Goal: Task Accomplishment & Management: Manage account settings

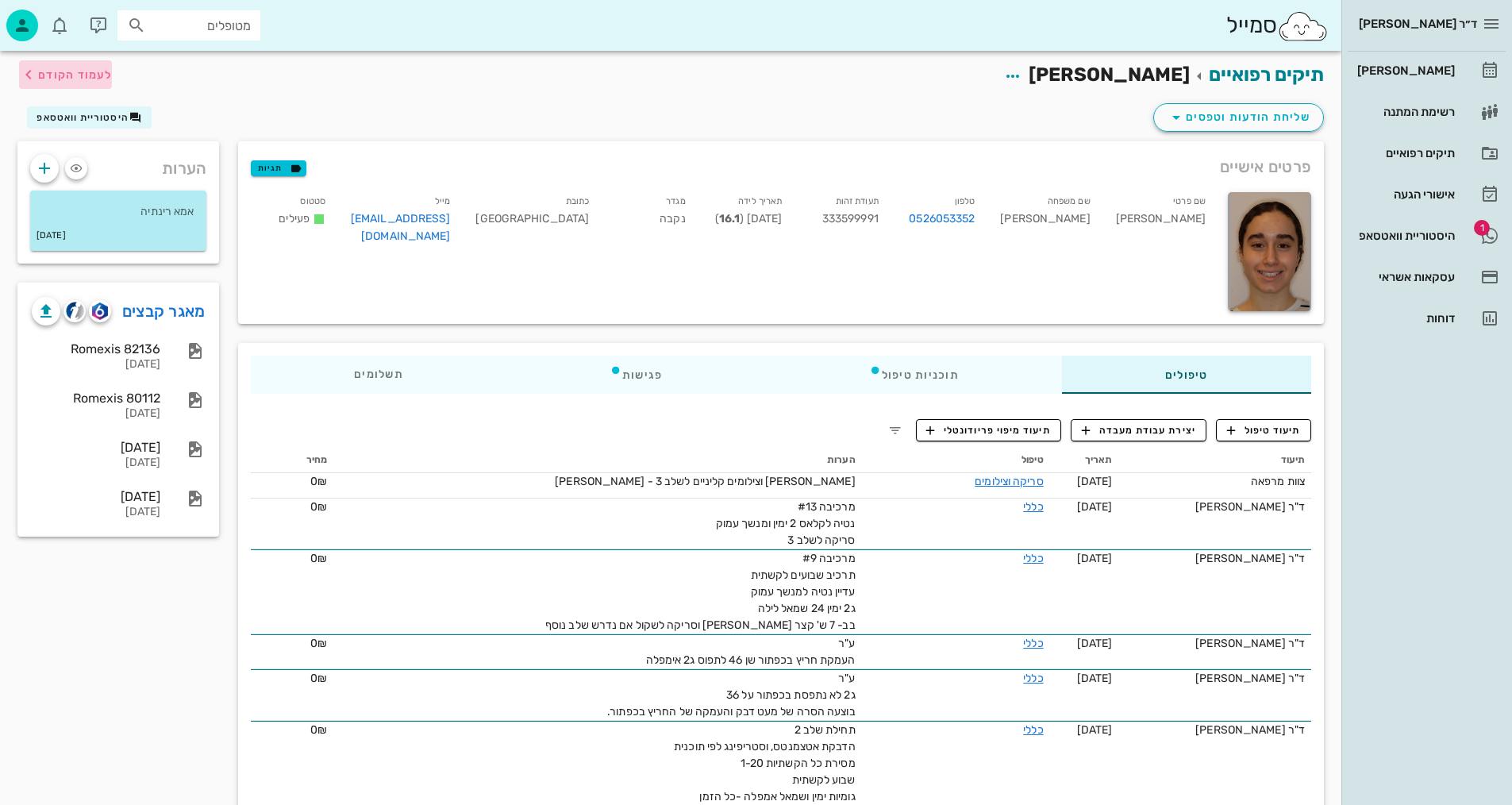
click at [88, 66] on span "לעמוד הקודם" at bounding box center [66, 74] width 93 height 19
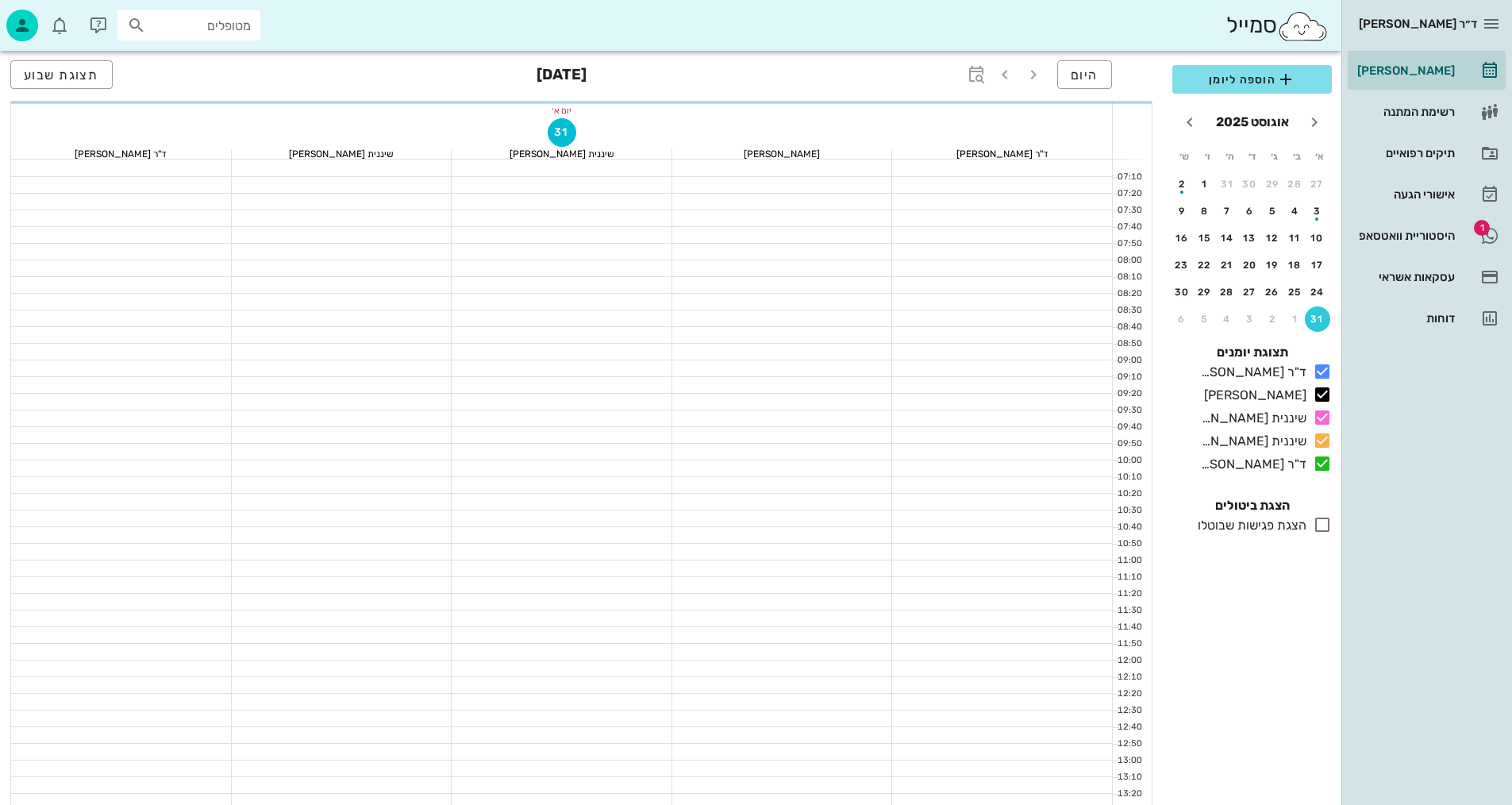
scroll to position [522, 0]
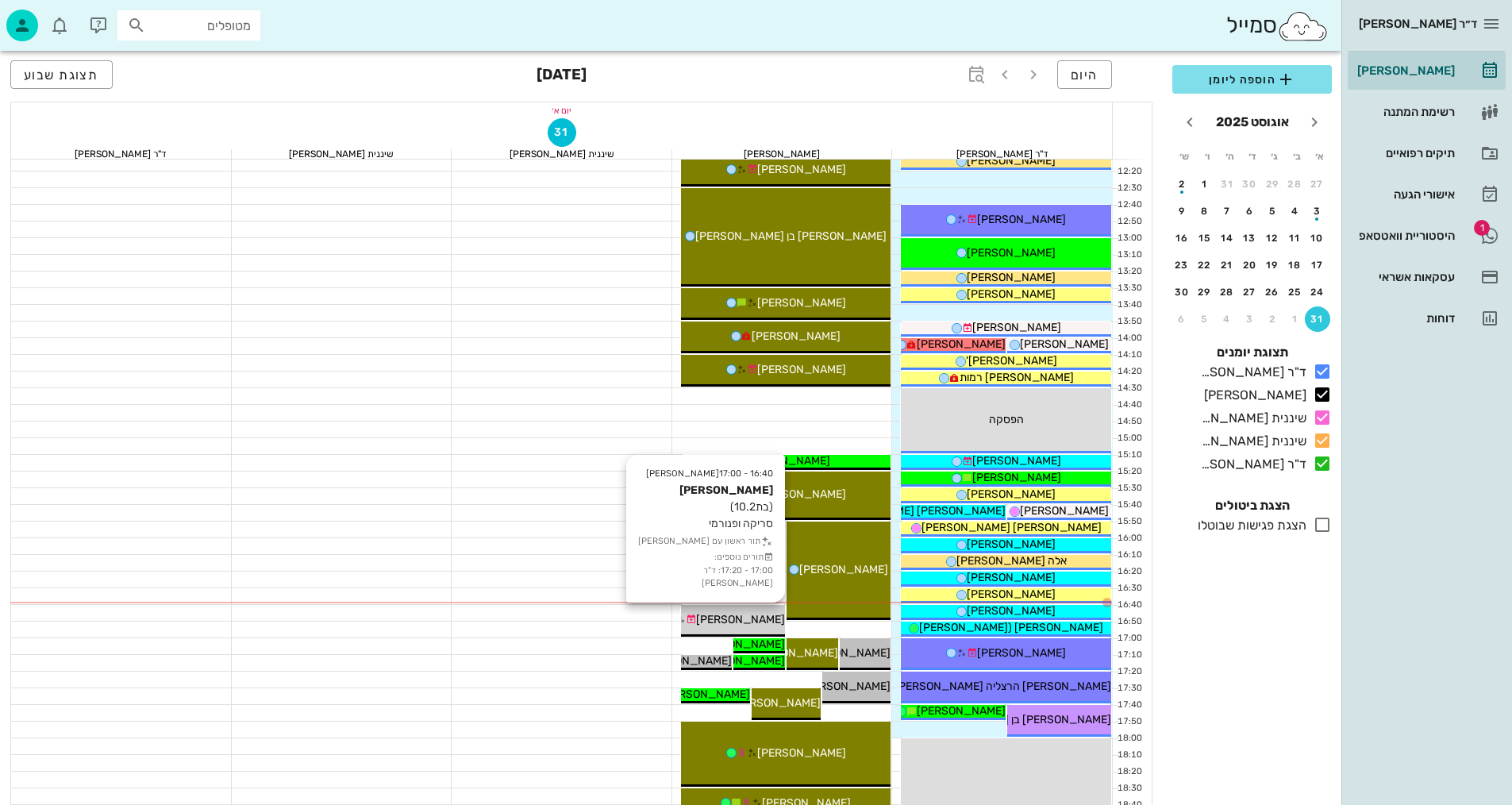
click at [759, 620] on span "[PERSON_NAME]" at bounding box center [740, 619] width 89 height 14
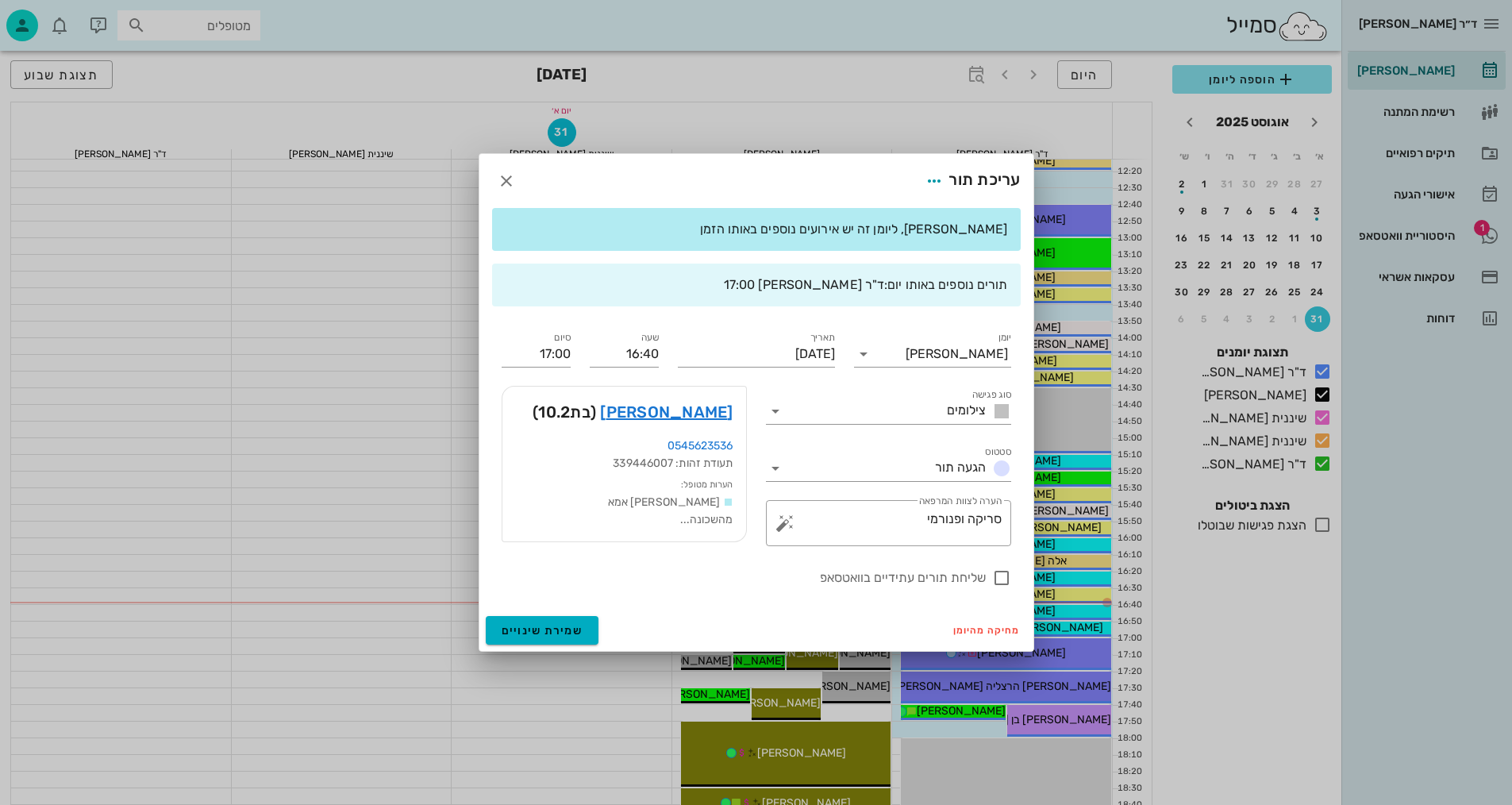
click at [393, 762] on div at bounding box center [756, 402] width 1512 height 805
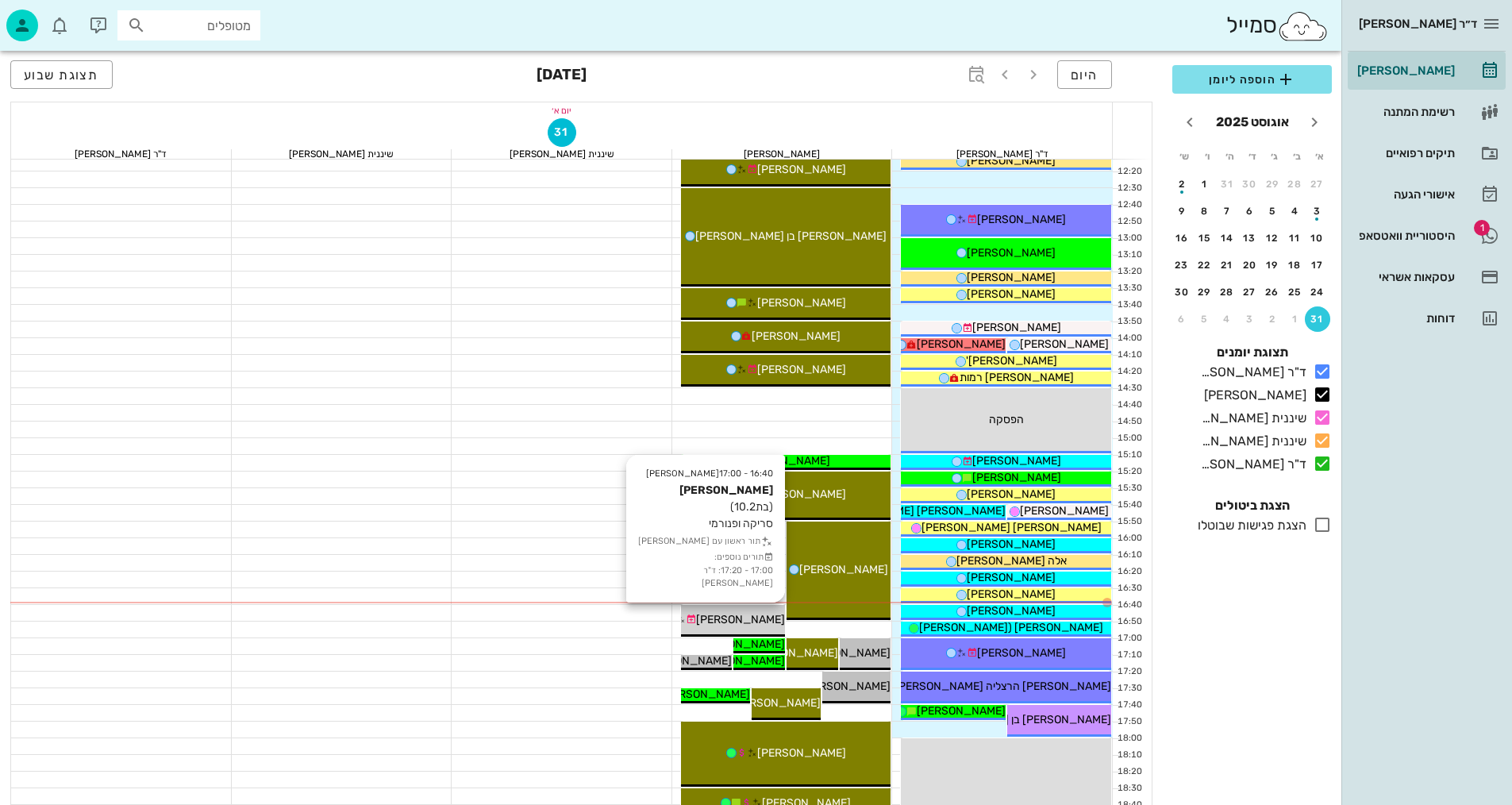
click at [750, 621] on span "[PERSON_NAME]" at bounding box center [740, 619] width 89 height 14
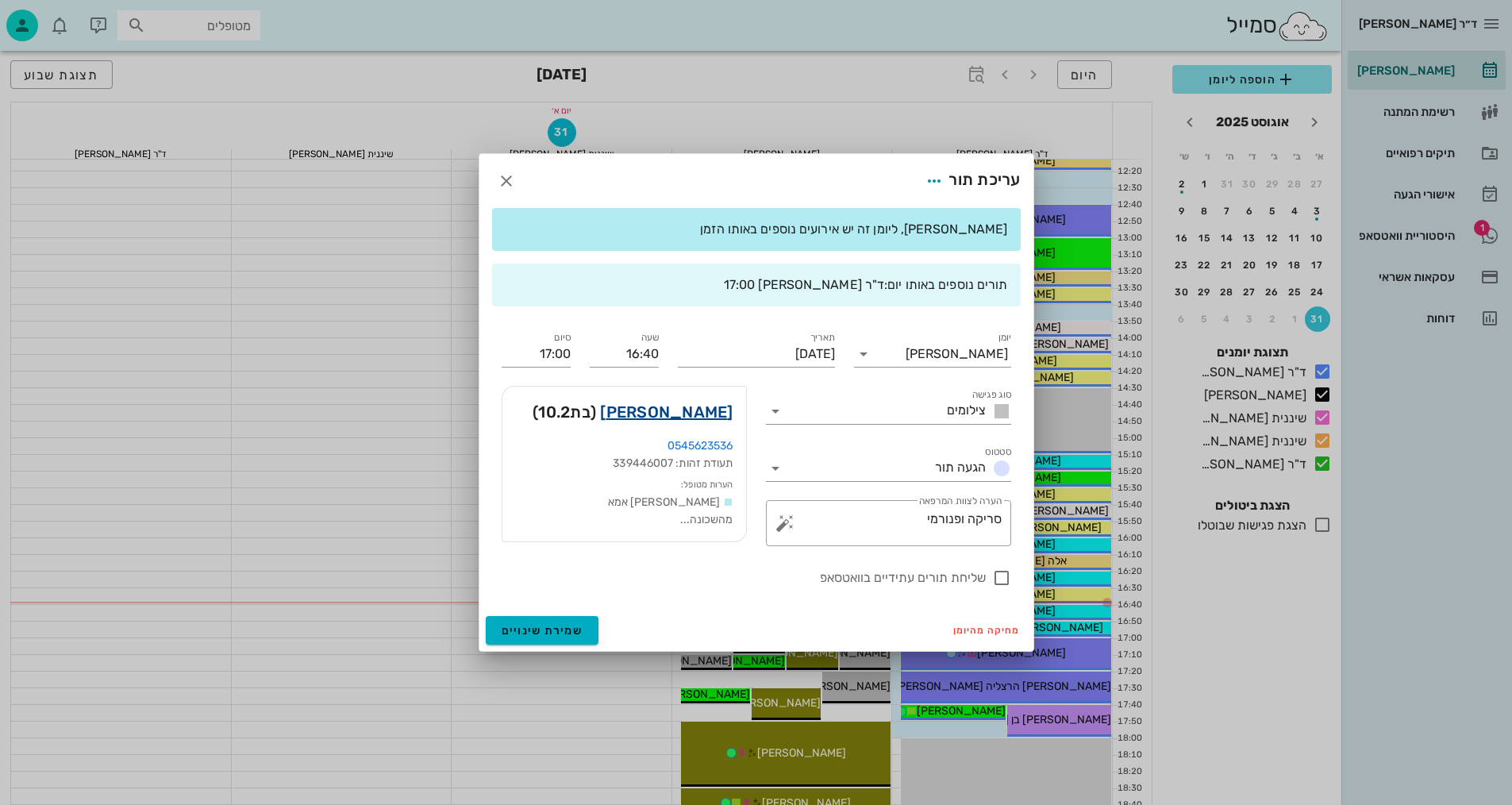
click at [687, 412] on link "[PERSON_NAME]" at bounding box center [666, 412] width 132 height 26
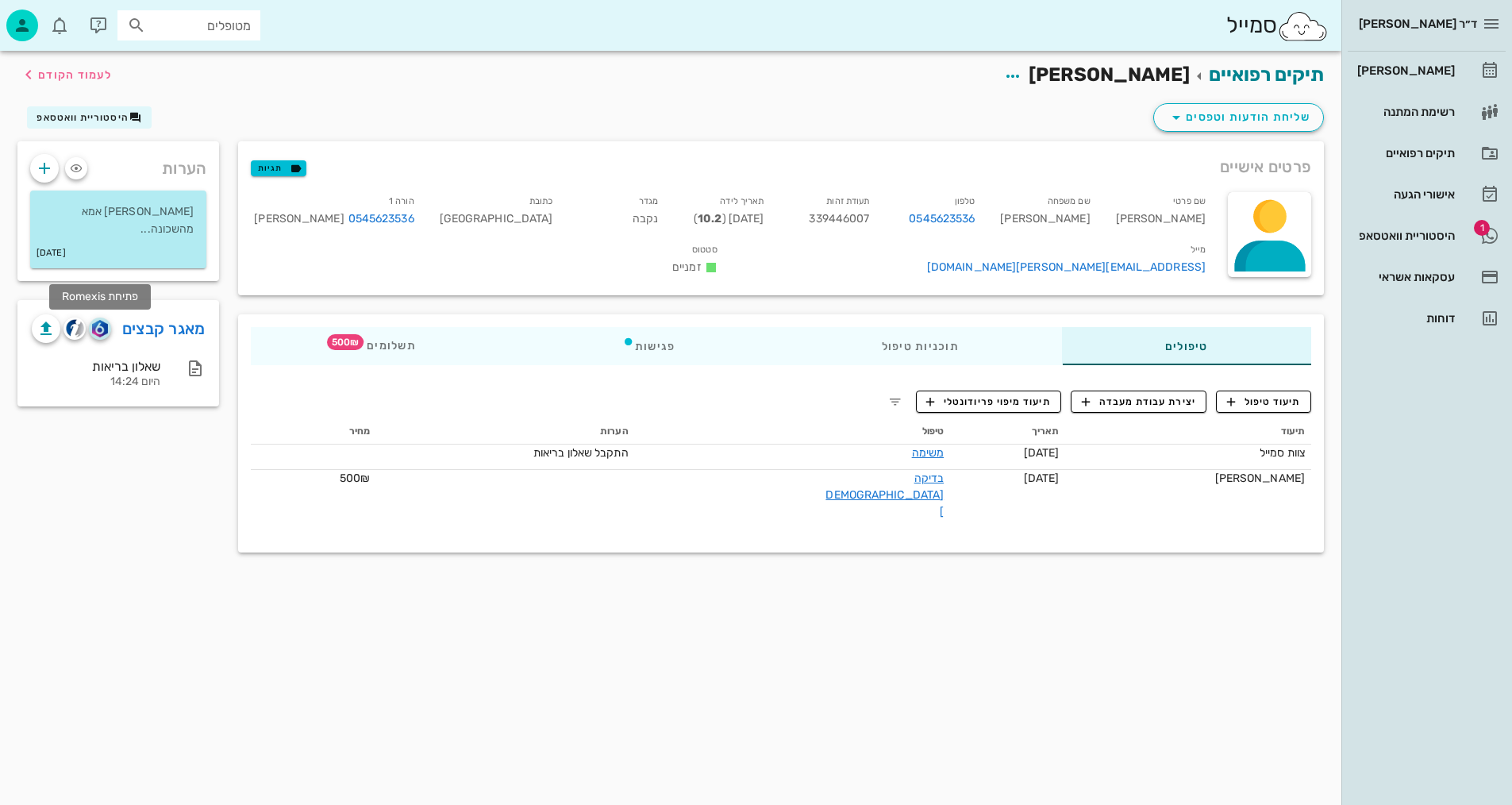
click at [103, 336] on img "button" at bounding box center [99, 328] width 15 height 18
click at [1282, 394] on span "תיעוד טיפול" at bounding box center [1264, 401] width 74 height 14
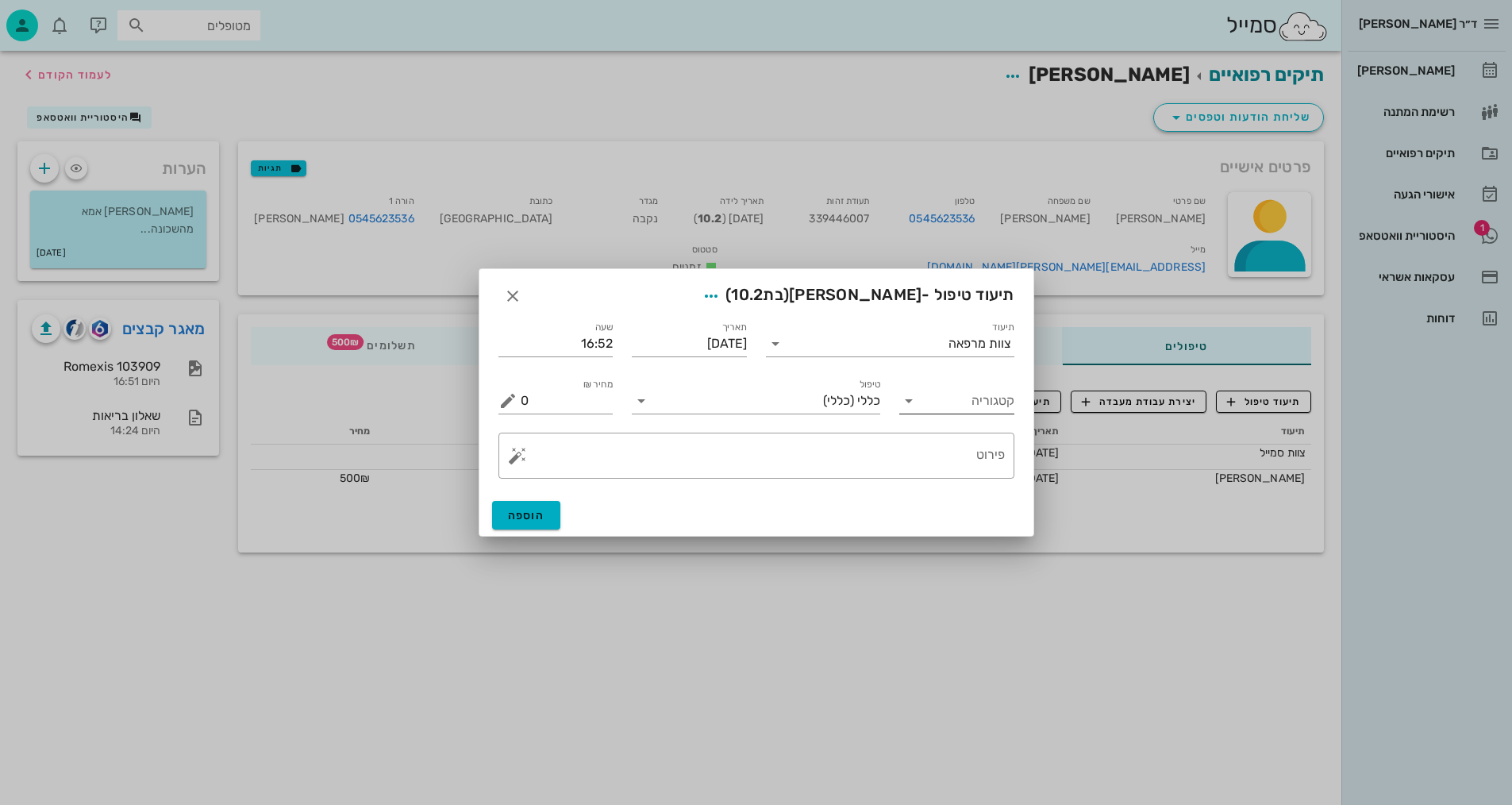
click at [983, 397] on input "קטגוריה" at bounding box center [970, 400] width 90 height 26
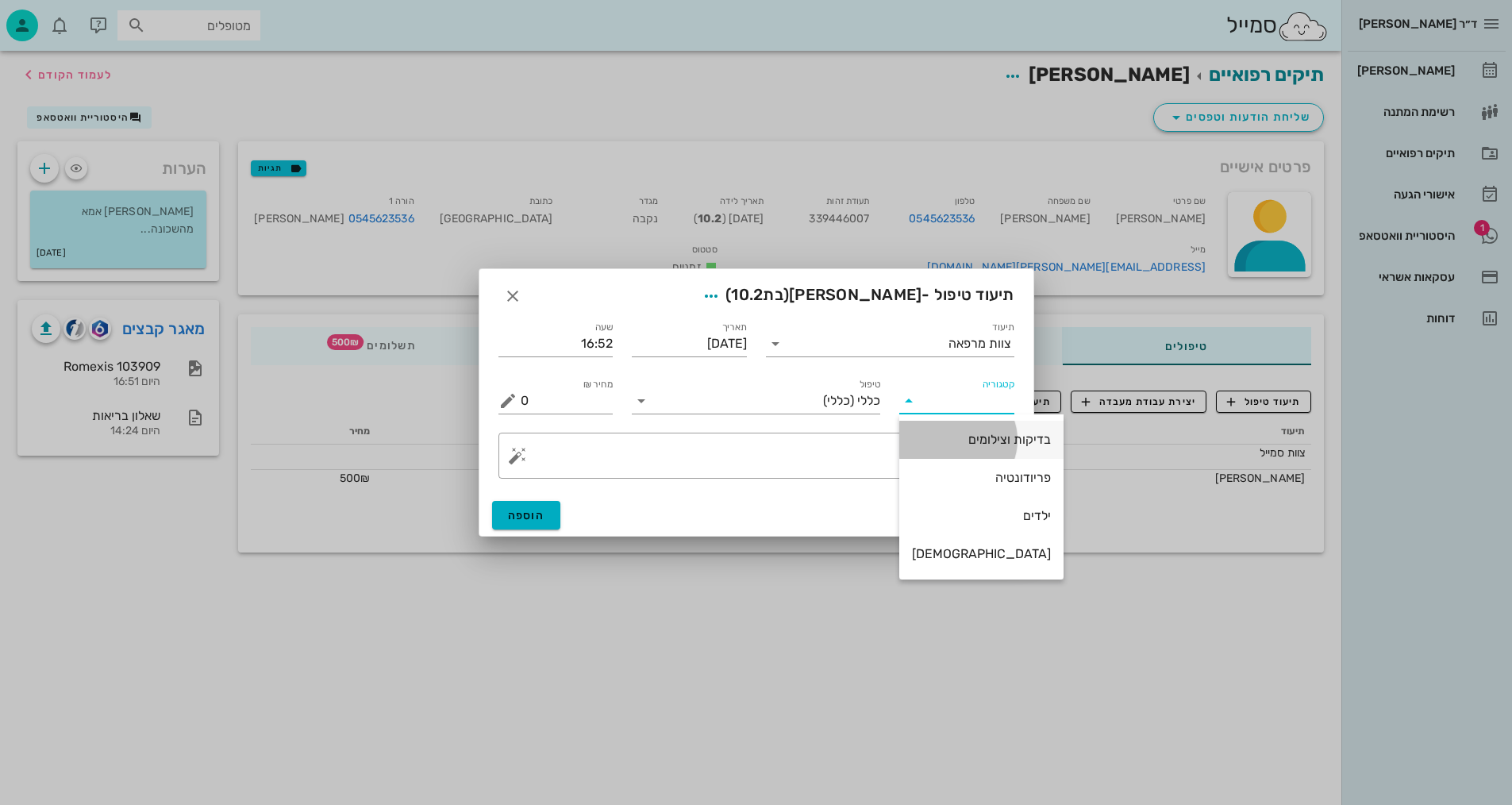
click at [978, 439] on div "בדיקות וצילומים" at bounding box center [981, 439] width 139 height 15
type input "בדיקות וצילומים"
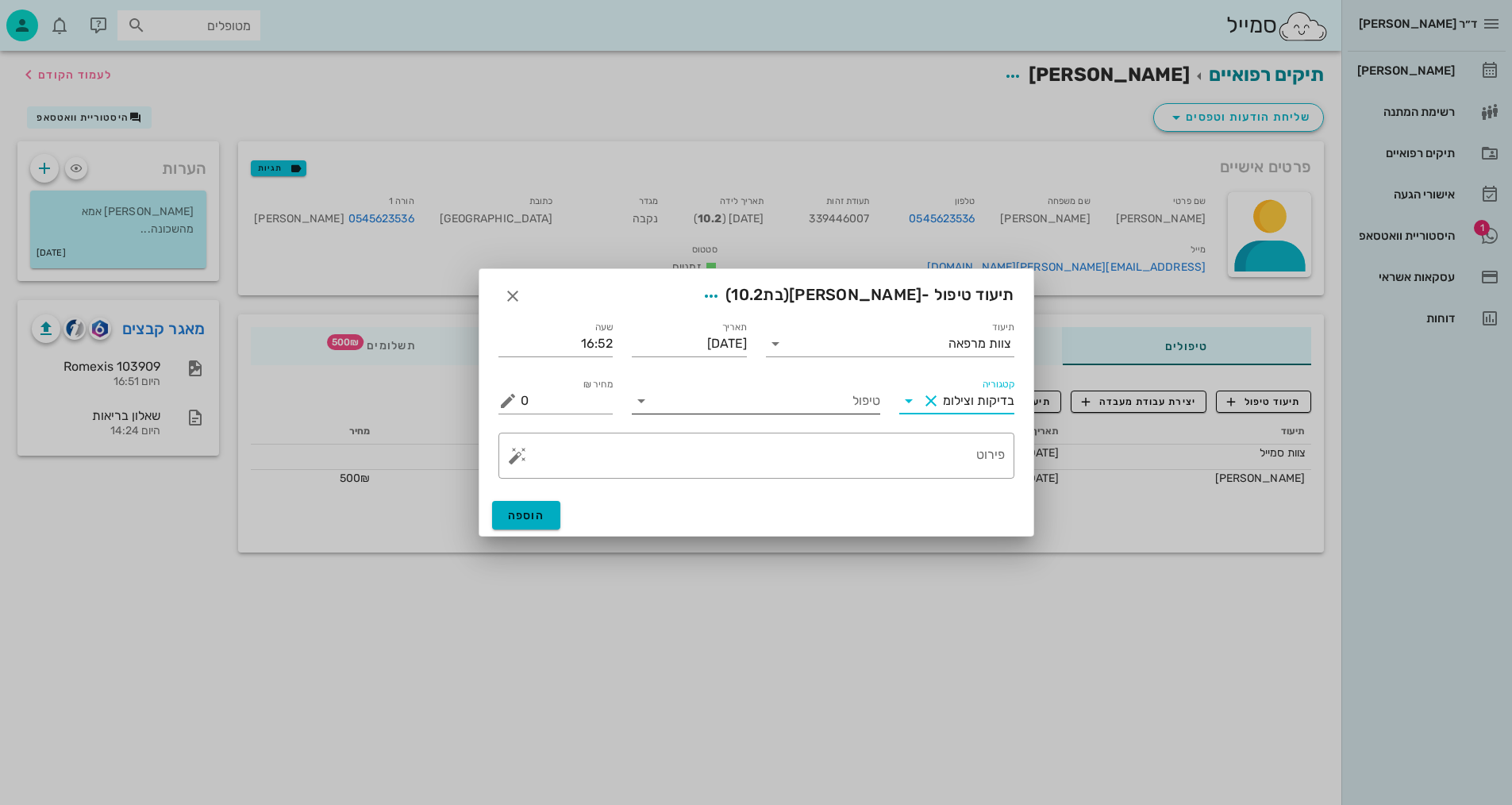
click at [850, 398] on input "טיפול" at bounding box center [767, 400] width 226 height 26
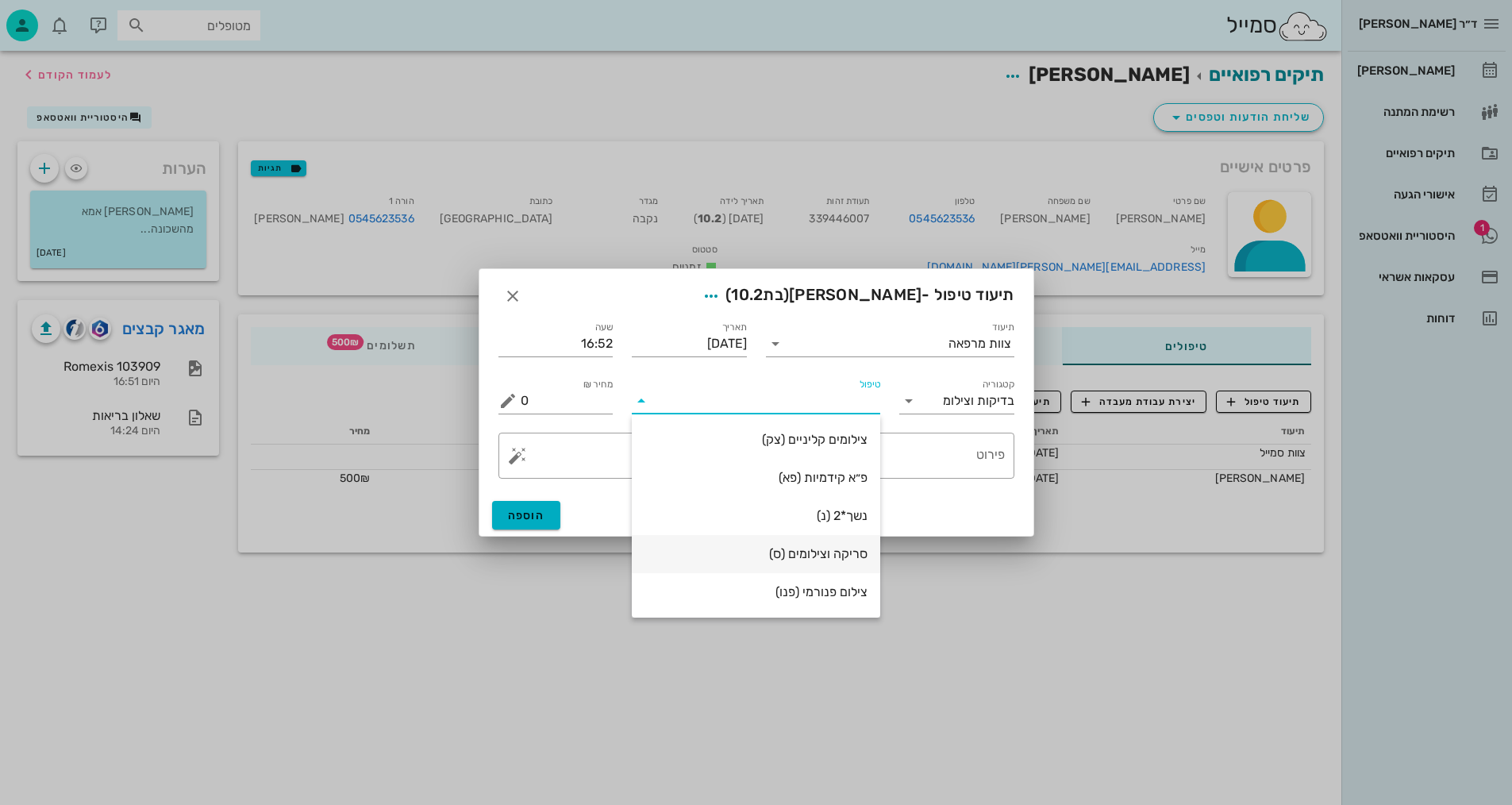
click at [837, 560] on div "סריקה וצילומים (ס)" at bounding box center [756, 553] width 223 height 15
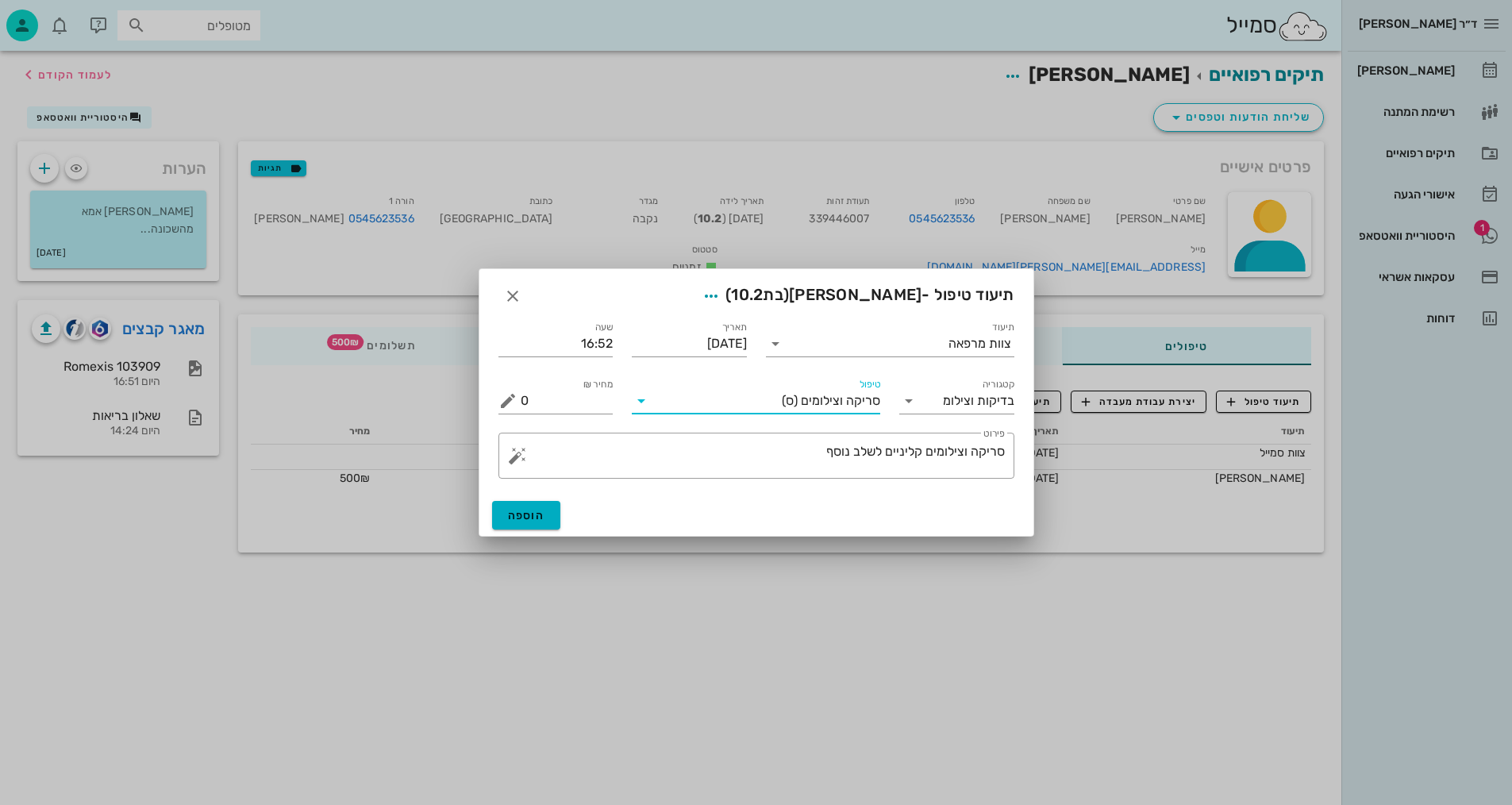
click at [849, 396] on span "סריקה וצילומים" at bounding box center [841, 400] width 79 height 14
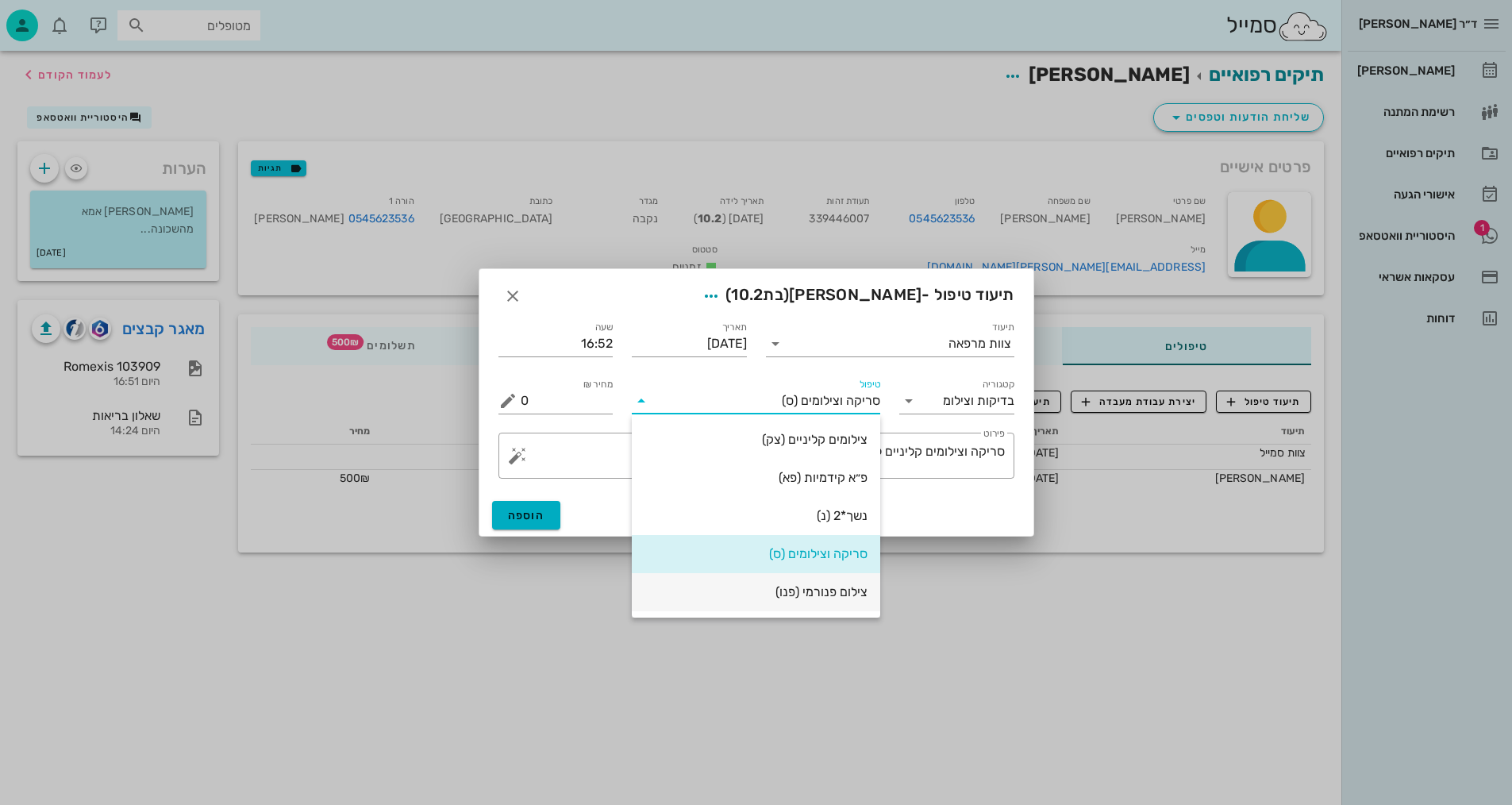
click at [833, 594] on div "צילום פנורמי (פנו)" at bounding box center [756, 591] width 223 height 15
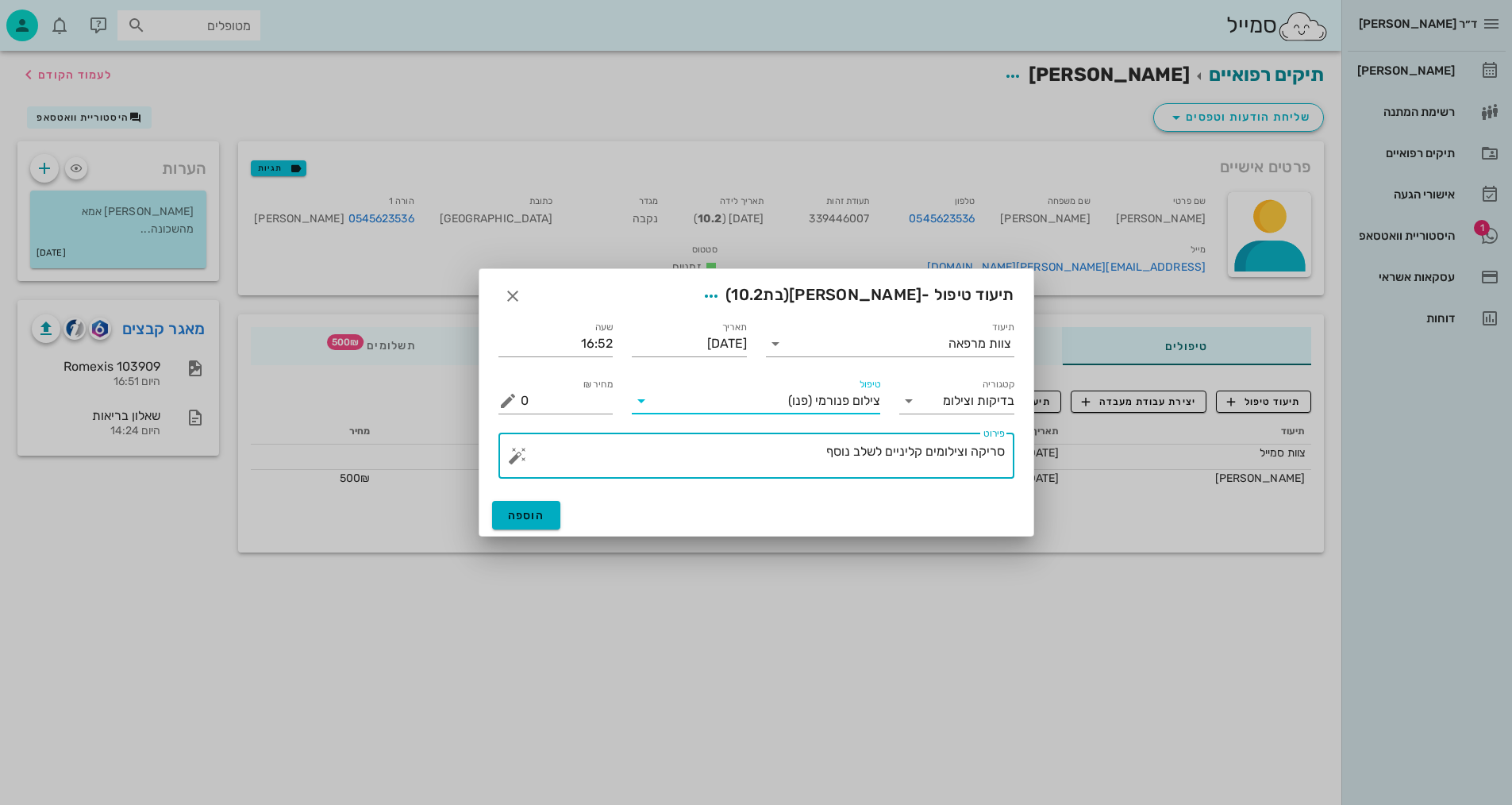
drag, startPoint x: 808, startPoint y: 463, endPoint x: 939, endPoint y: 432, distance: 134.6
click at [946, 443] on textarea "סריקה וצילומים קליניים לשלב נוסף" at bounding box center [763, 460] width 484 height 38
drag, startPoint x: 1003, startPoint y: 454, endPoint x: 1008, endPoint y: 464, distance: 11.2
click at [1003, 456] on textarea "סריקה" at bounding box center [763, 460] width 484 height 38
click at [913, 461] on textarea "פנורמי, סריקה" at bounding box center [763, 460] width 484 height 38
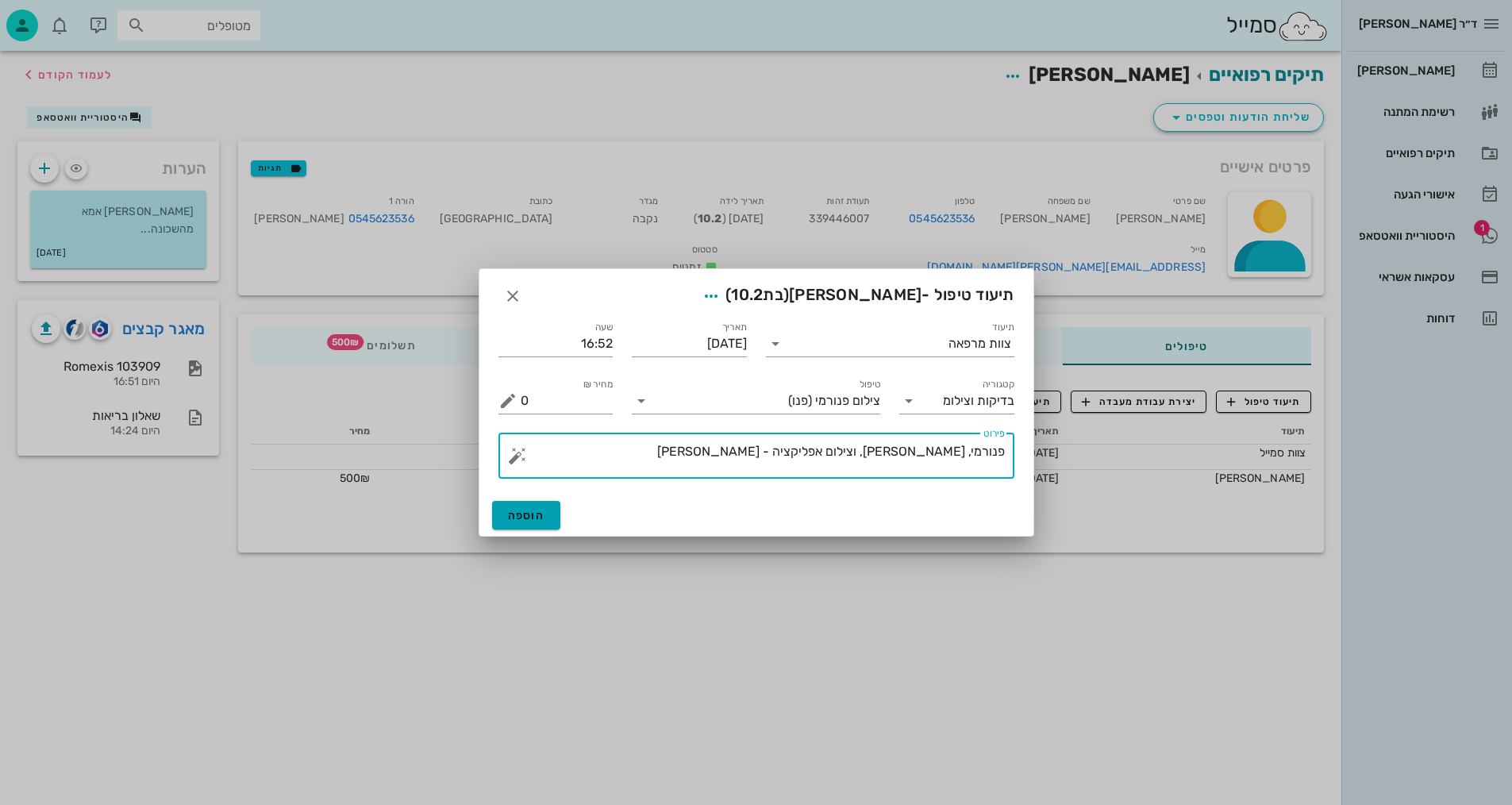
type textarea "פנורמי, [PERSON_NAME], וצילום אפליקציה - [PERSON_NAME]"
click at [511, 514] on span "הוספה" at bounding box center [526, 515] width 38 height 14
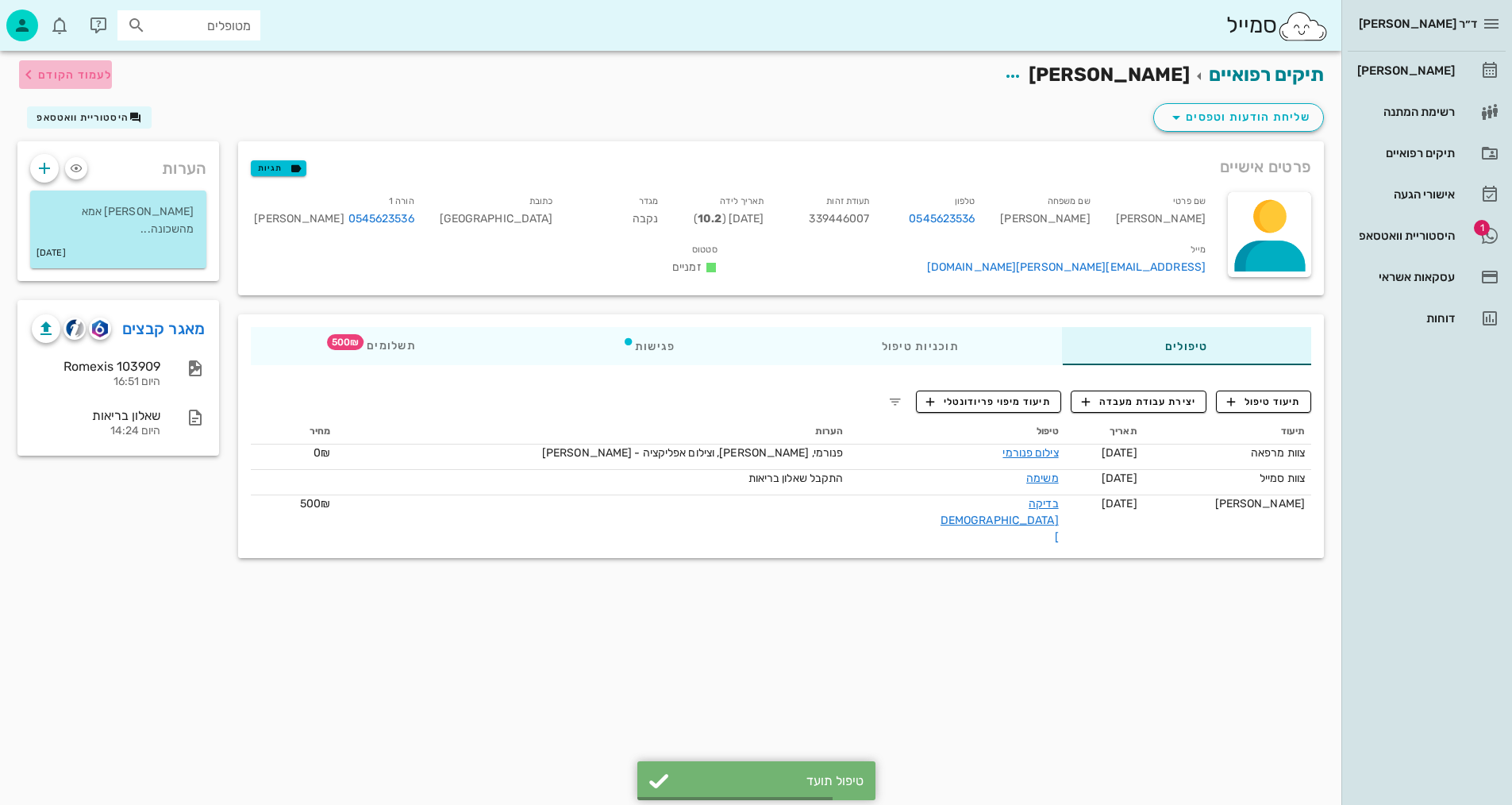
click at [69, 79] on span "לעמוד הקודם" at bounding box center [75, 74] width 74 height 14
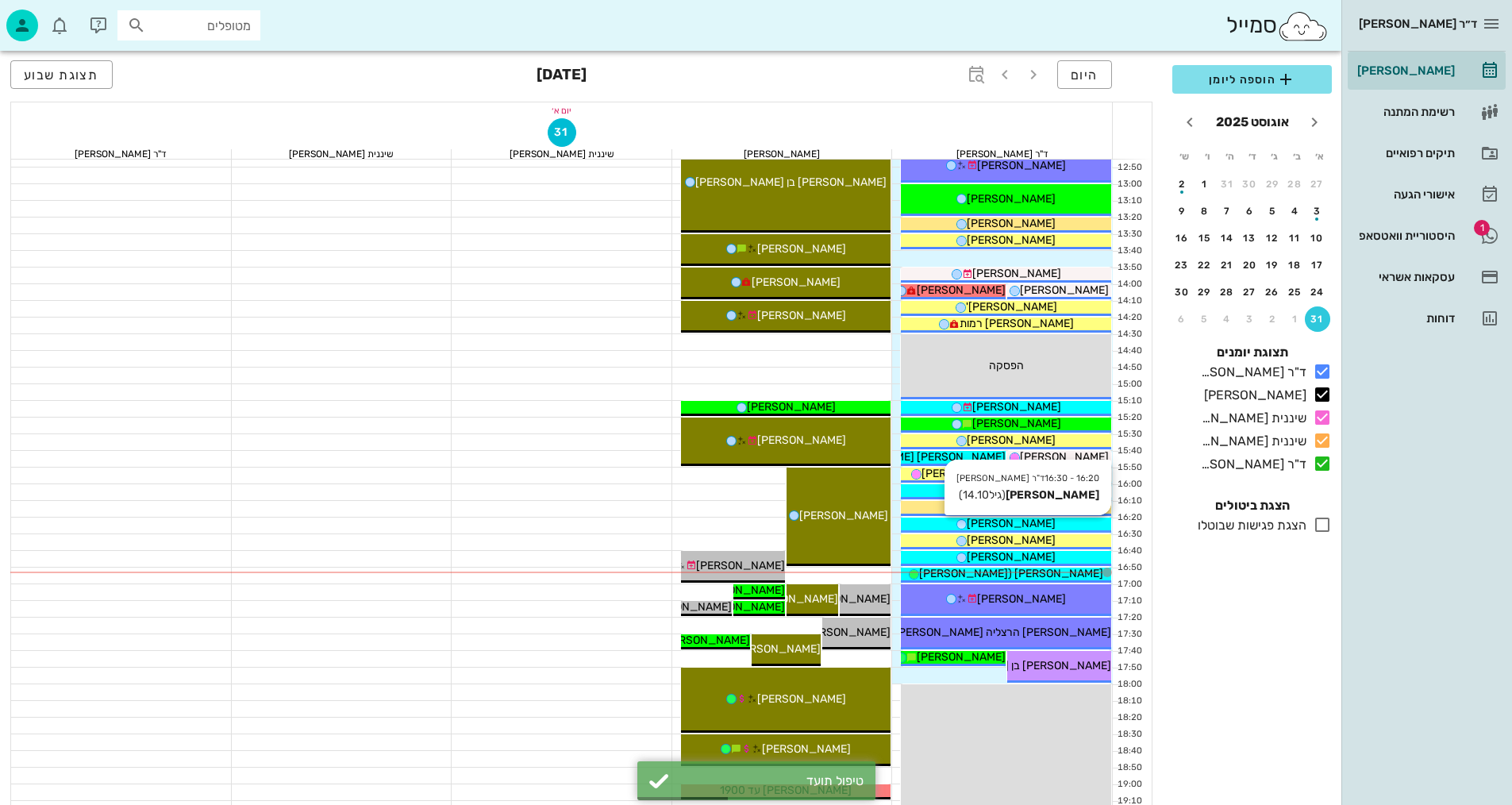
scroll to position [602, 0]
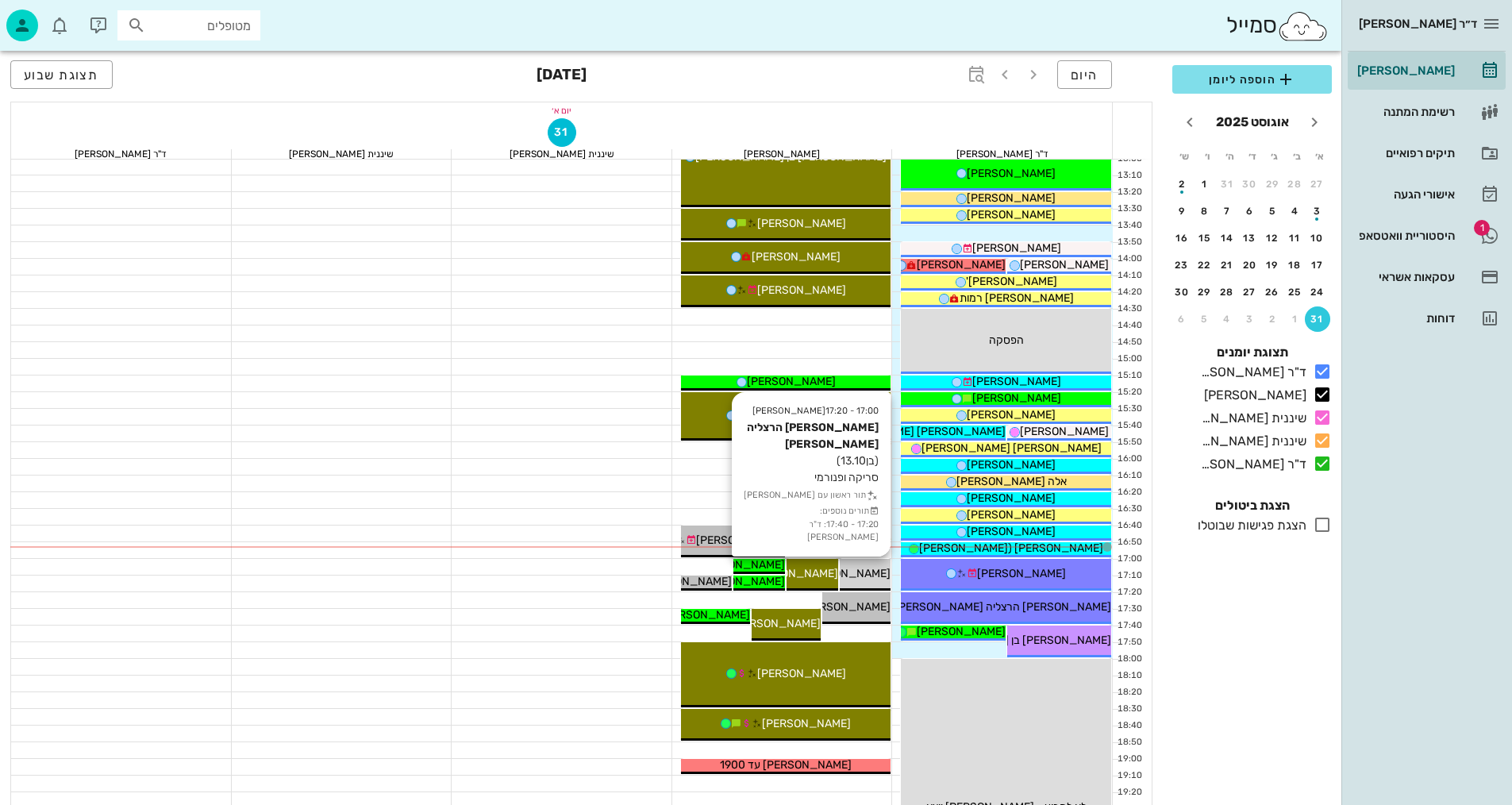
click at [864, 571] on span "[PERSON_NAME] הרצליה [PERSON_NAME]" at bounding box center [782, 573] width 216 height 14
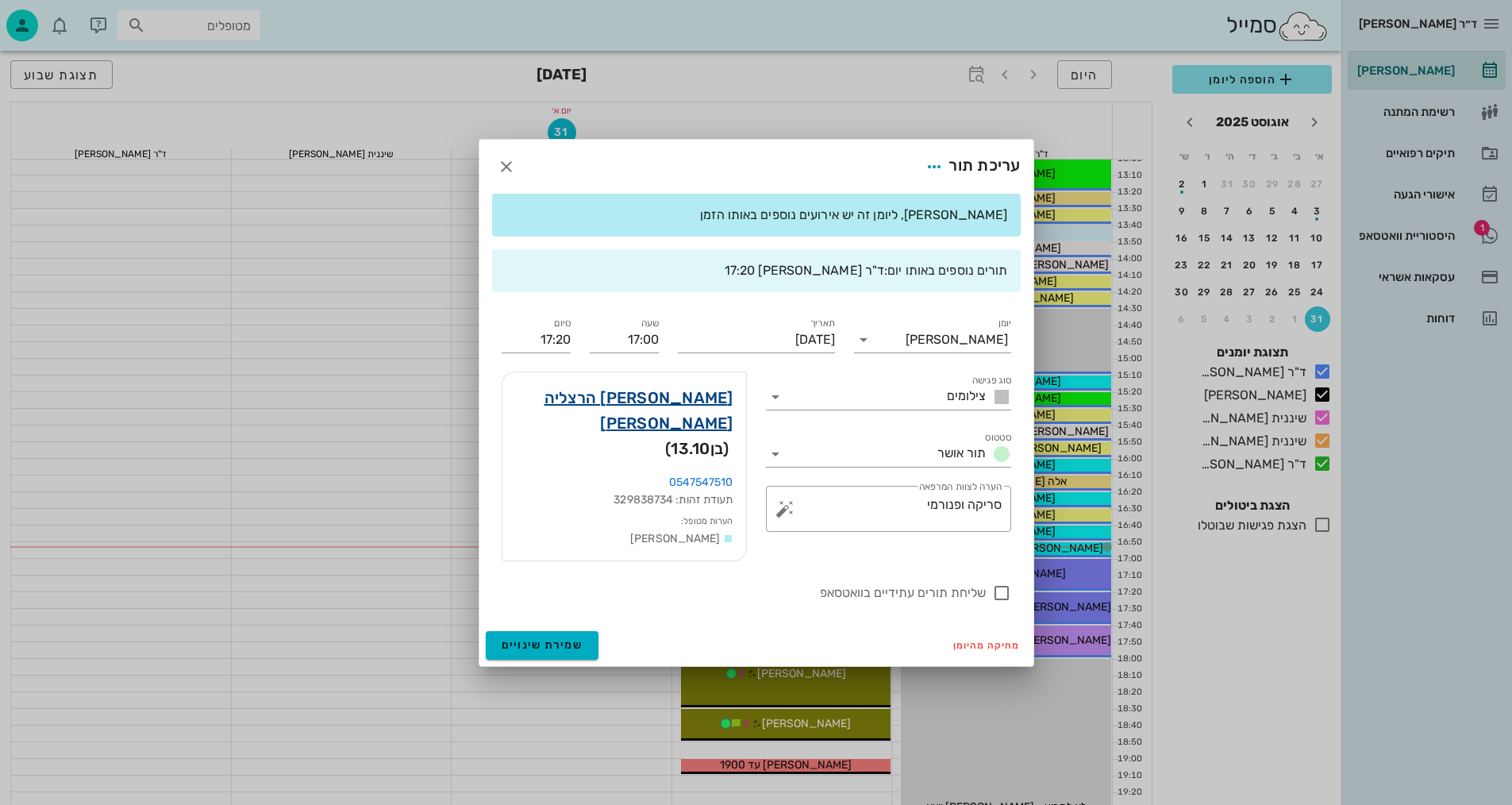
click at [675, 421] on link "[PERSON_NAME] הרצליה [PERSON_NAME]" at bounding box center [624, 409] width 218 height 50
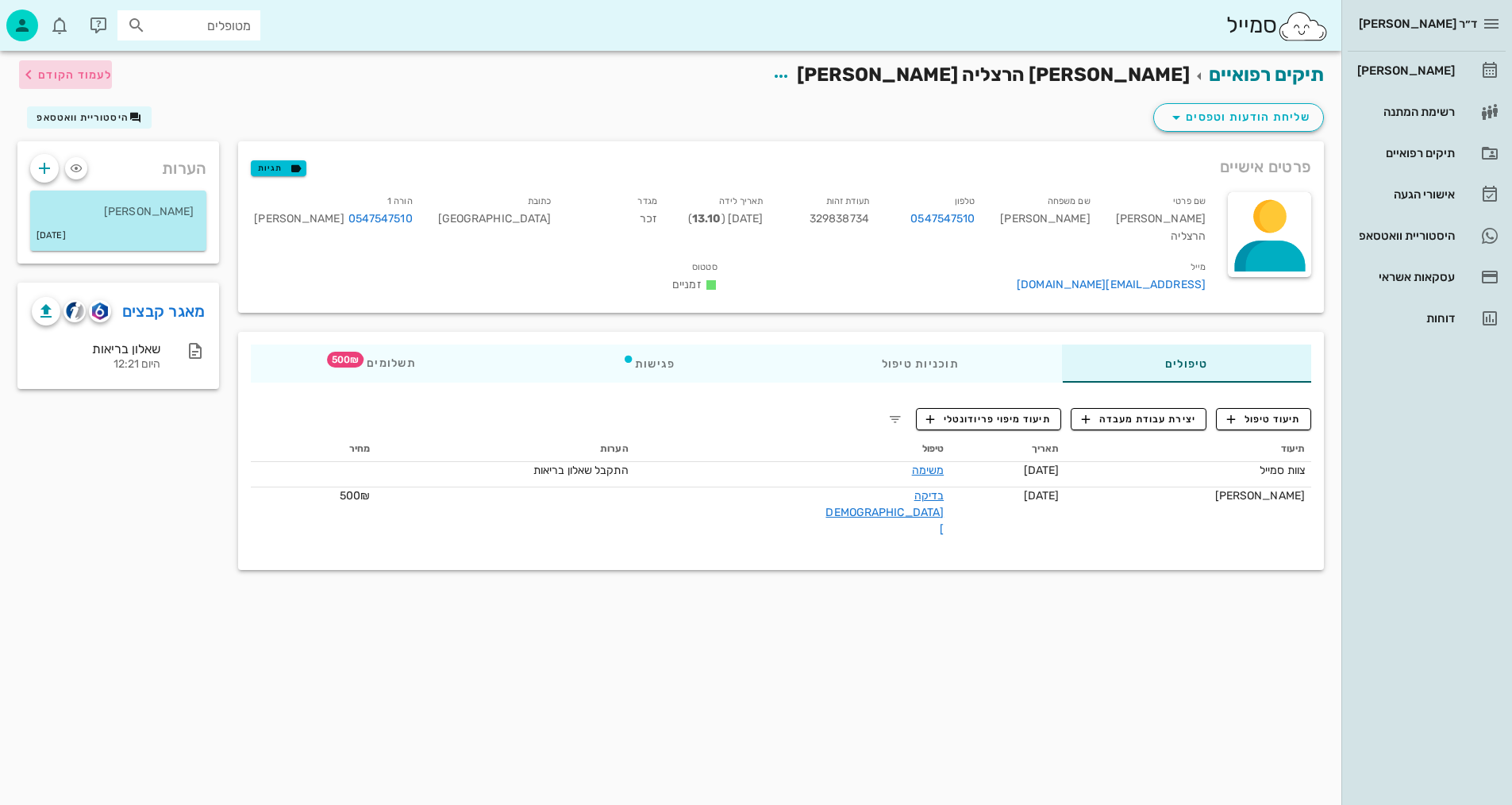
click at [95, 68] on span "לעמוד הקודם" at bounding box center [75, 74] width 74 height 14
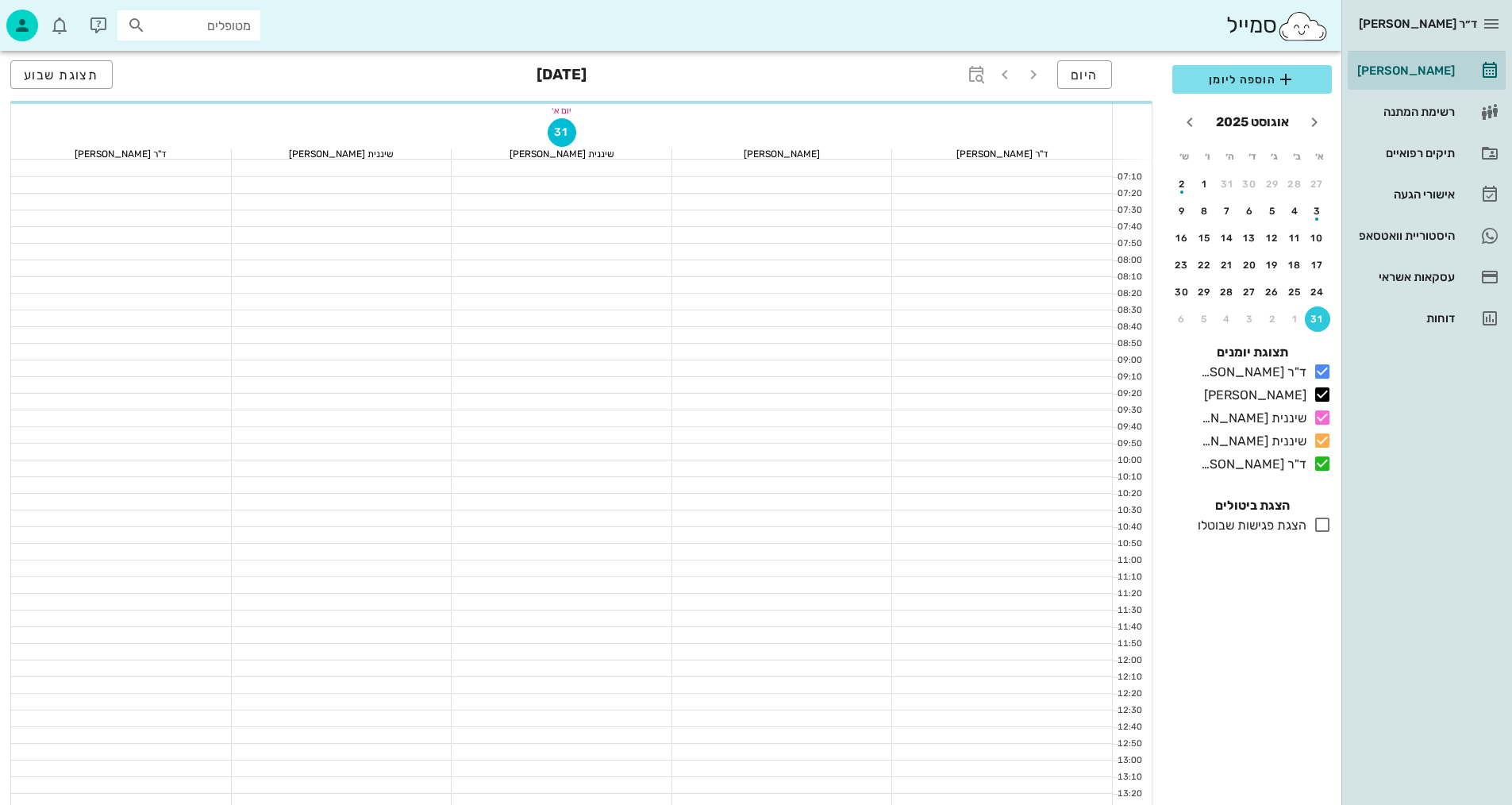
scroll to position [602, 0]
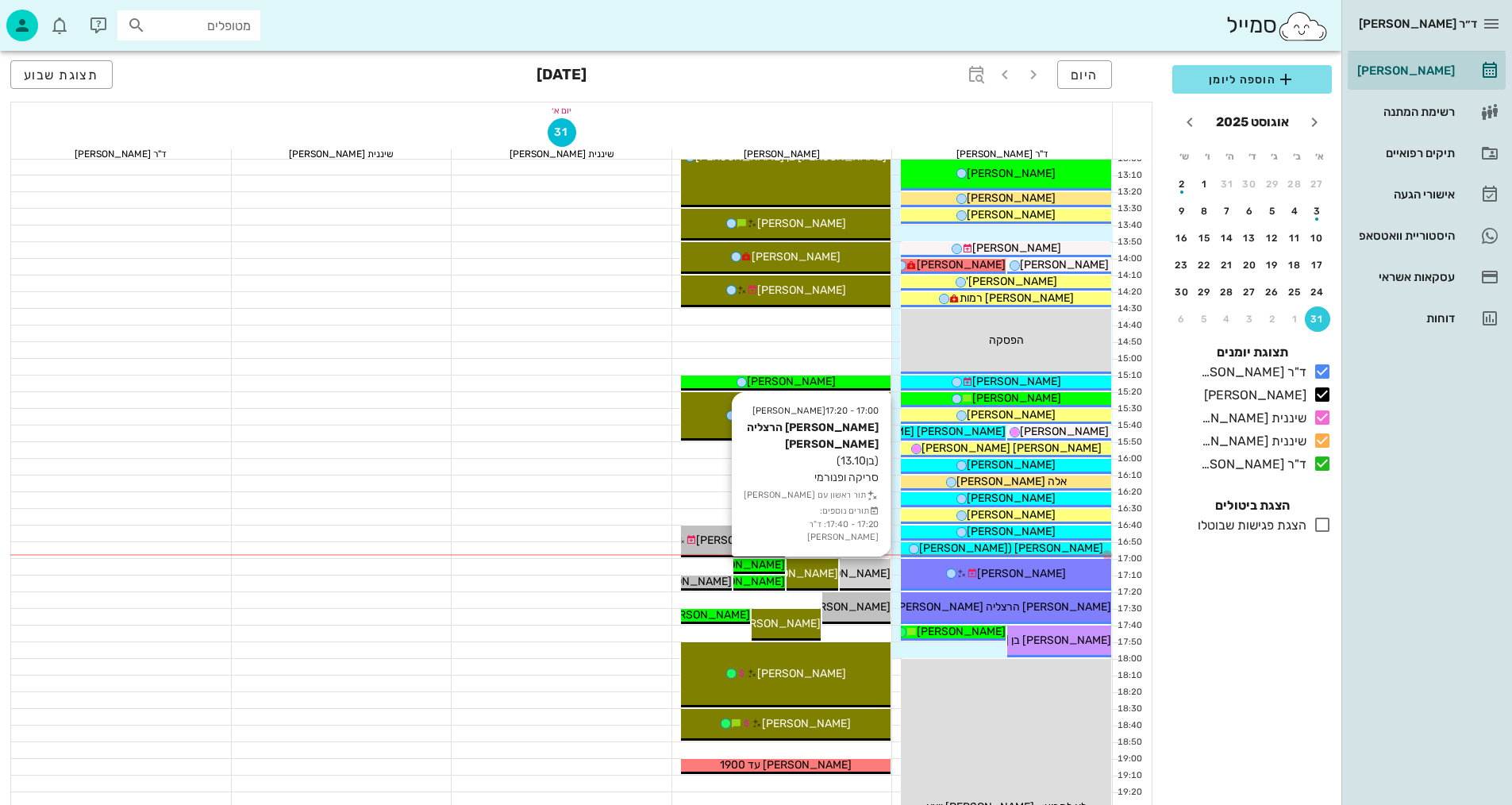
click at [865, 571] on span "[PERSON_NAME] הרצליה [PERSON_NAME]" at bounding box center [782, 573] width 216 height 14
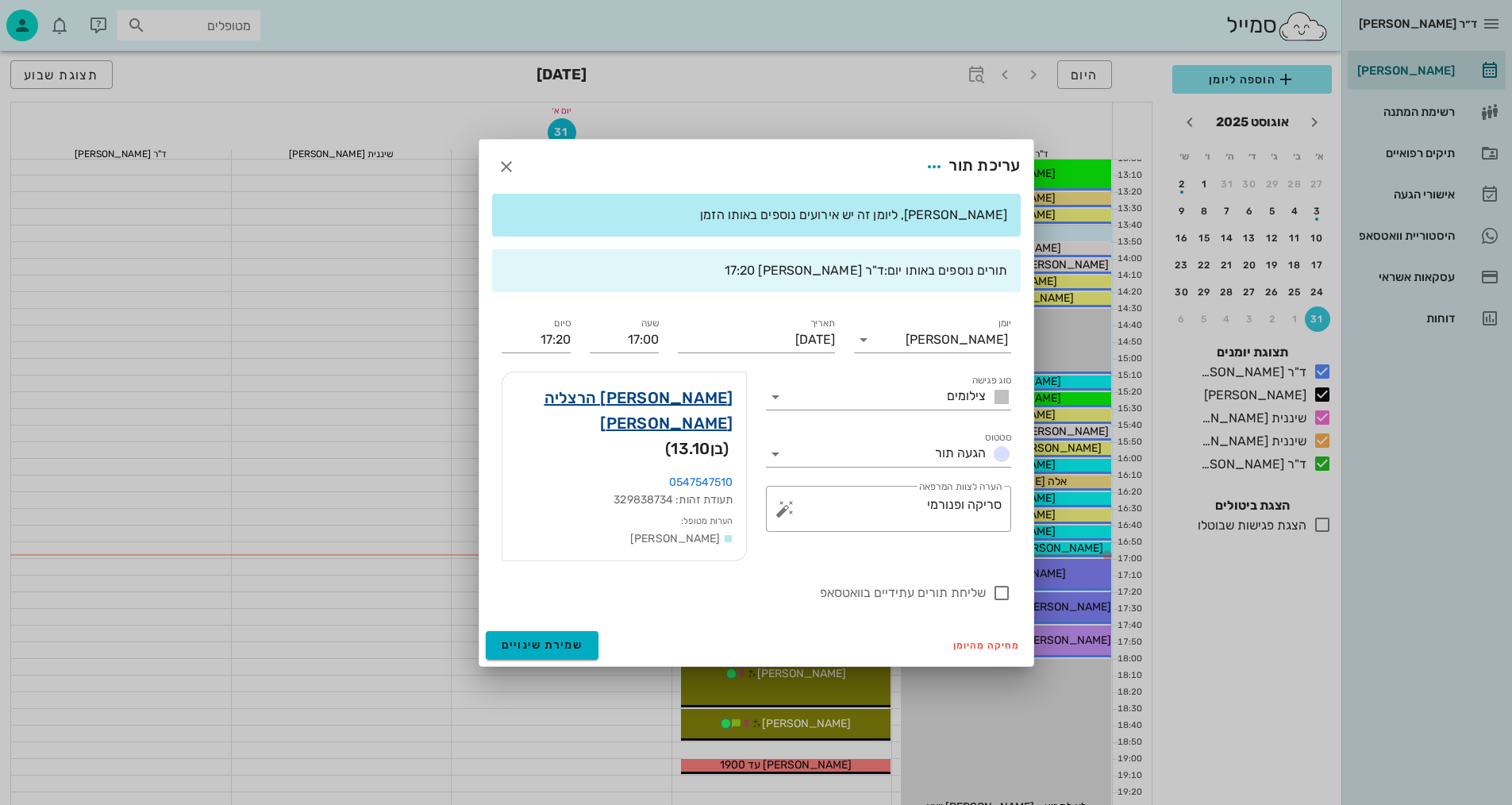
click at [691, 417] on link "[PERSON_NAME] הרצליה [PERSON_NAME]" at bounding box center [624, 409] width 218 height 50
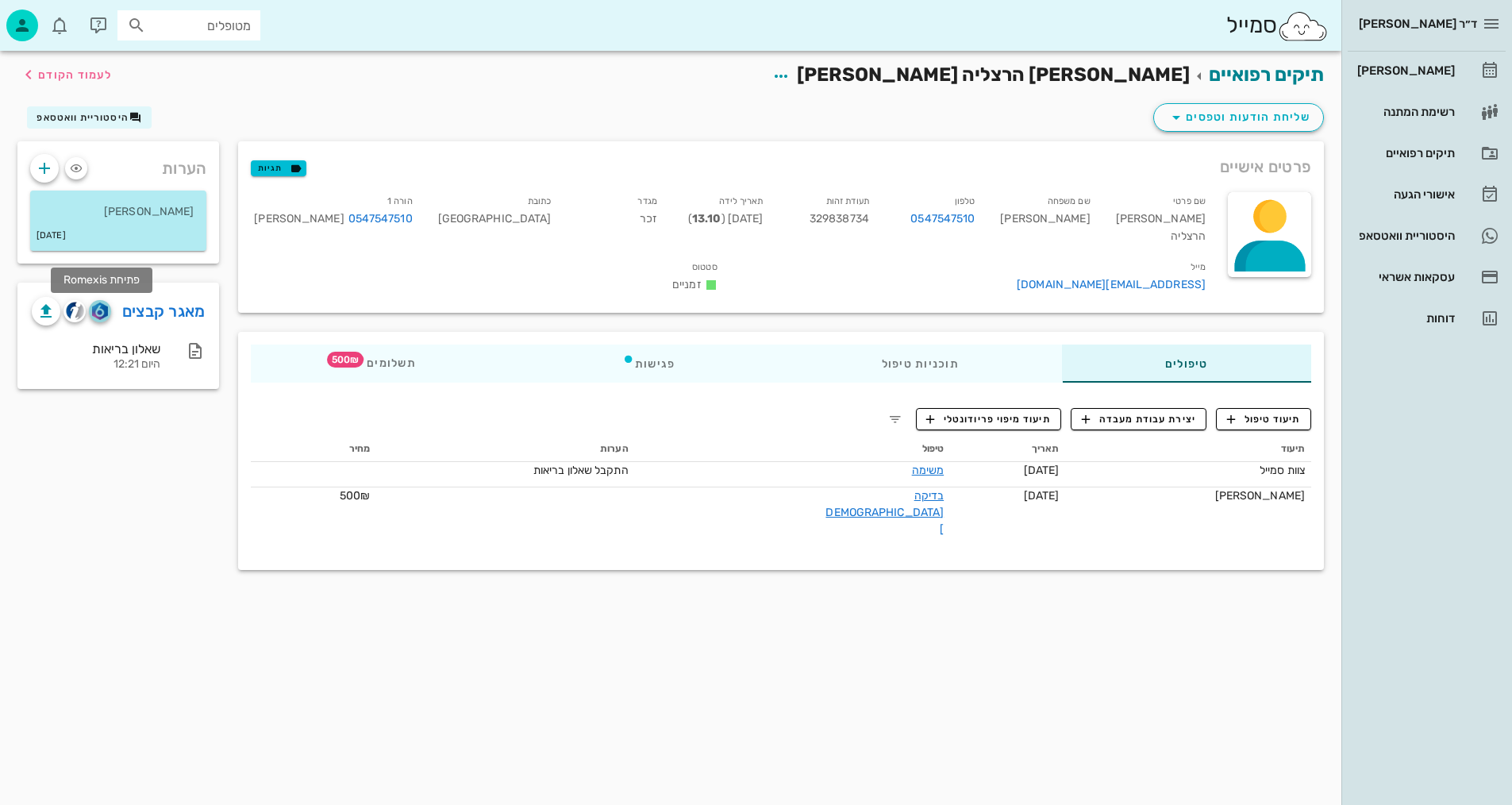
click at [100, 300] on button "button" at bounding box center [100, 311] width 22 height 22
click at [102, 312] on img "button" at bounding box center [99, 311] width 15 height 18
click at [994, 804] on html "ד״ר [PERSON_NAME] [PERSON_NAME] רשימת המתנה תיקים רפואיים אישורי הגעה היסטוריית…" at bounding box center [756, 402] width 1512 height 805
click at [1279, 412] on span "תיעוד טיפול" at bounding box center [1264, 419] width 74 height 14
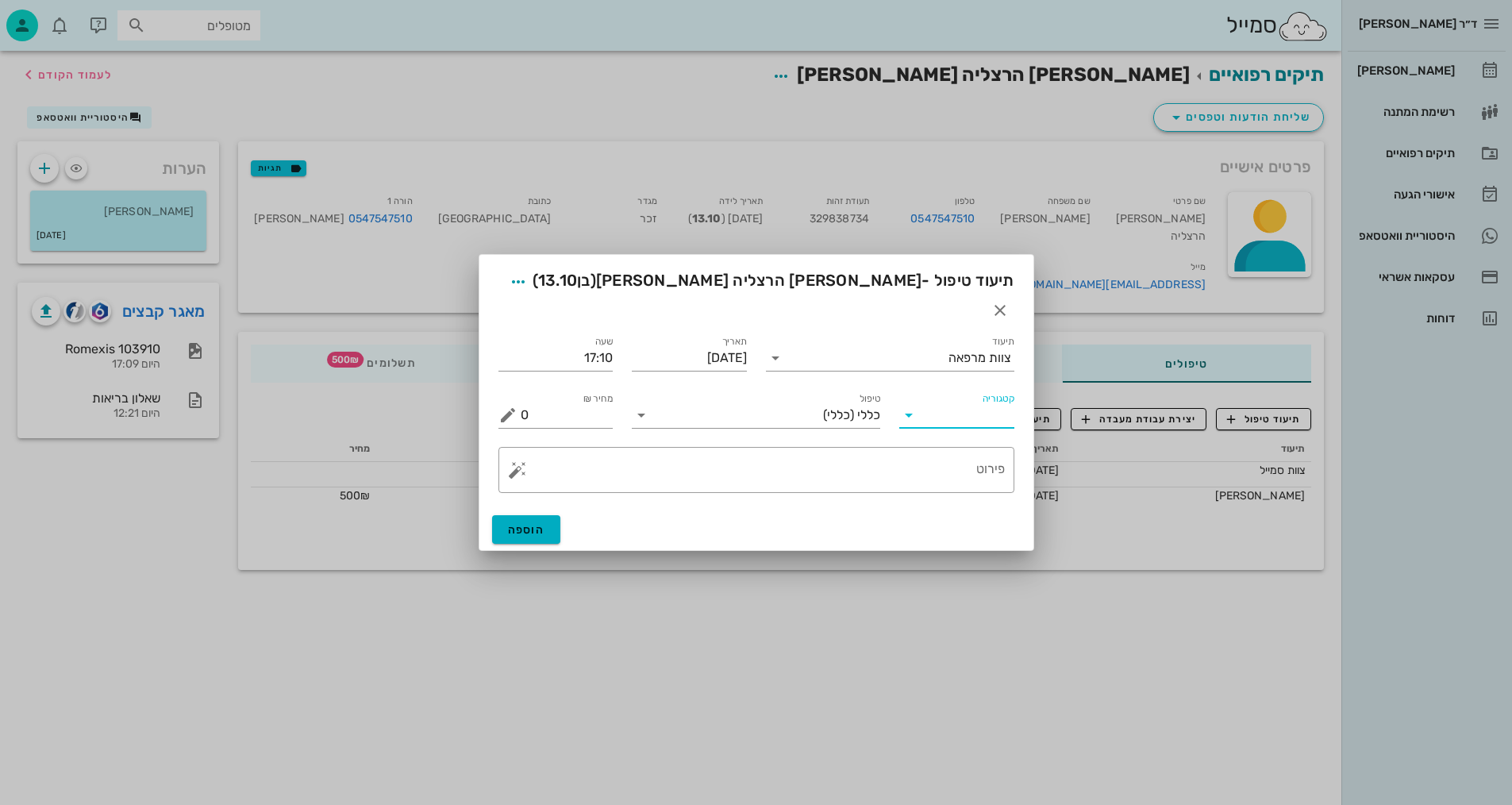
click at [952, 402] on input "קטגוריה" at bounding box center [970, 415] width 90 height 26
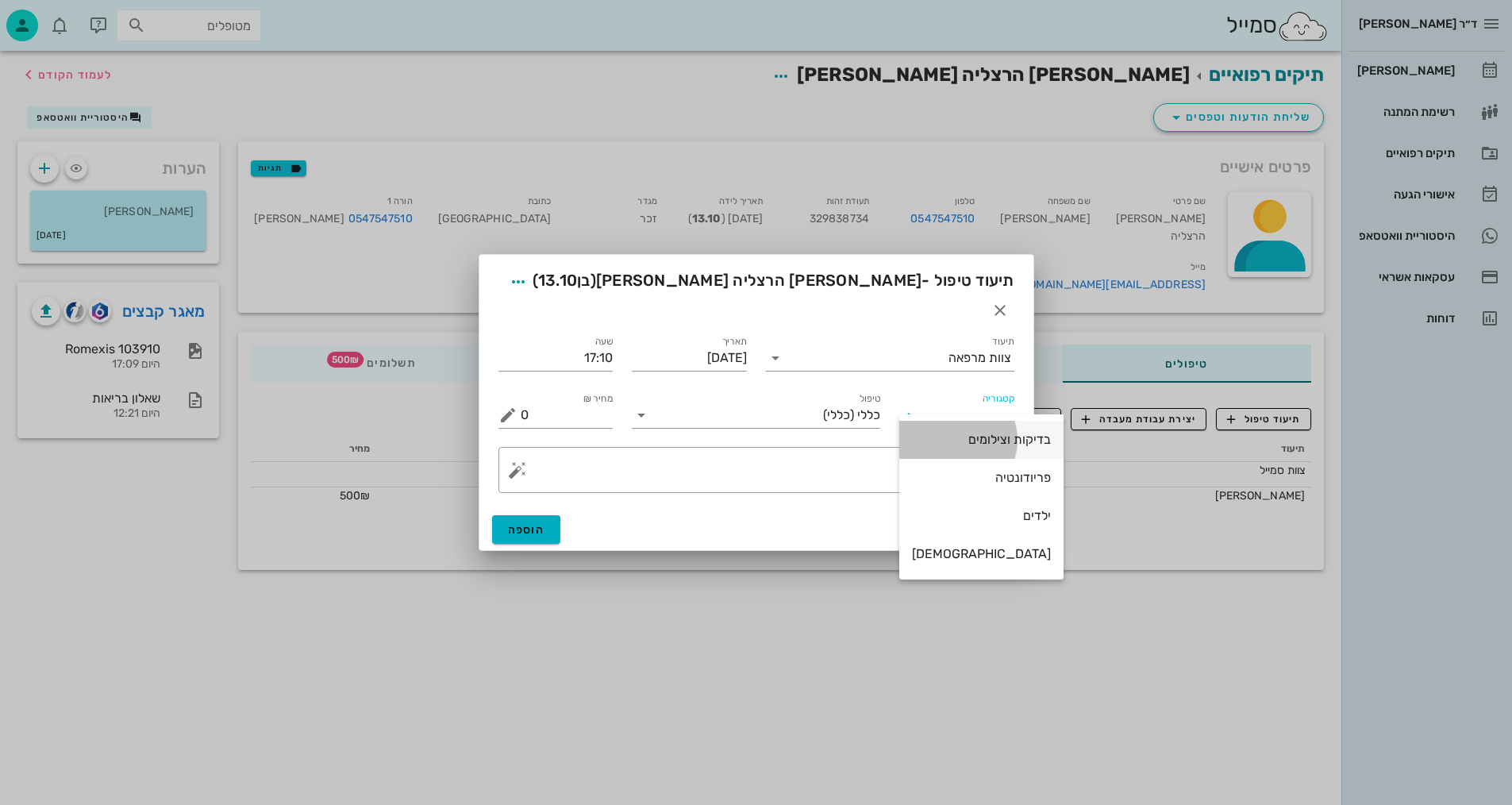
click at [966, 441] on div "בדיקות וצילומים" at bounding box center [981, 439] width 139 height 15
type input "בדיקות וצילומים"
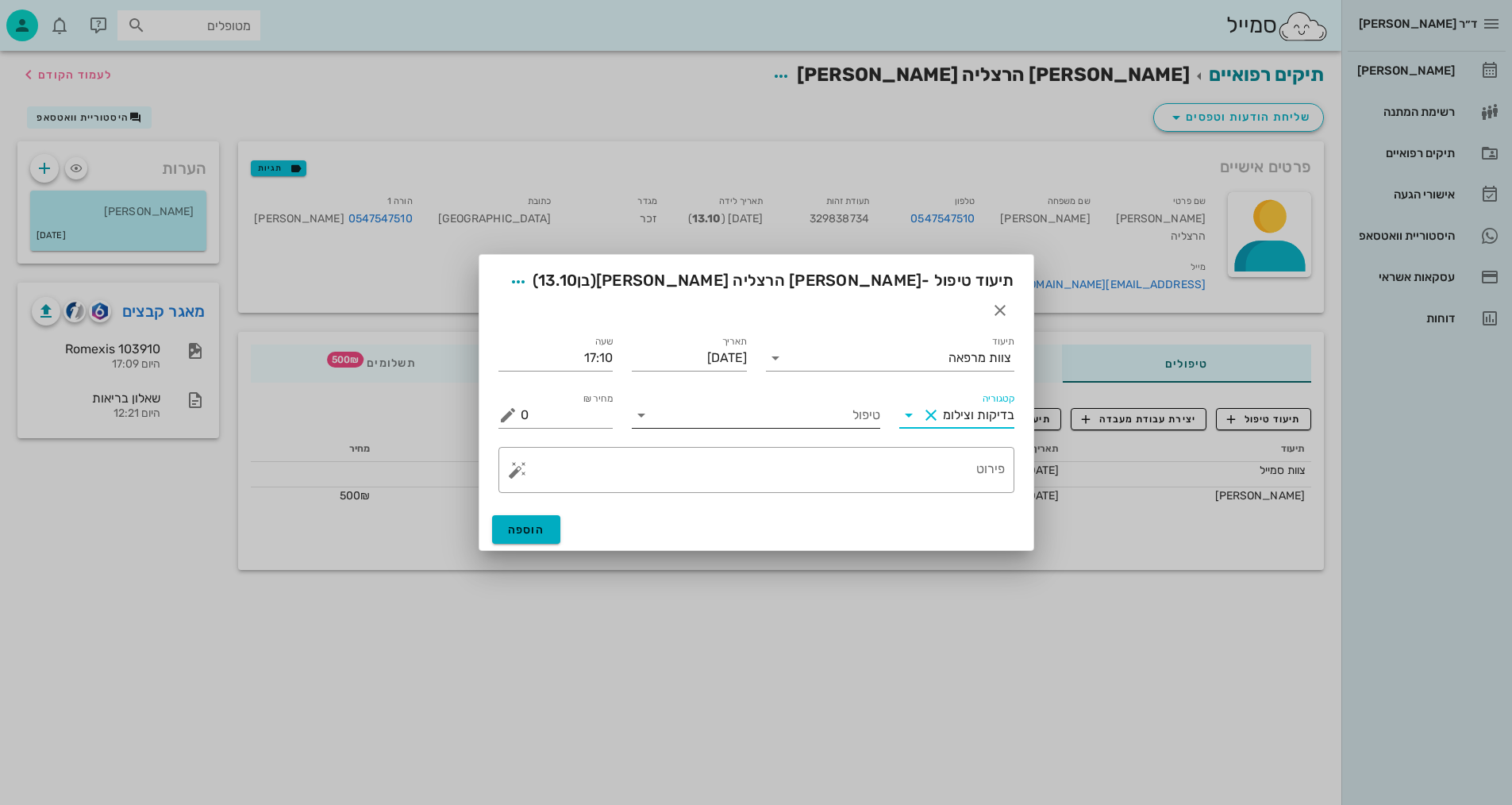
click at [837, 402] on input "טיפול" at bounding box center [767, 415] width 226 height 26
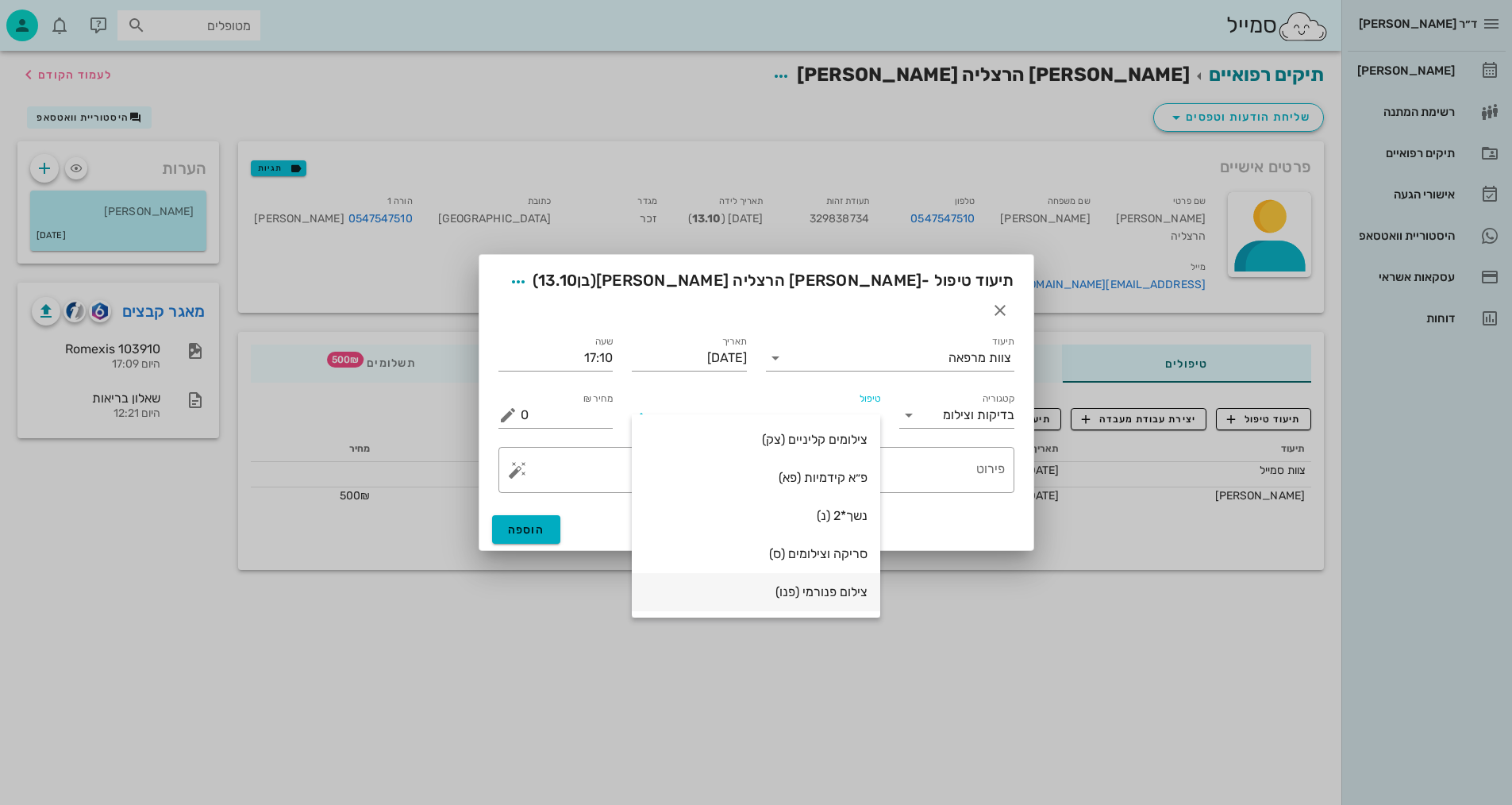
click at [829, 592] on div "צילום פנורמי (פנו)" at bounding box center [756, 591] width 223 height 15
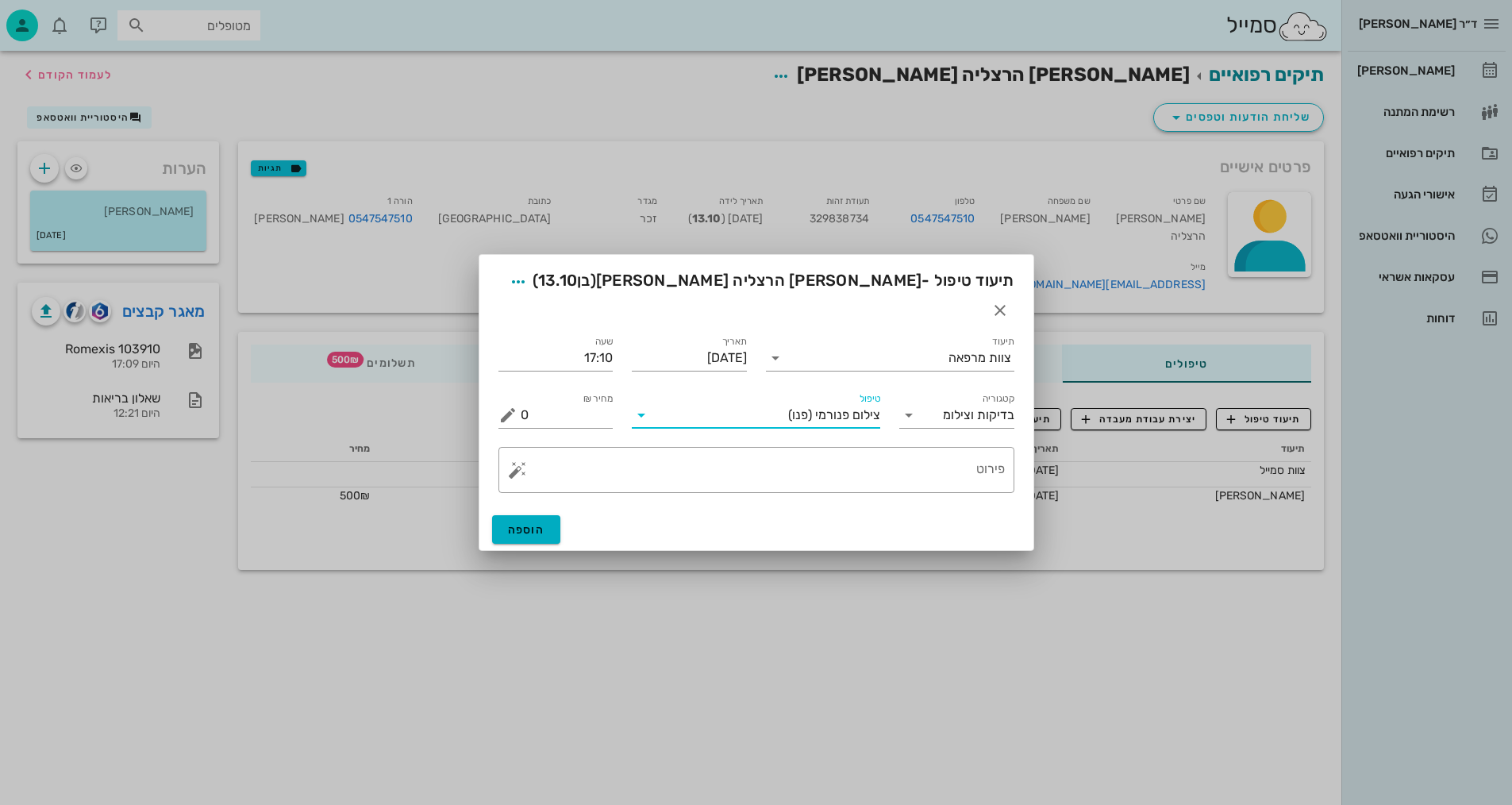
click at [931, 480] on div "​ פירוט" at bounding box center [756, 469] width 535 height 65
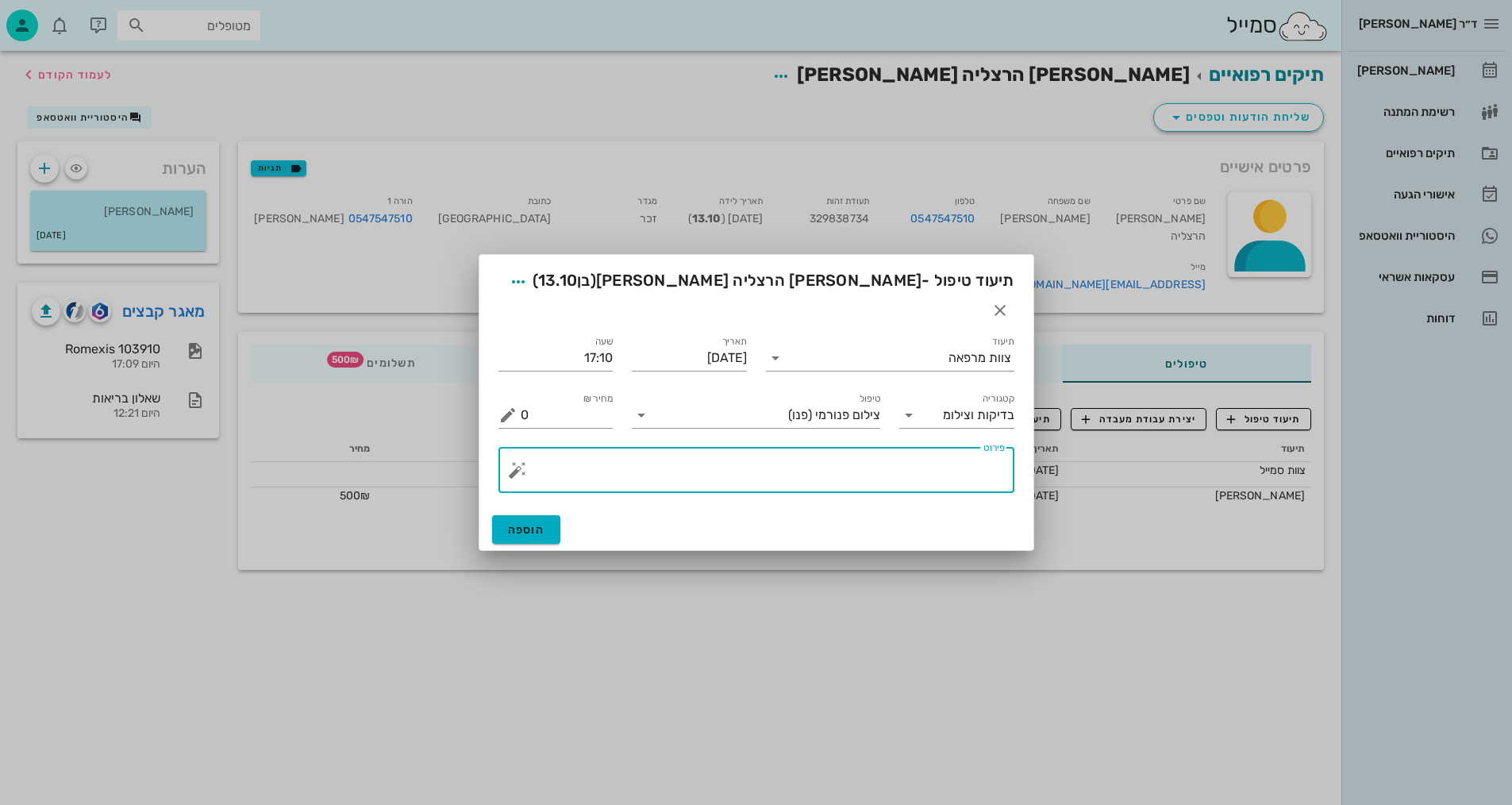
click at [943, 462] on textarea "פירוט" at bounding box center [763, 474] width 484 height 38
type textarea "פנורמי, [PERSON_NAME], וצילום אפליקציה - [PERSON_NAME]"
click at [516, 523] on span "הוספה" at bounding box center [526, 529] width 38 height 14
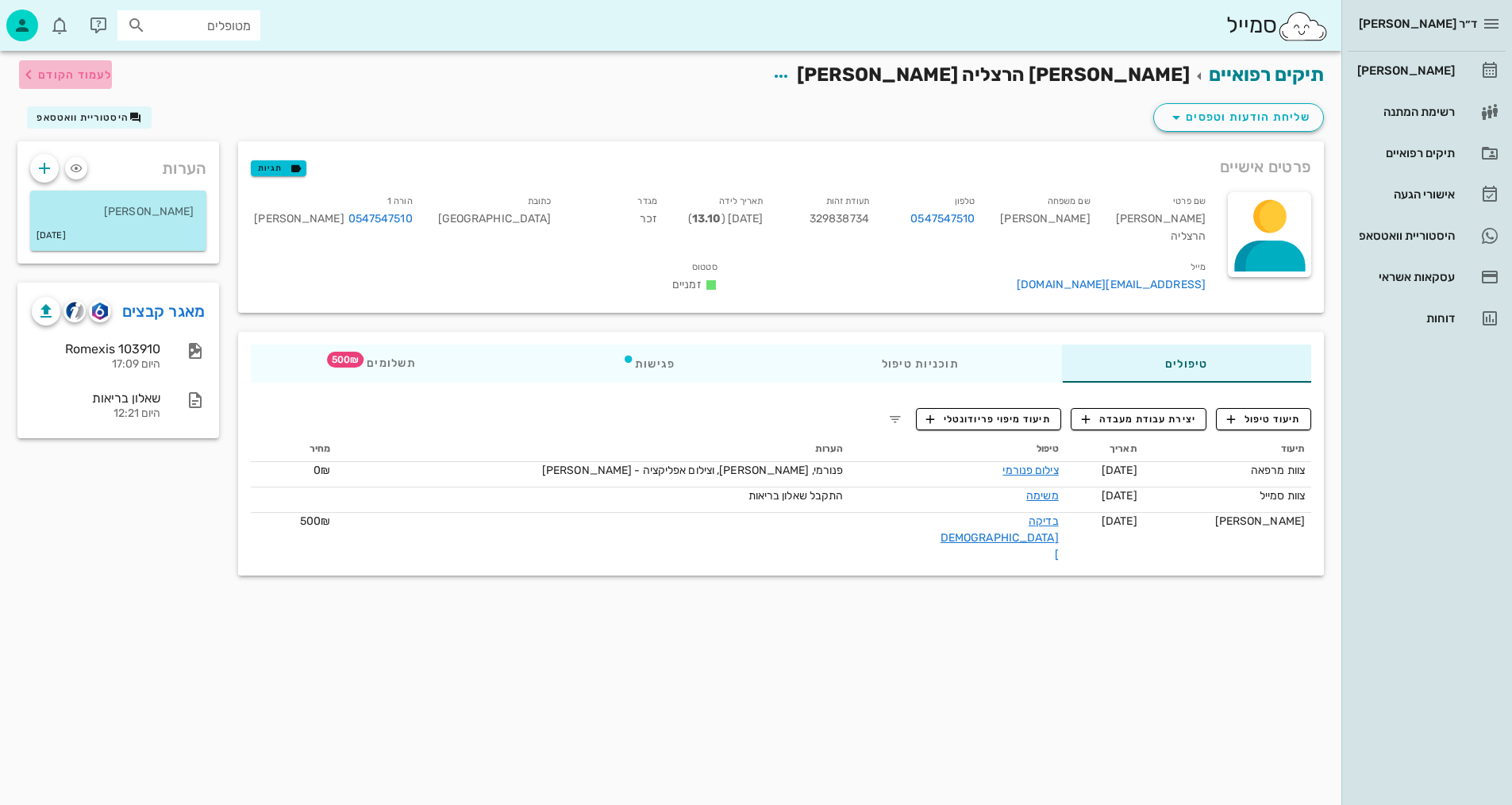
click at [91, 83] on span "לעמוד הקודם" at bounding box center [66, 74] width 93 height 19
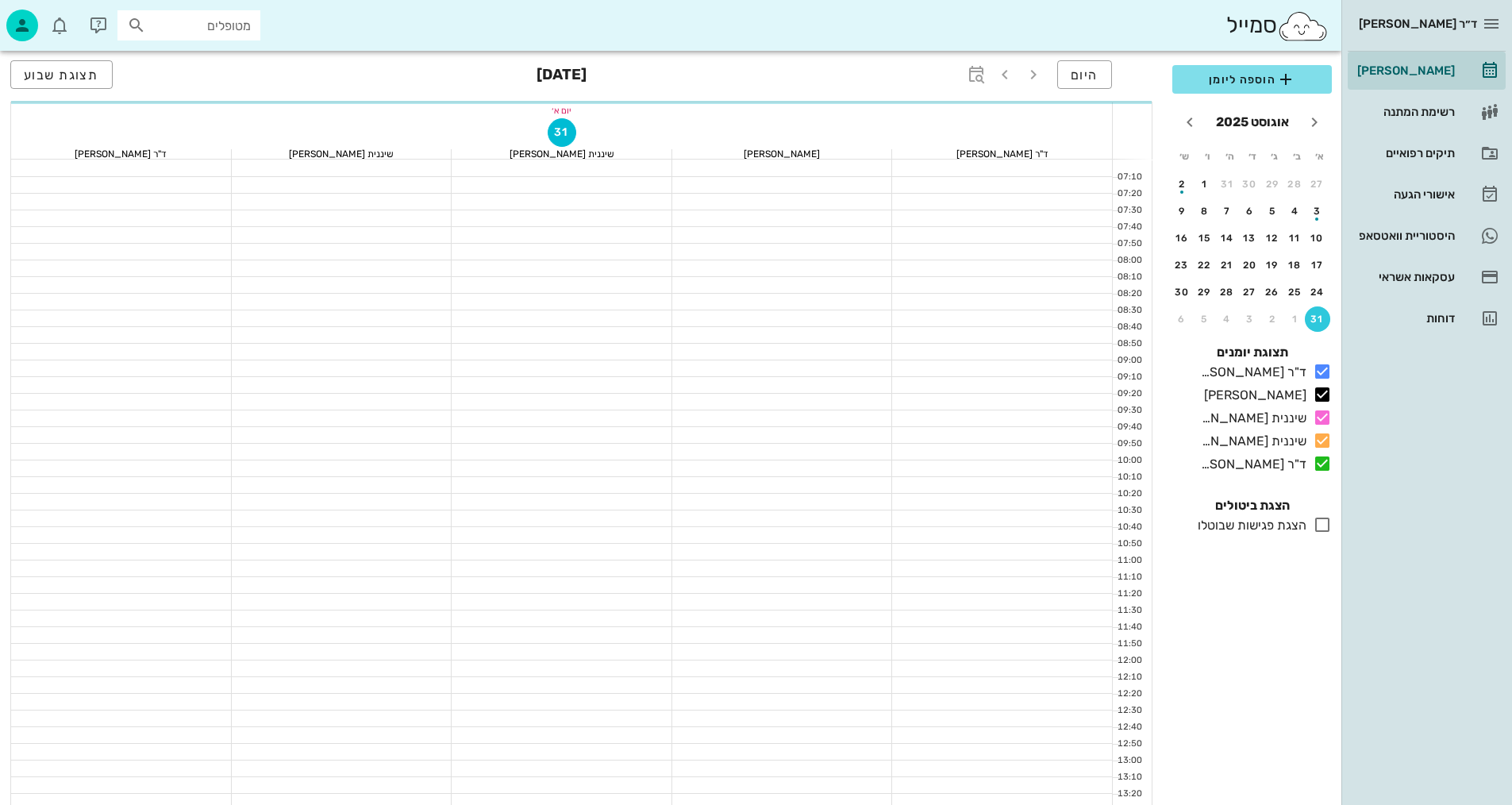
scroll to position [602, 0]
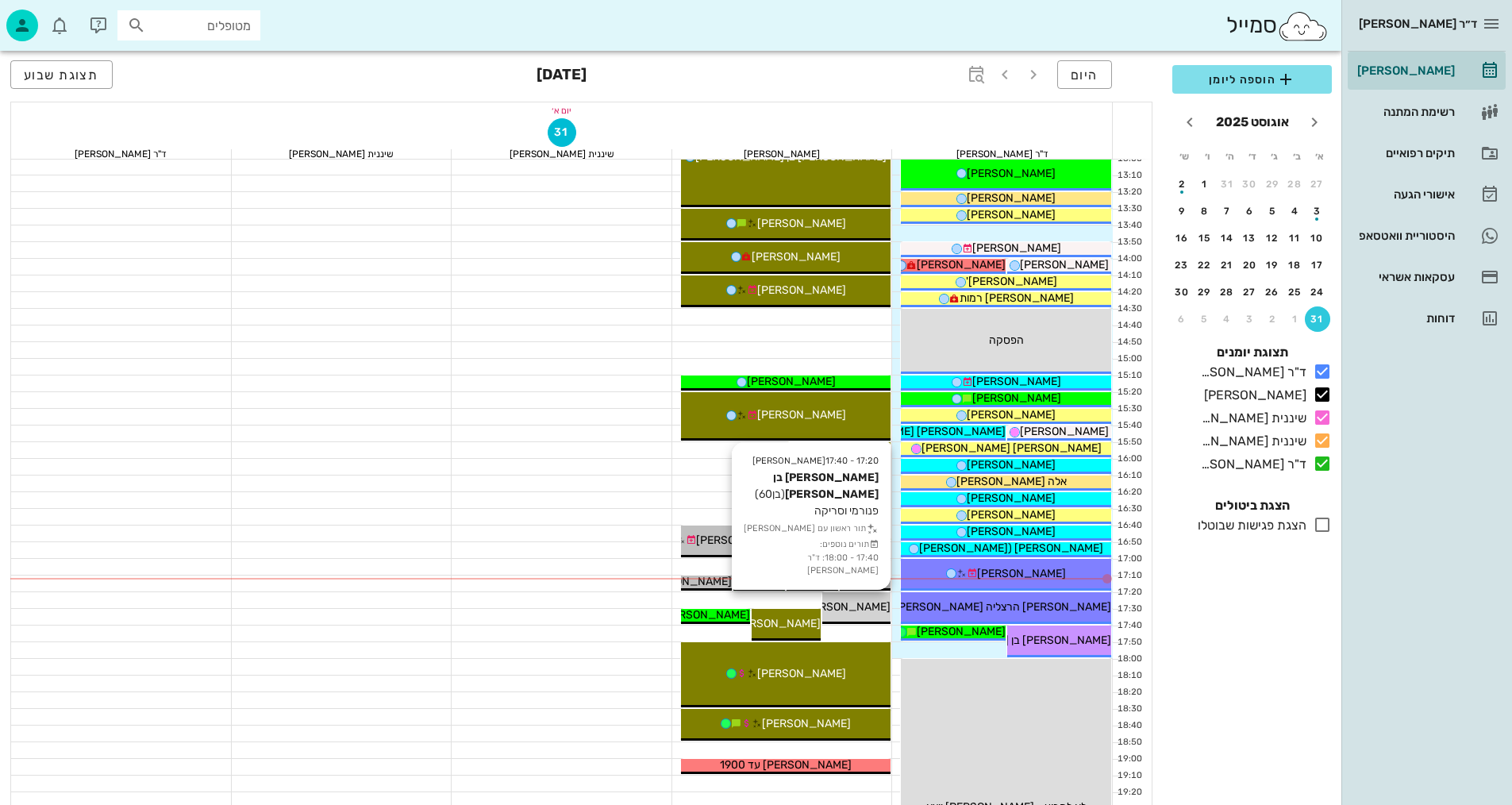
click at [869, 602] on span "[PERSON_NAME] בן [PERSON_NAME]" at bounding box center [795, 606] width 192 height 14
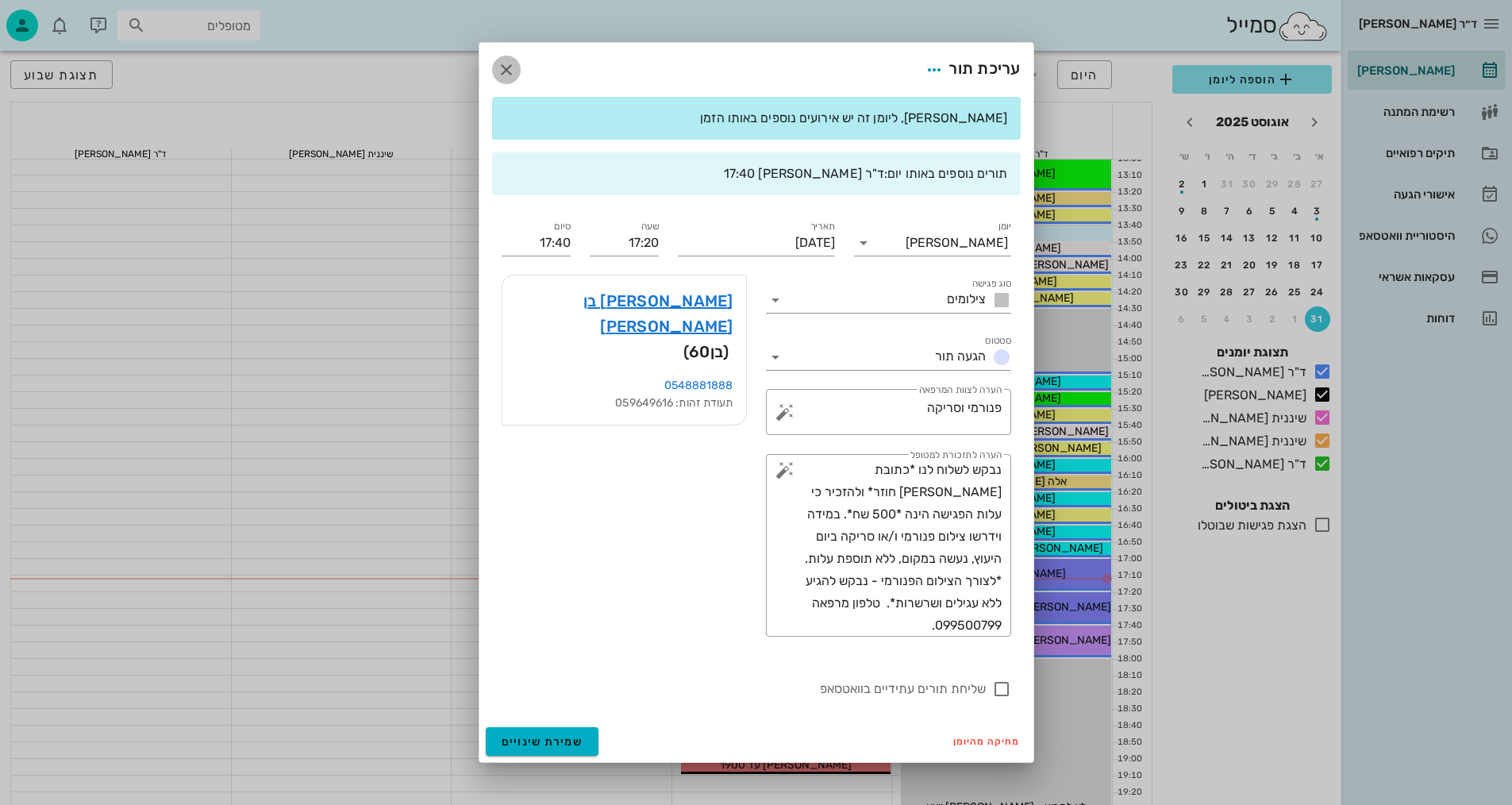
click at [502, 67] on icon "button" at bounding box center [506, 70] width 19 height 19
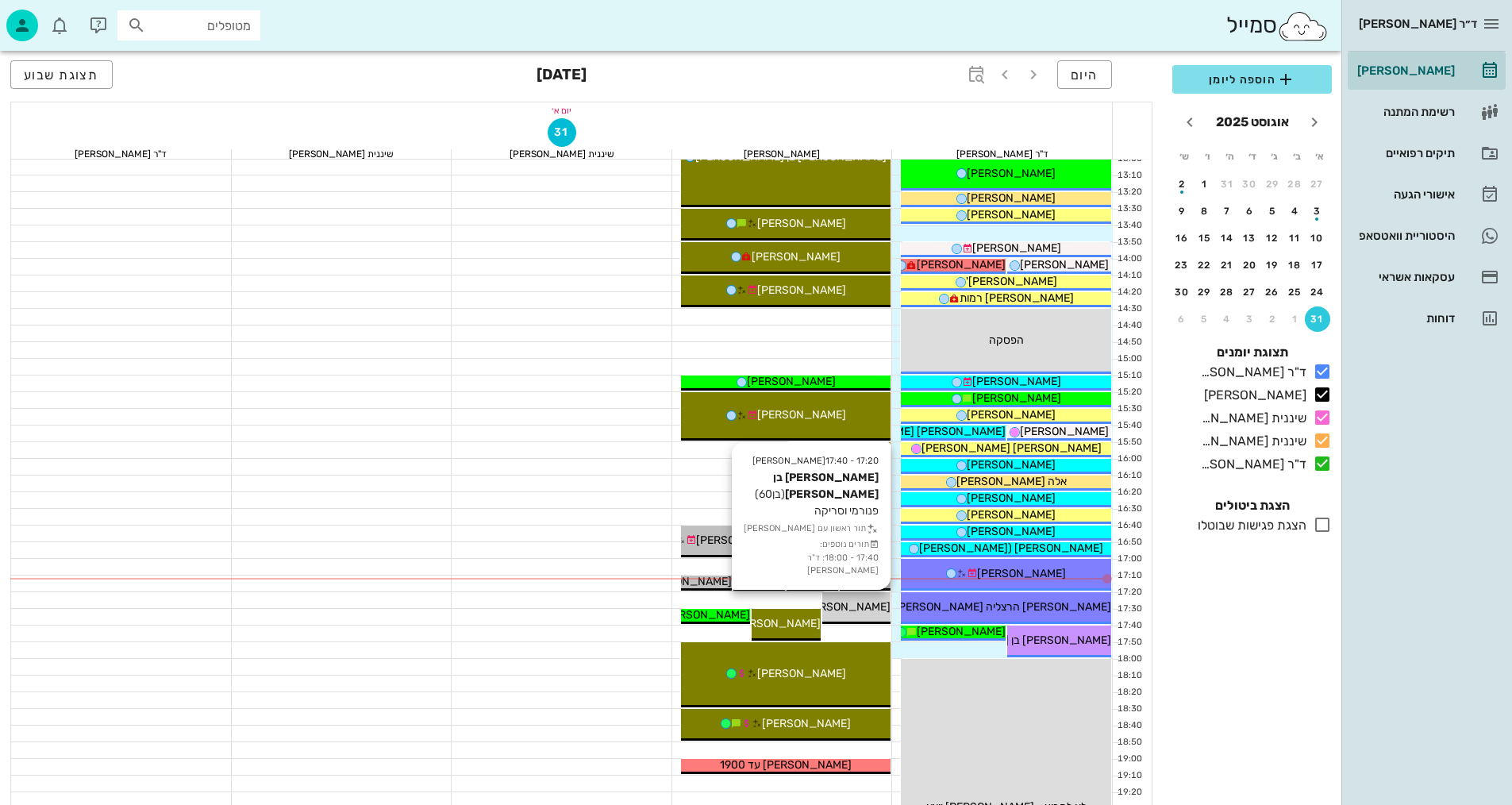
click at [867, 604] on span "[PERSON_NAME] בן [PERSON_NAME]" at bounding box center [795, 606] width 192 height 14
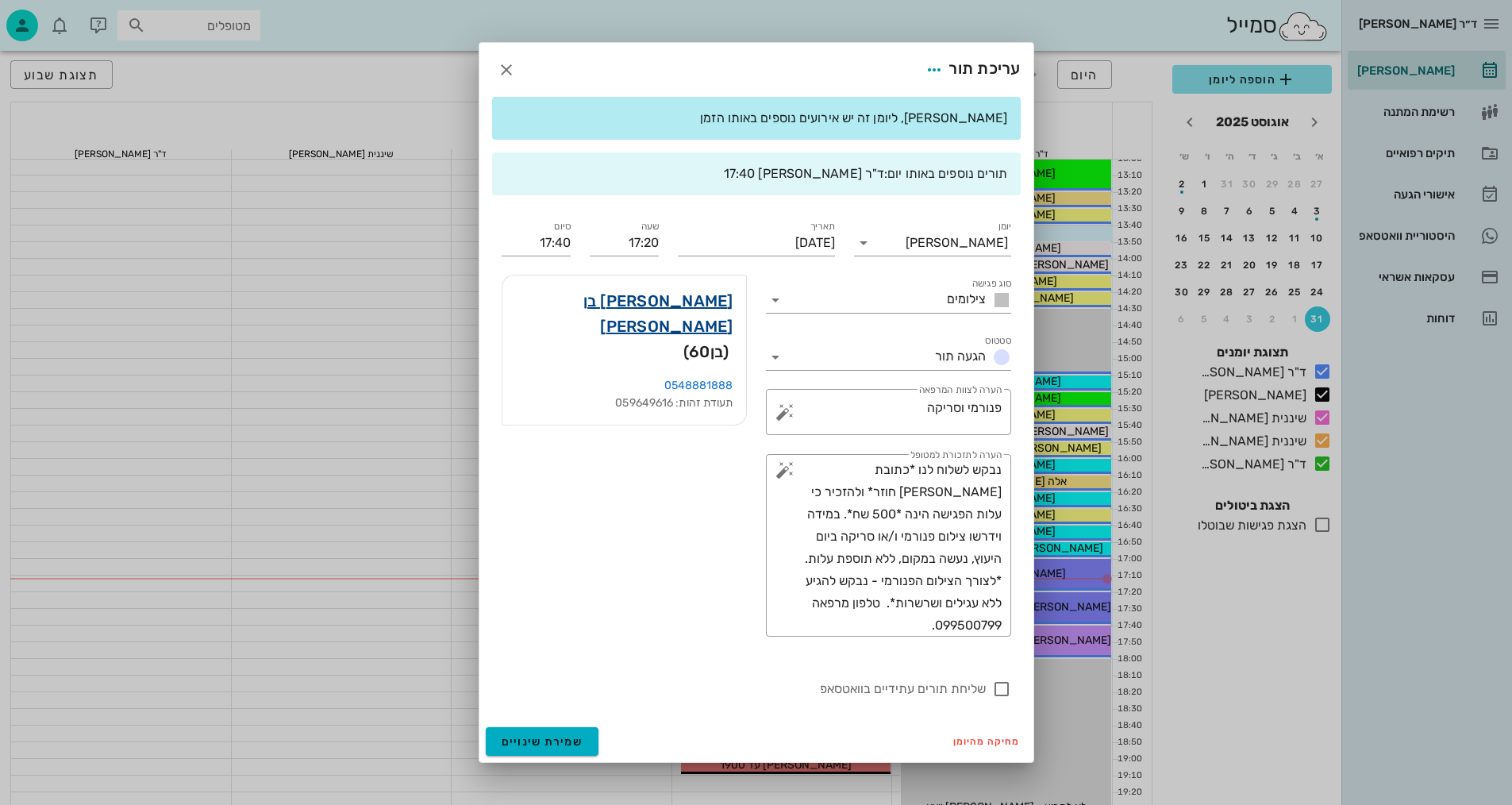
click at [717, 299] on link "[PERSON_NAME] בן [PERSON_NAME]" at bounding box center [624, 313] width 218 height 50
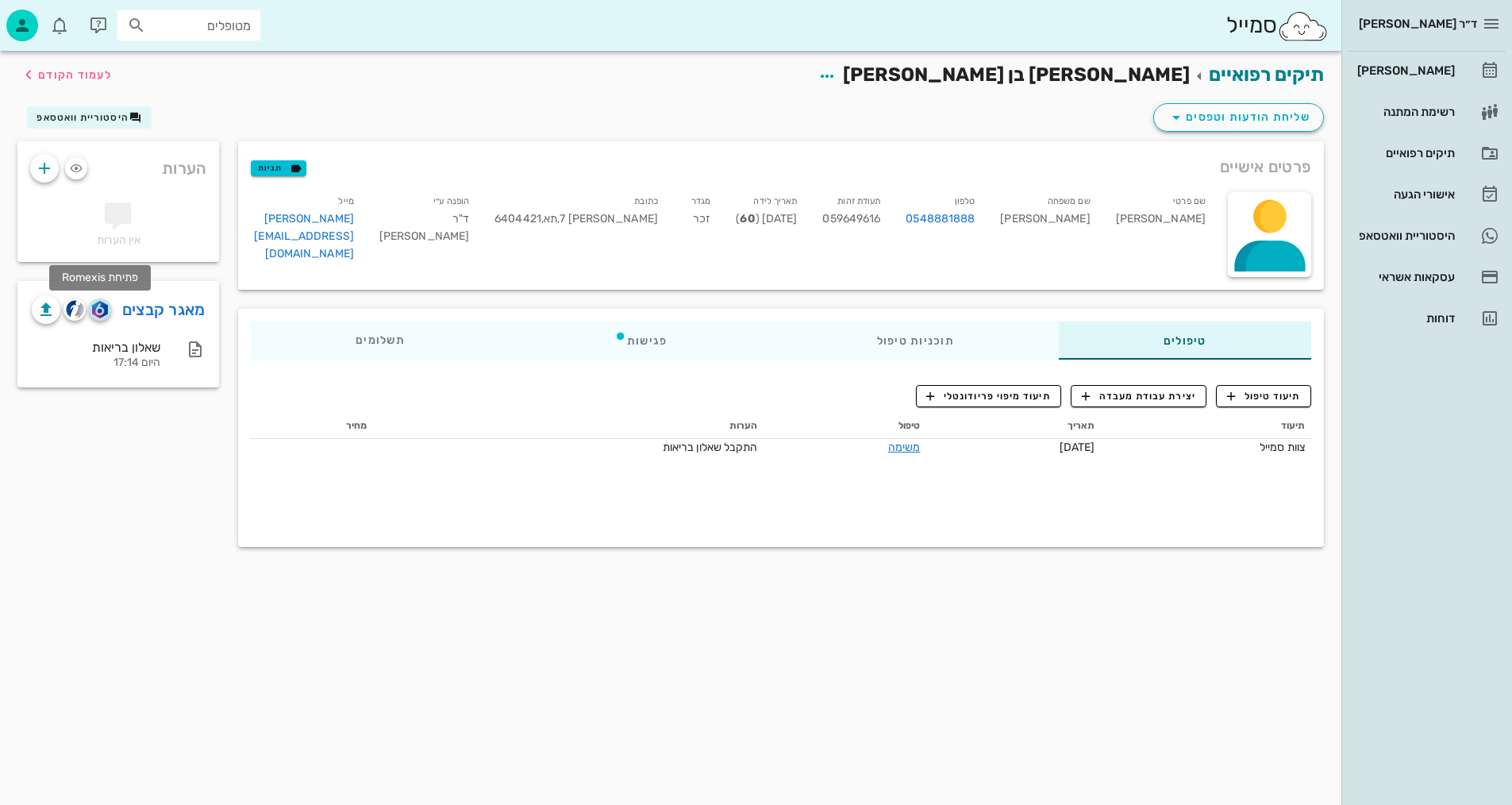
click at [107, 302] on img "button" at bounding box center [99, 309] width 15 height 18
click at [105, 69] on span "לעמוד הקודם" at bounding box center [75, 74] width 74 height 14
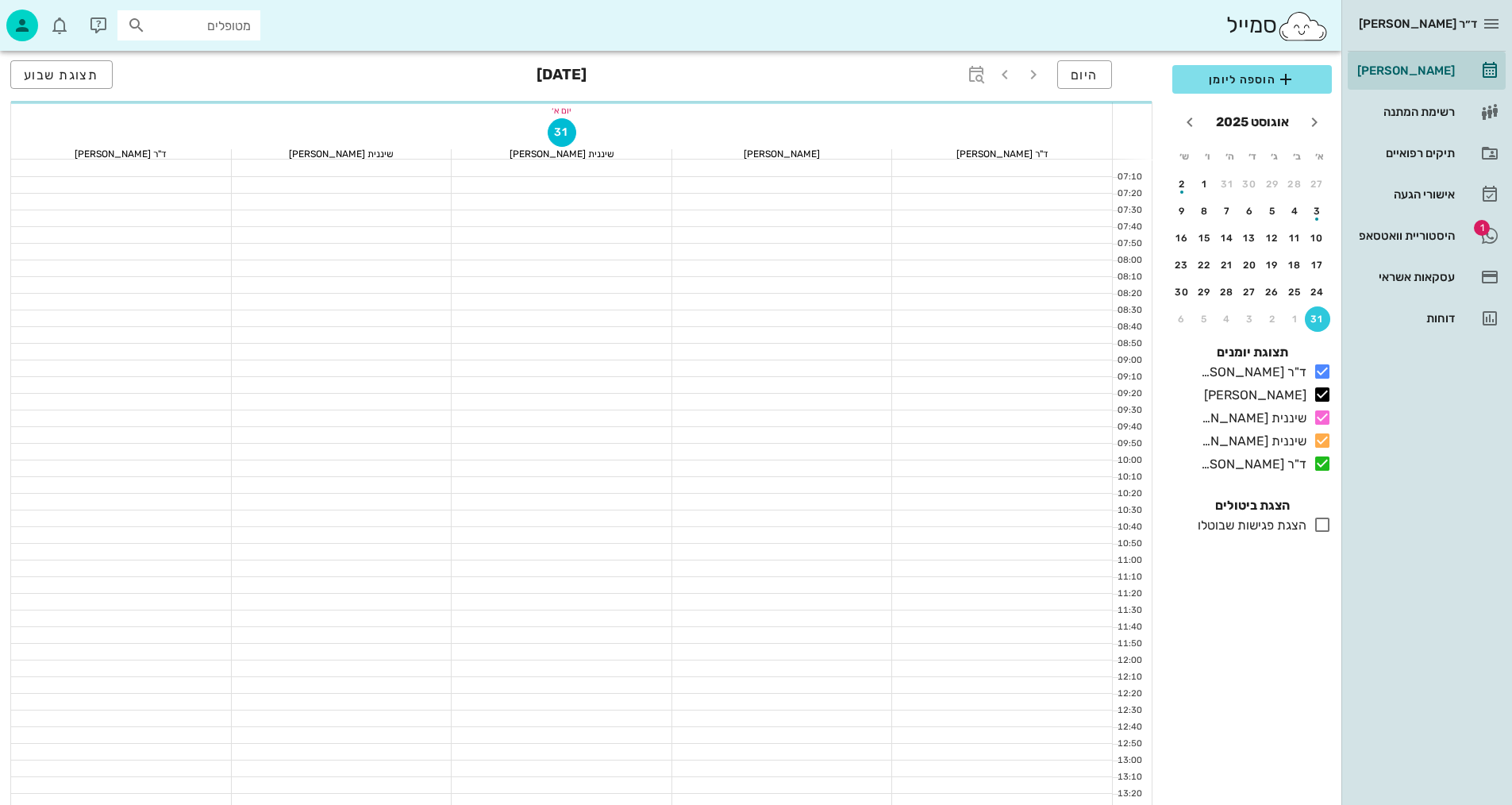
scroll to position [602, 0]
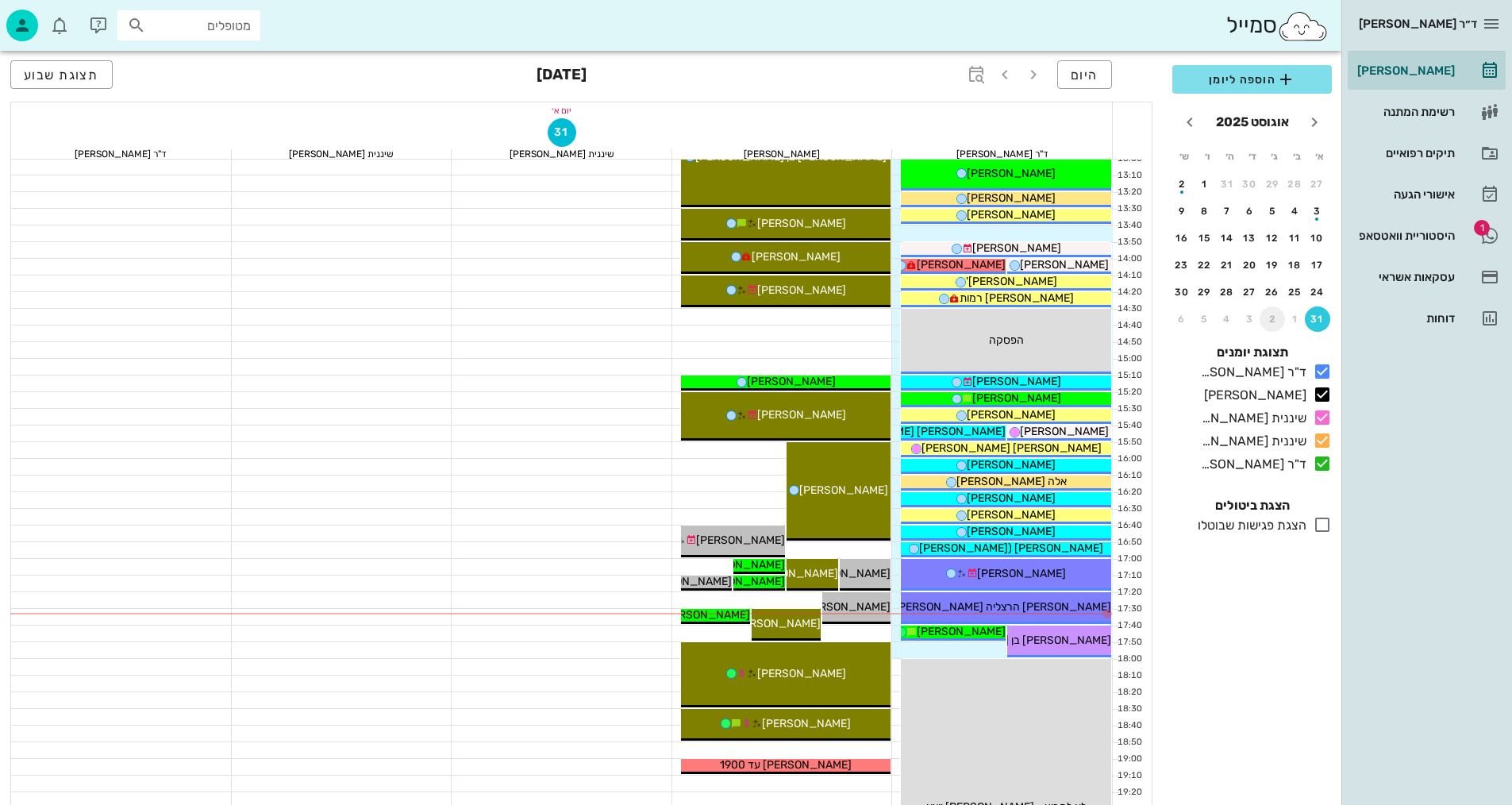
click at [1272, 316] on div "2" at bounding box center [1272, 319] width 26 height 11
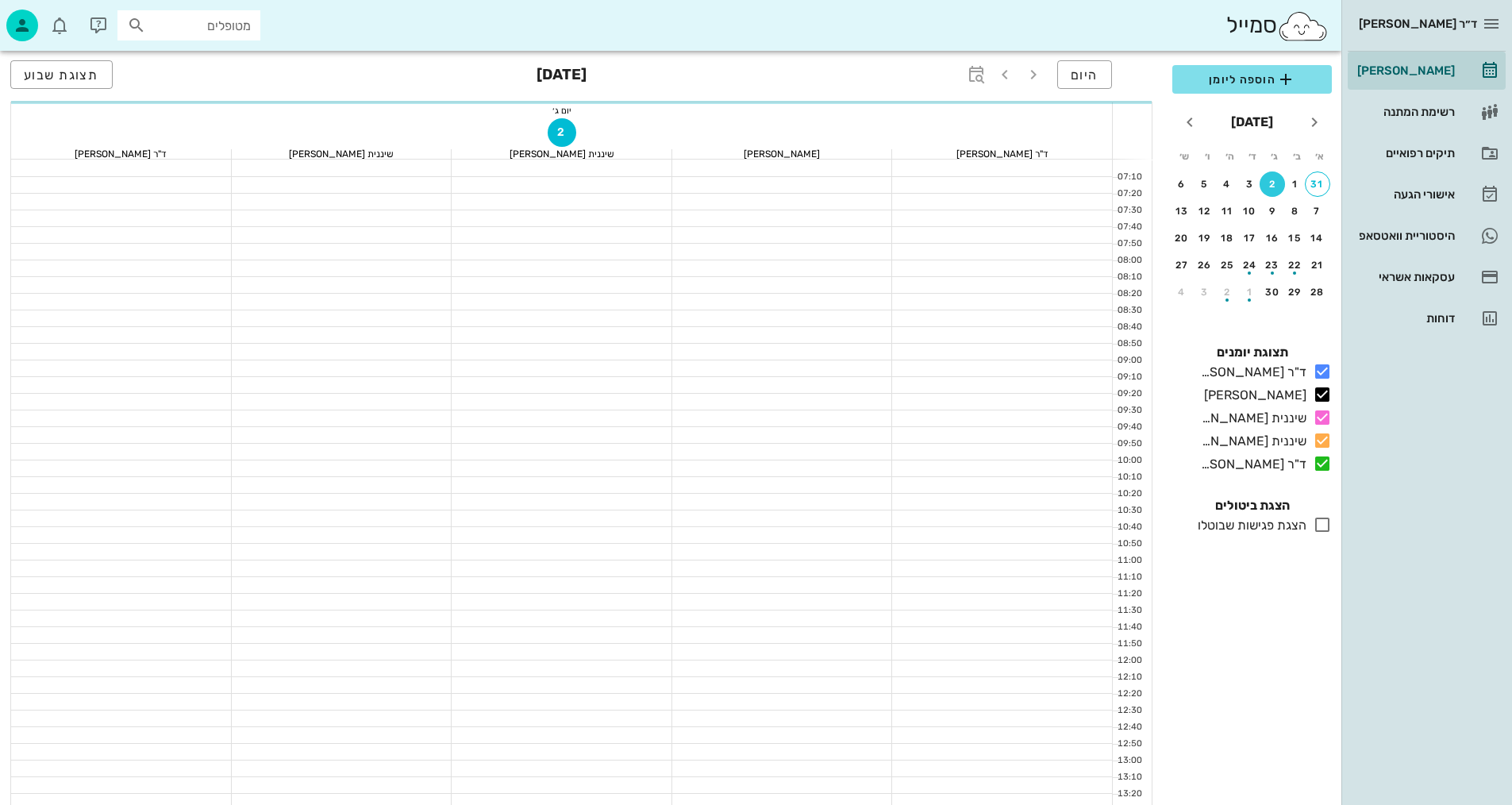
scroll to position [2, 0]
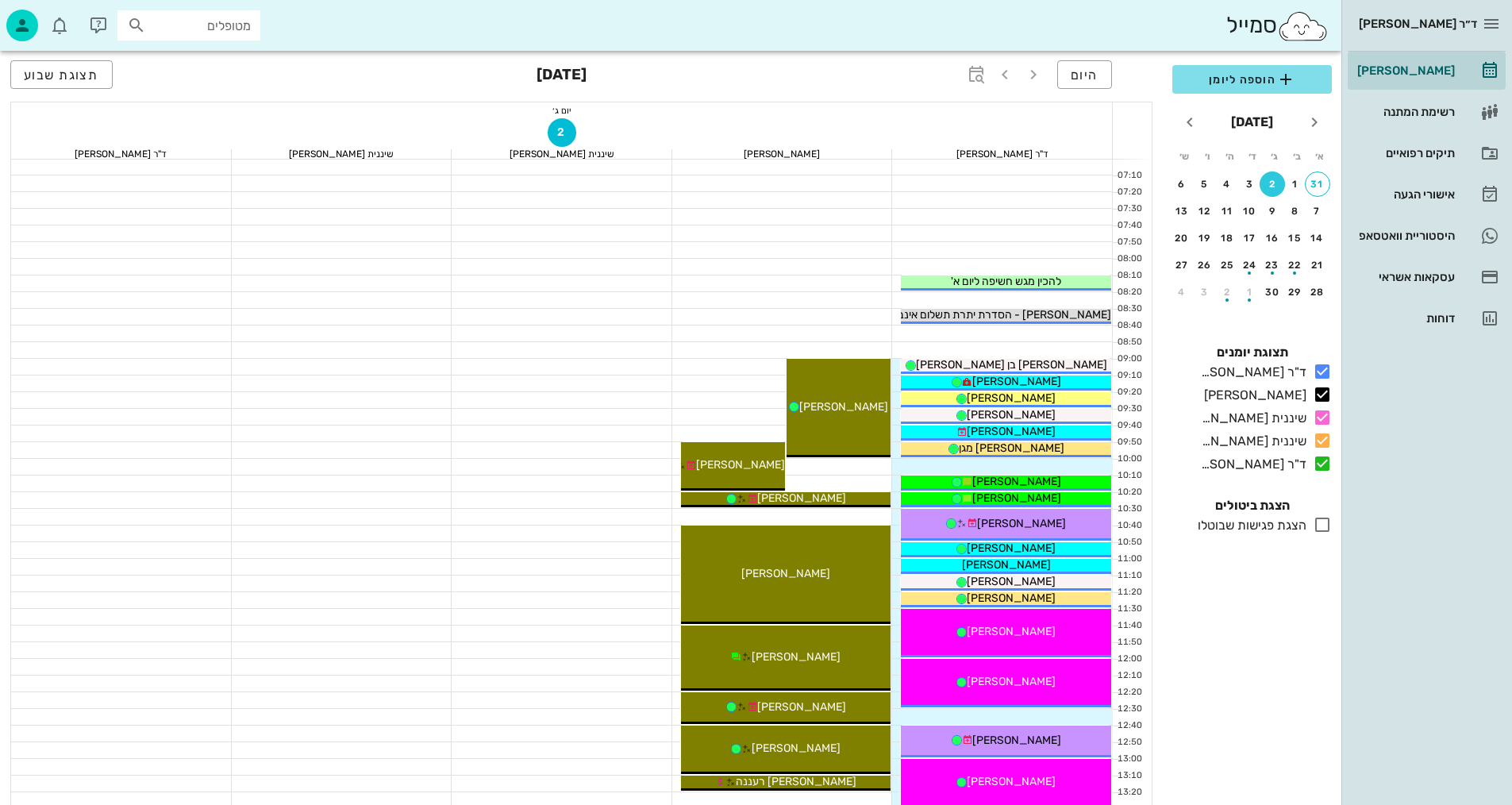
drag, startPoint x: 276, startPoint y: 518, endPoint x: 453, endPoint y: 487, distance: 179.7
click at [289, 515] on div at bounding box center [341, 517] width 220 height 16
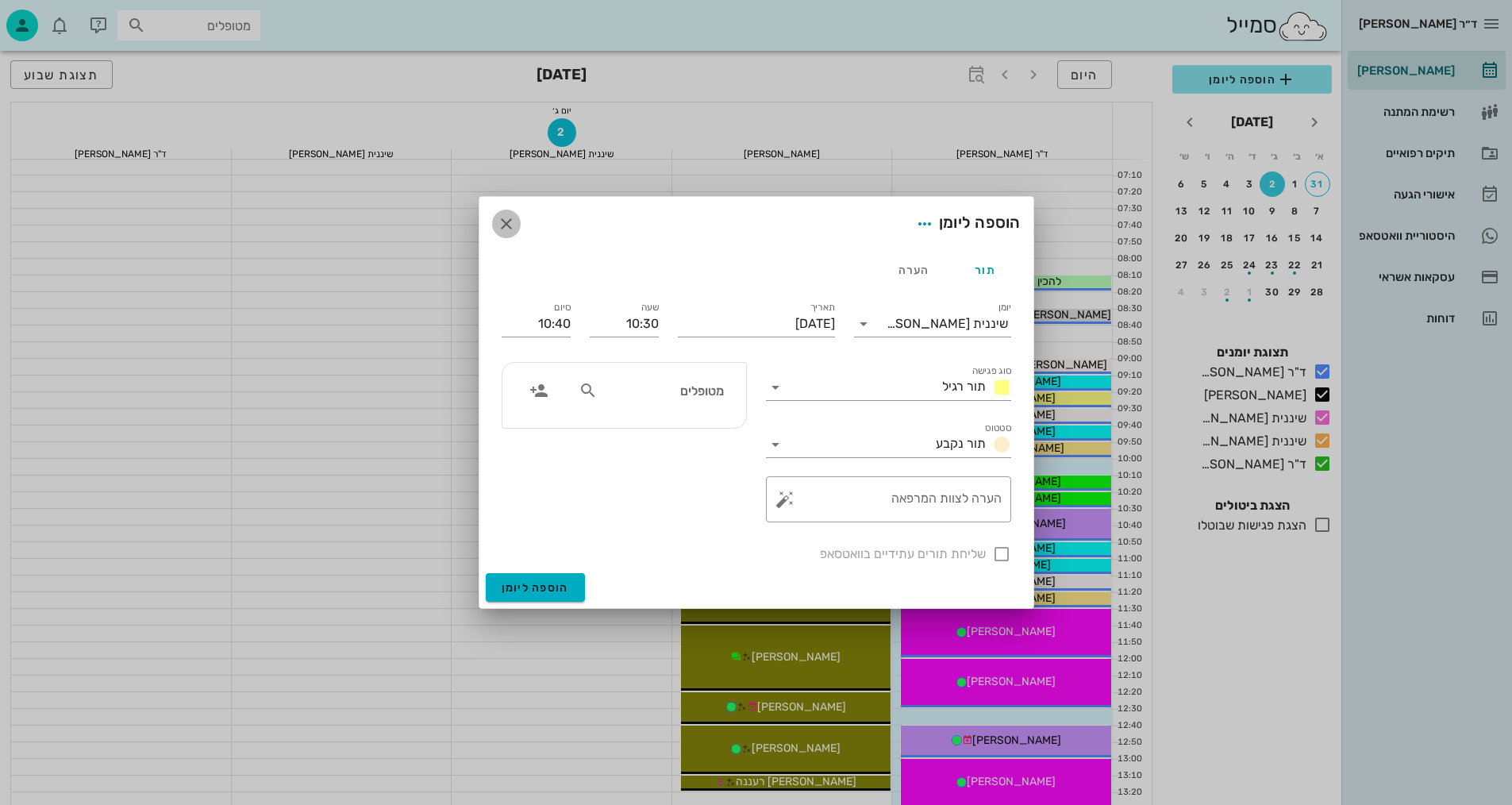
click at [502, 221] on icon "button" at bounding box center [506, 223] width 19 height 19
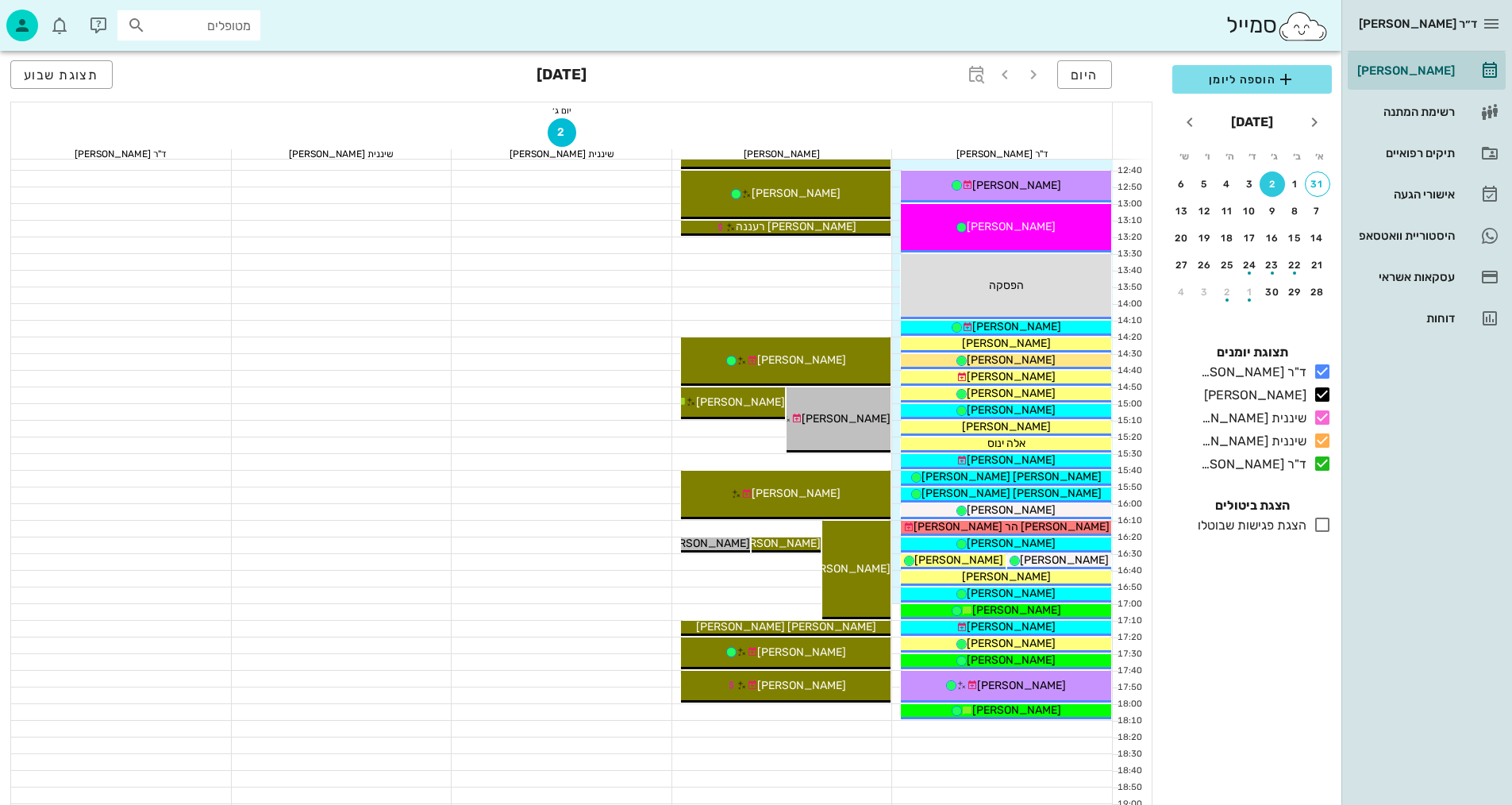
scroll to position [557, 0]
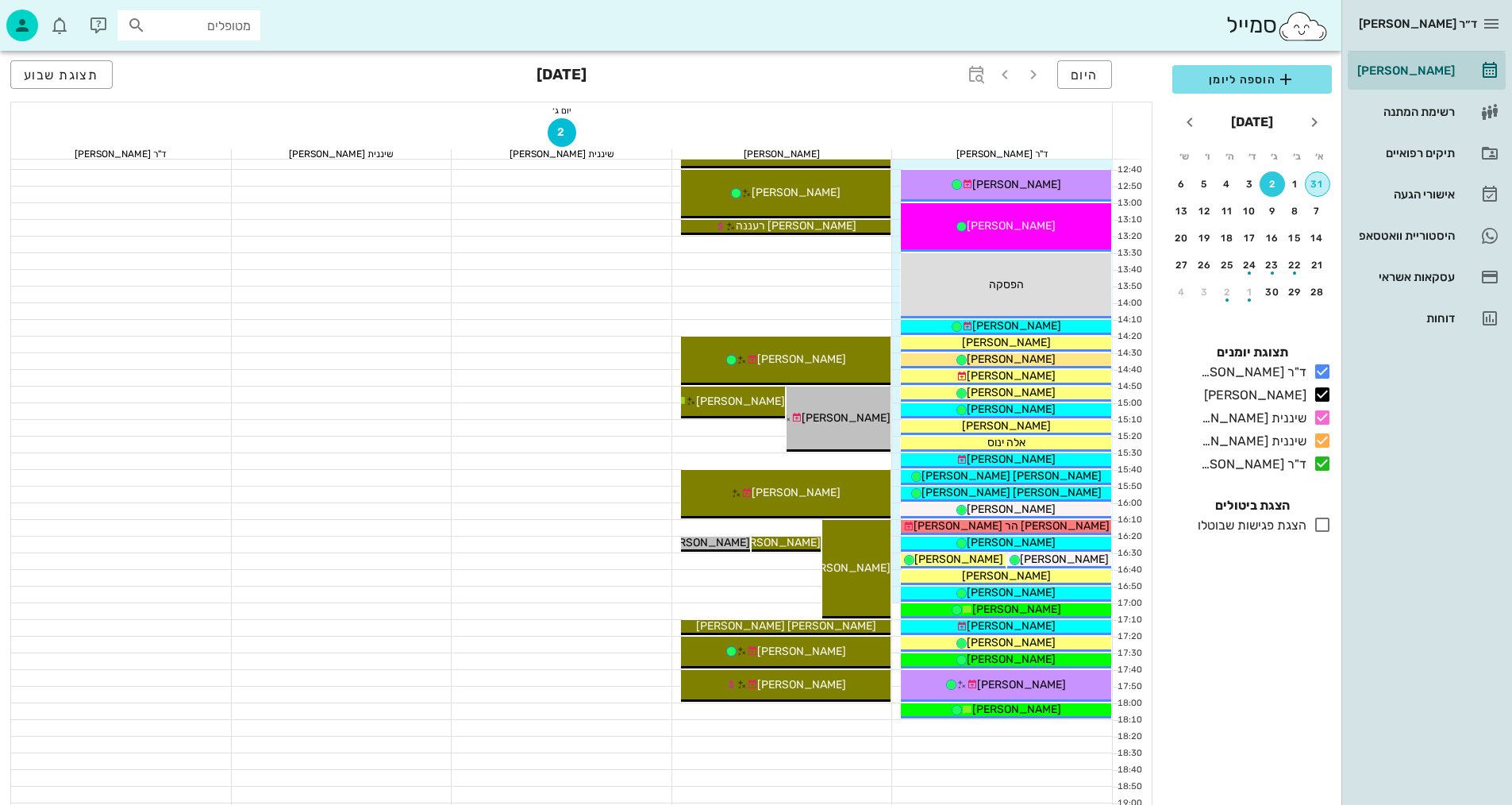
click at [1320, 184] on div "31" at bounding box center [1318, 184] width 24 height 11
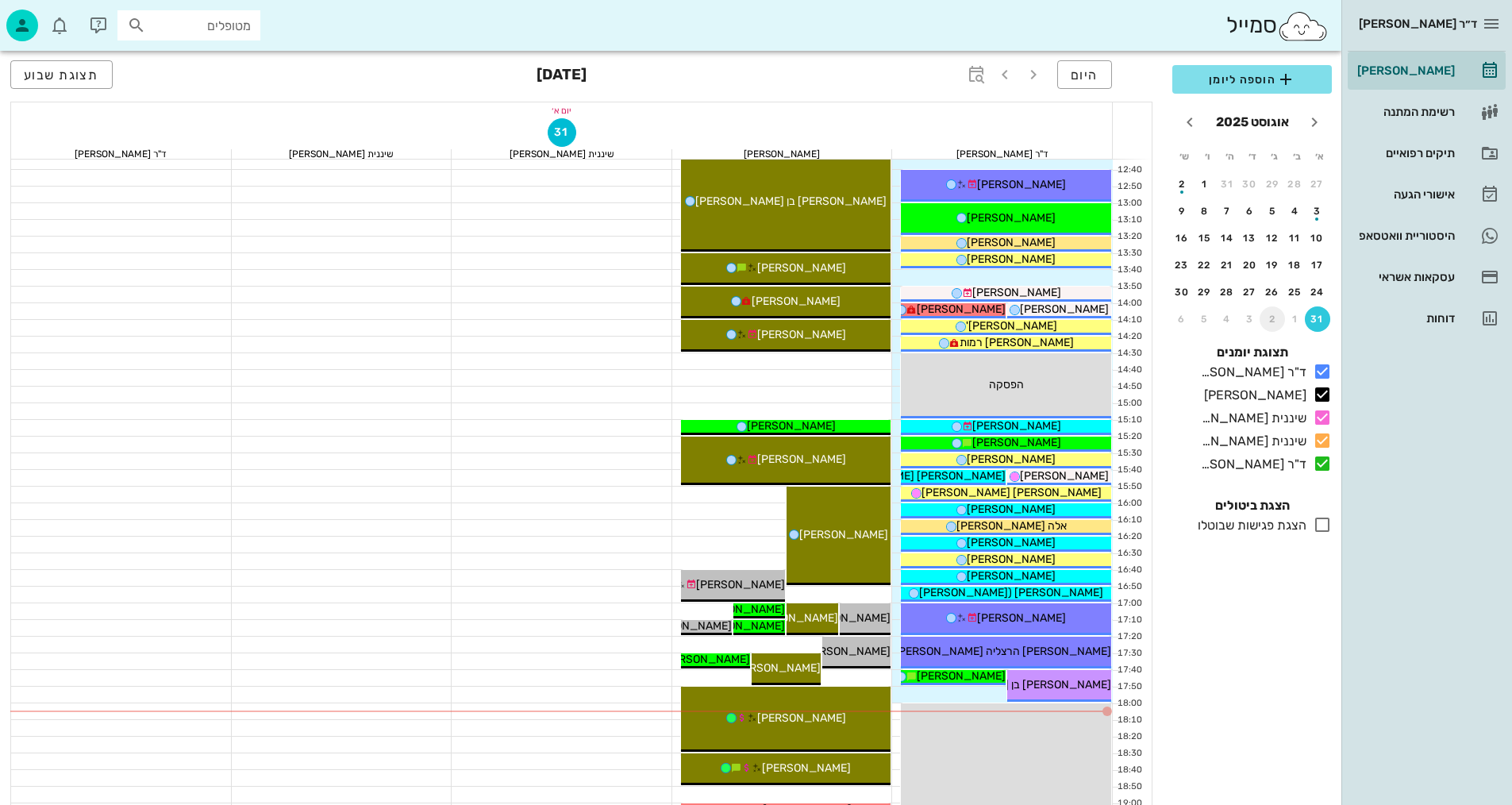
click at [1272, 319] on div "2" at bounding box center [1272, 319] width 26 height 11
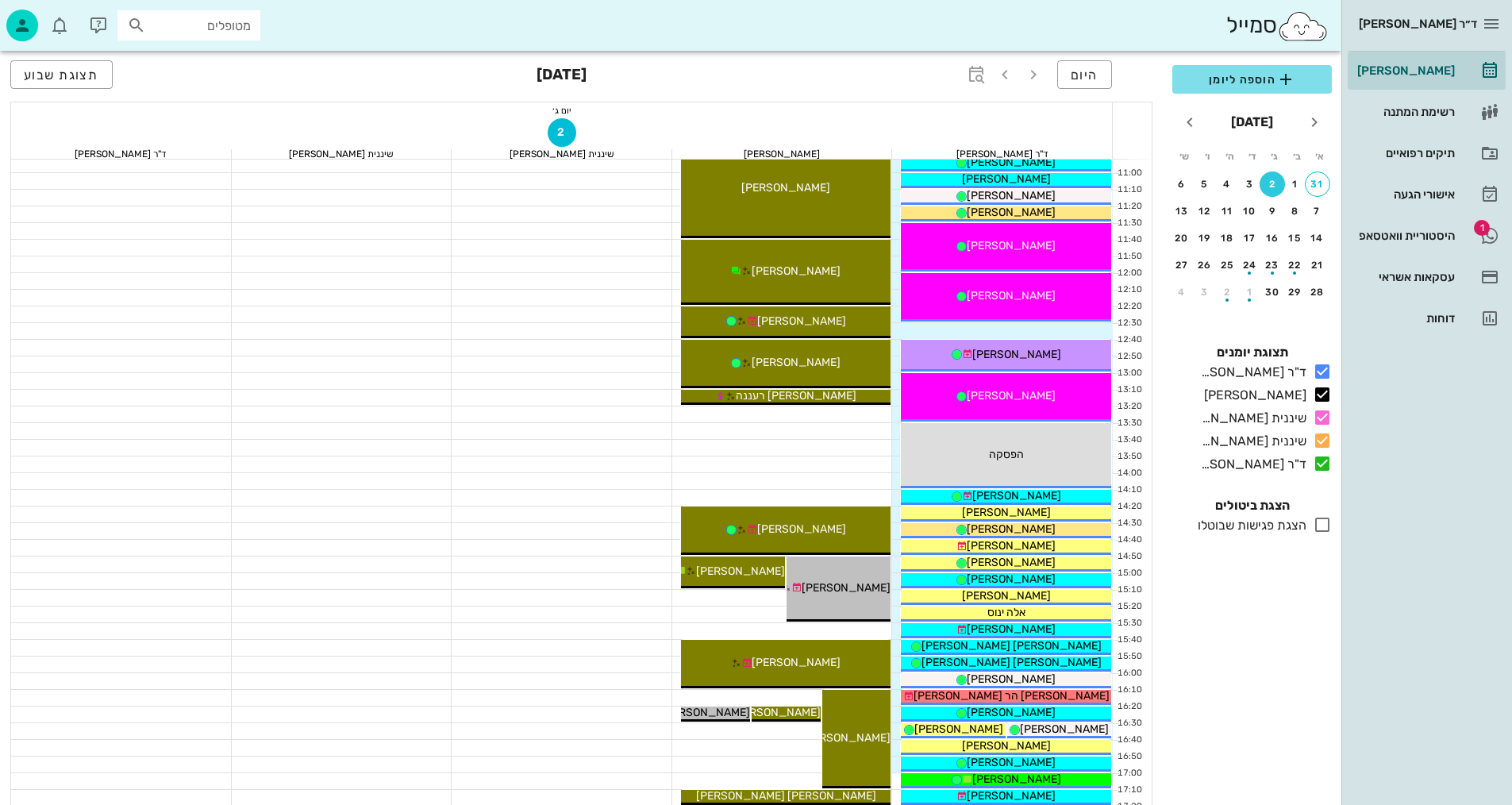
scroll to position [359, 0]
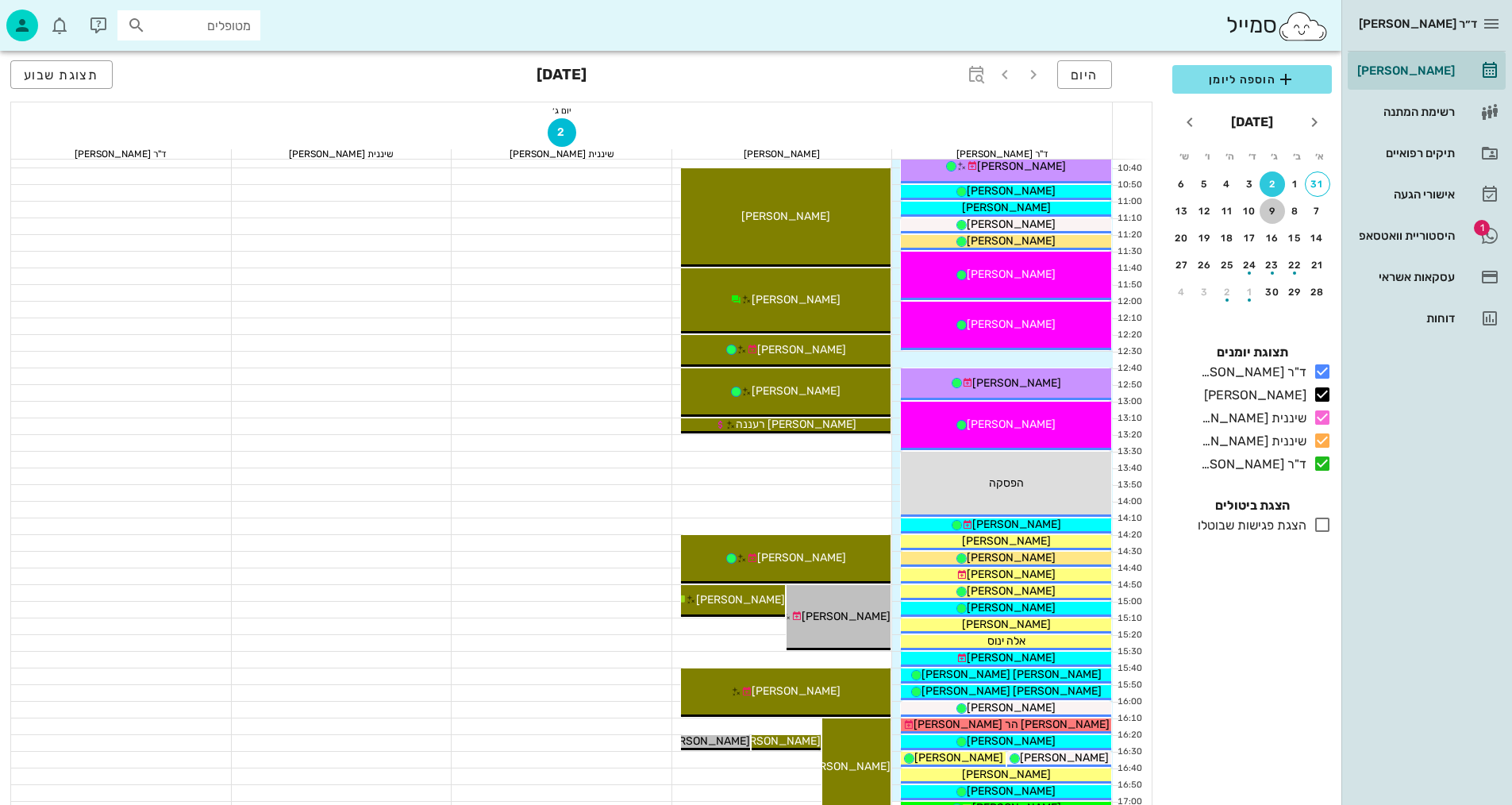
click at [1269, 212] on div "9" at bounding box center [1272, 211] width 26 height 11
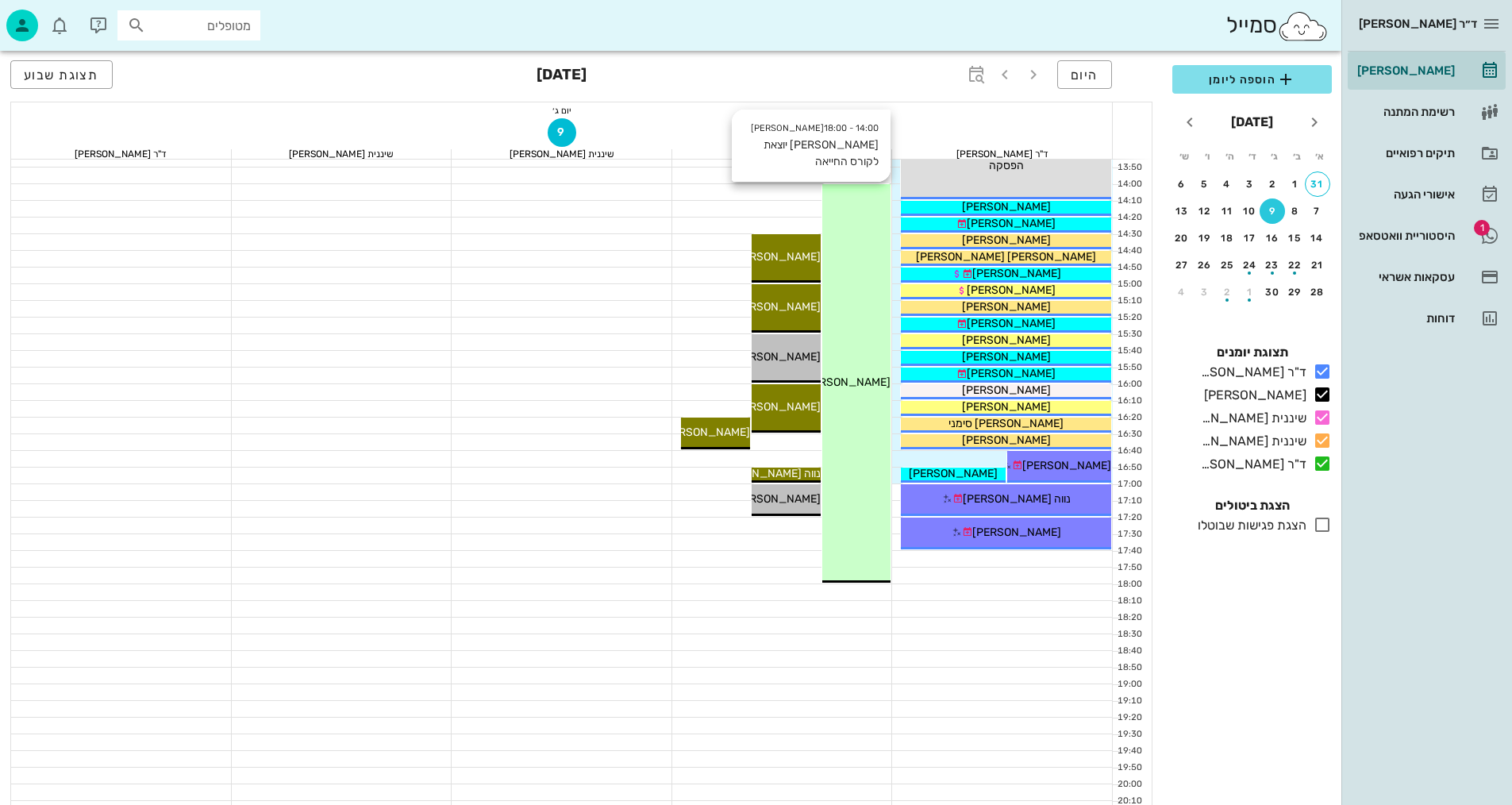
scroll to position [517, 0]
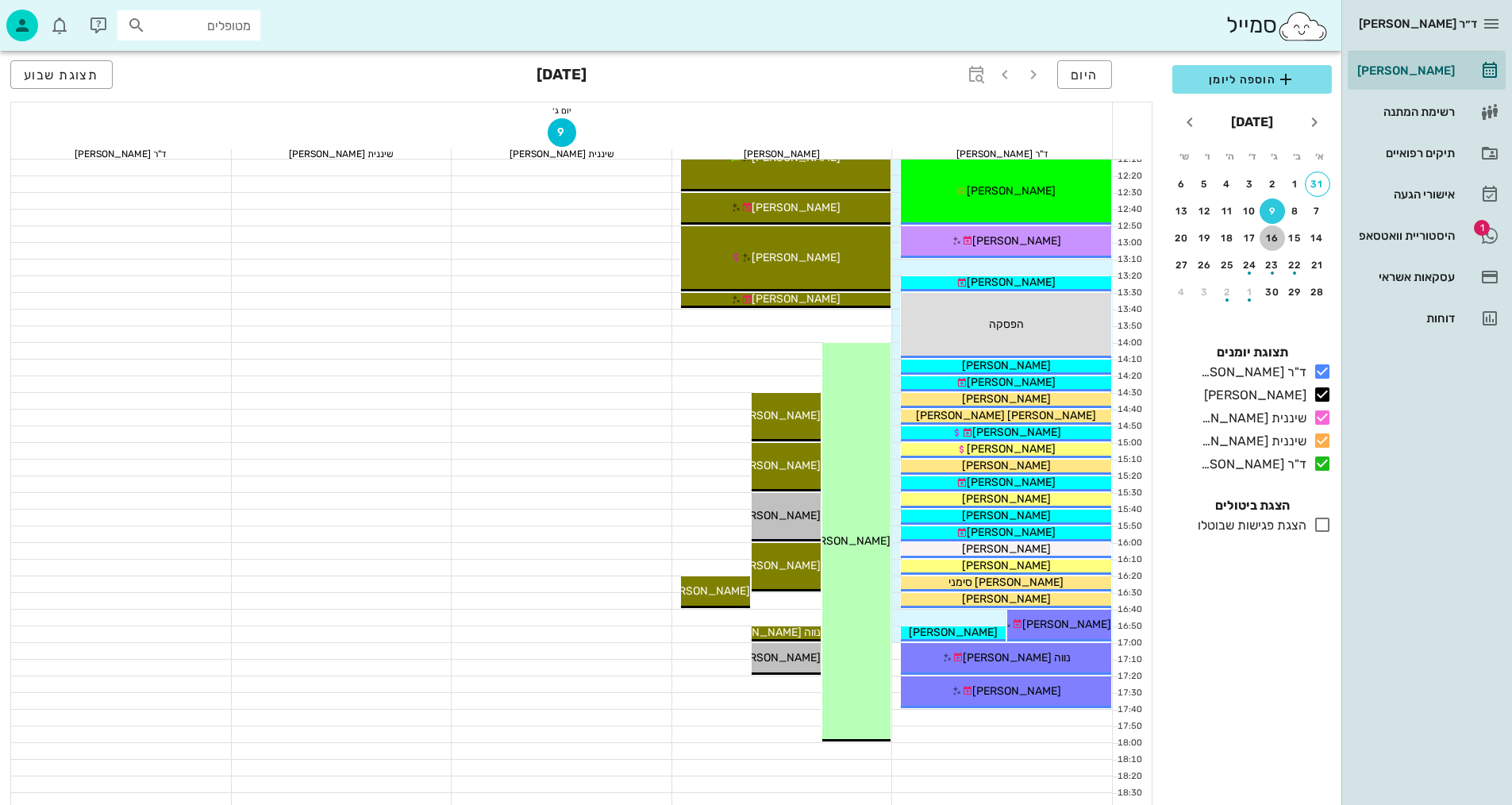
click at [1274, 237] on div "16" at bounding box center [1272, 238] width 26 height 11
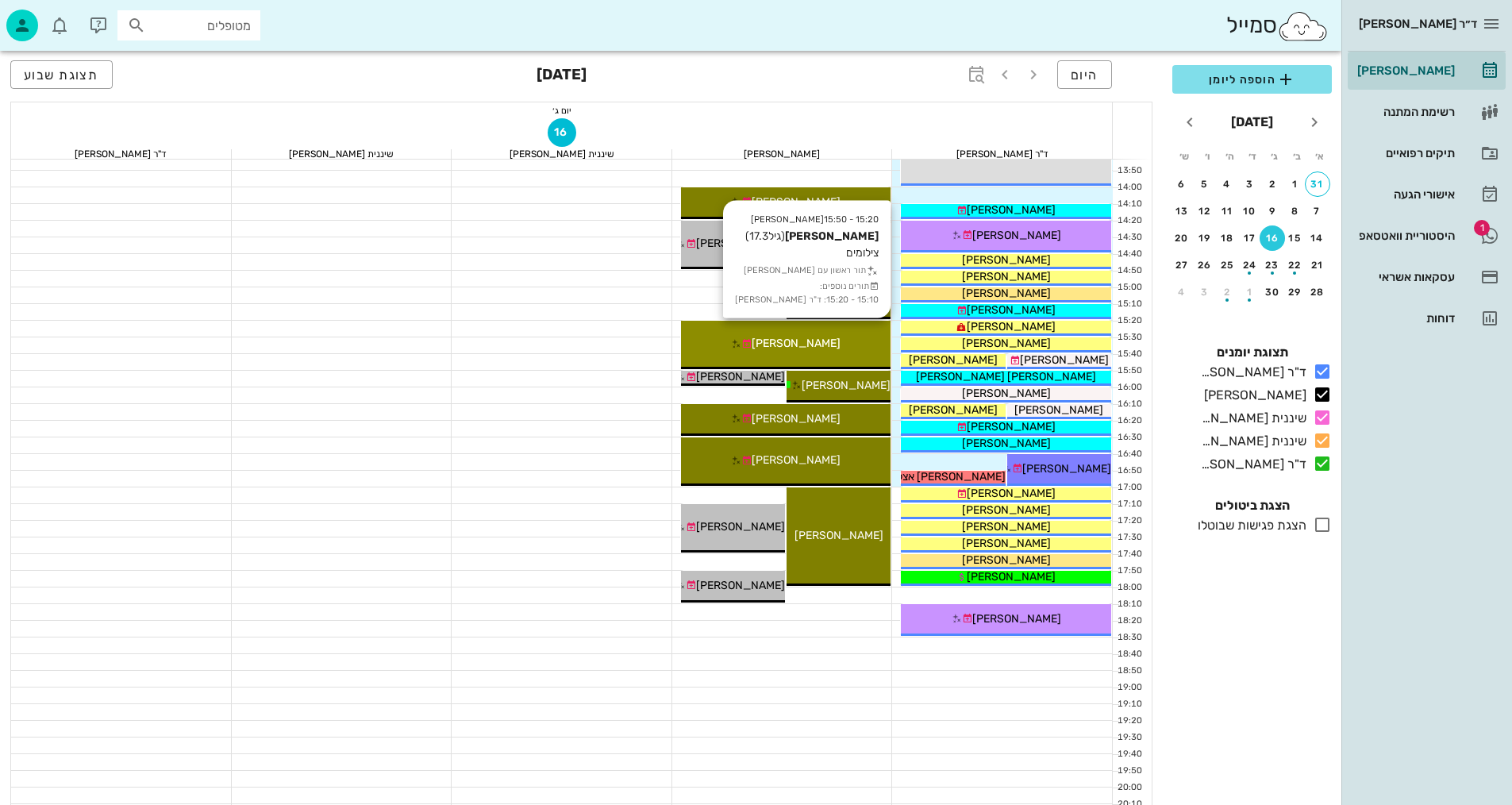
scroll to position [755, 0]
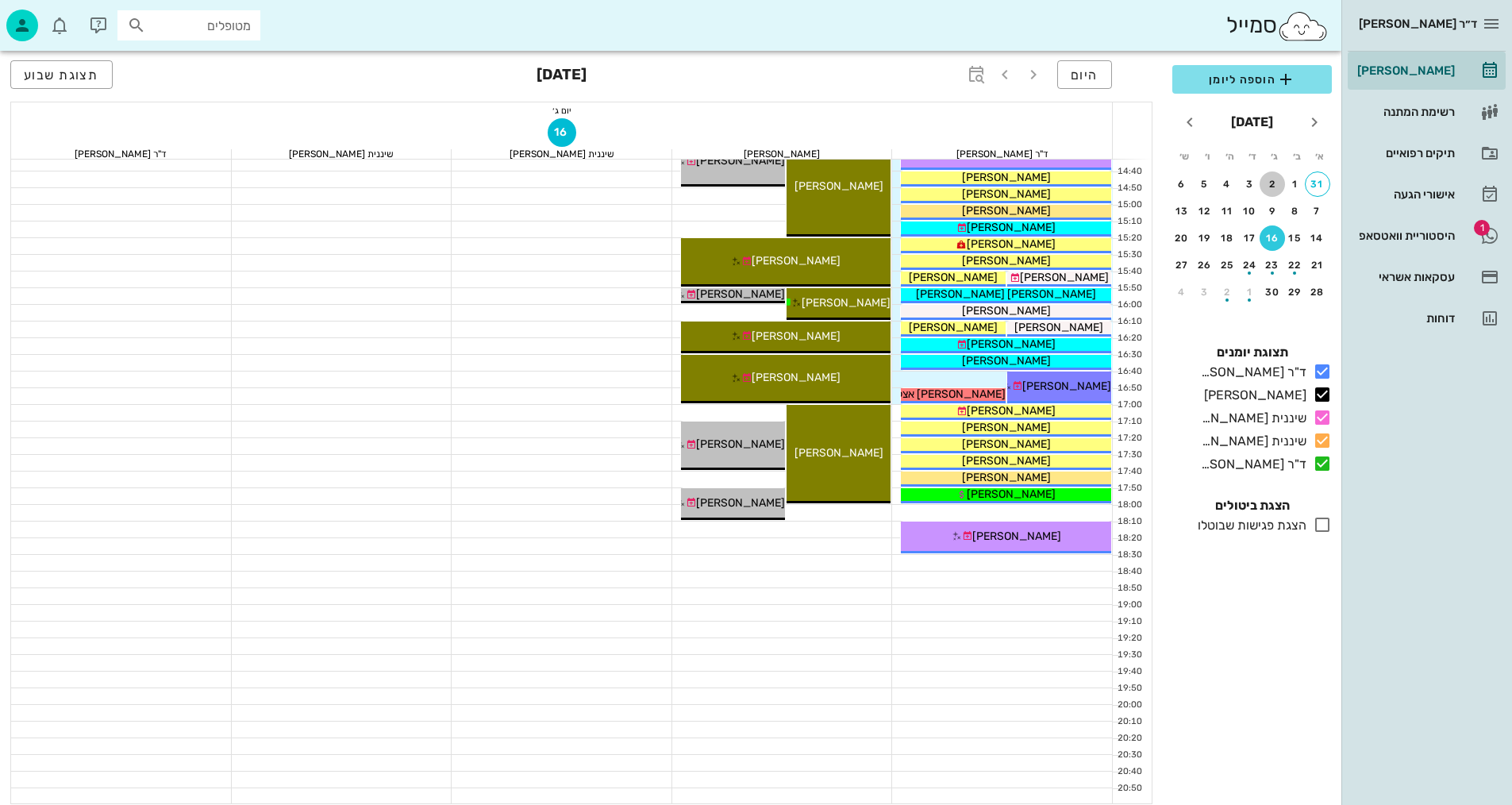
click at [1270, 176] on button "2" at bounding box center [1272, 184] width 26 height 26
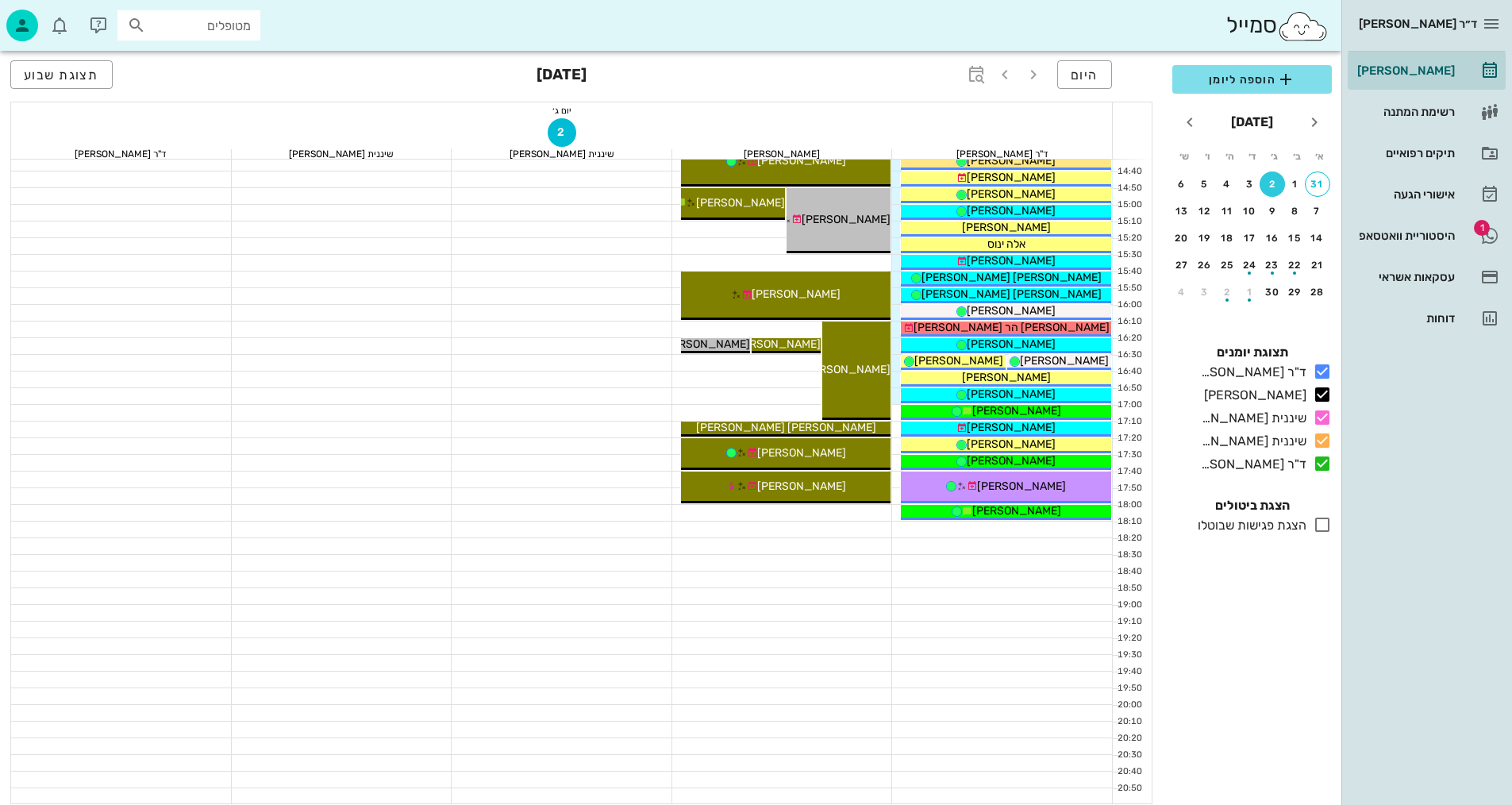
drag, startPoint x: 865, startPoint y: 455, endPoint x: 902, endPoint y: 599, distance: 148.7
click at [901, 599] on div at bounding box center [1002, 596] width 220 height 16
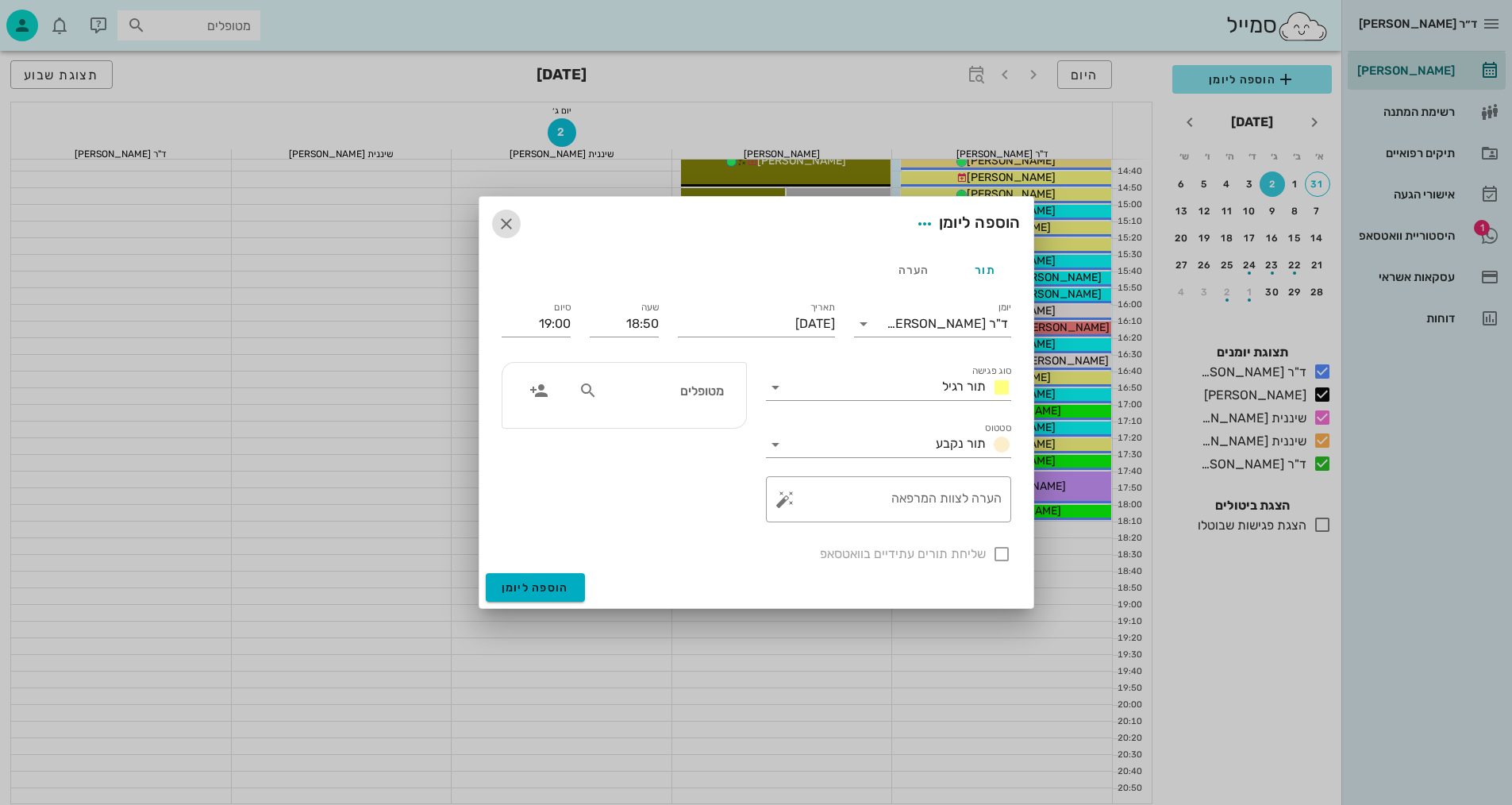
click at [506, 222] on icon "button" at bounding box center [506, 223] width 19 height 19
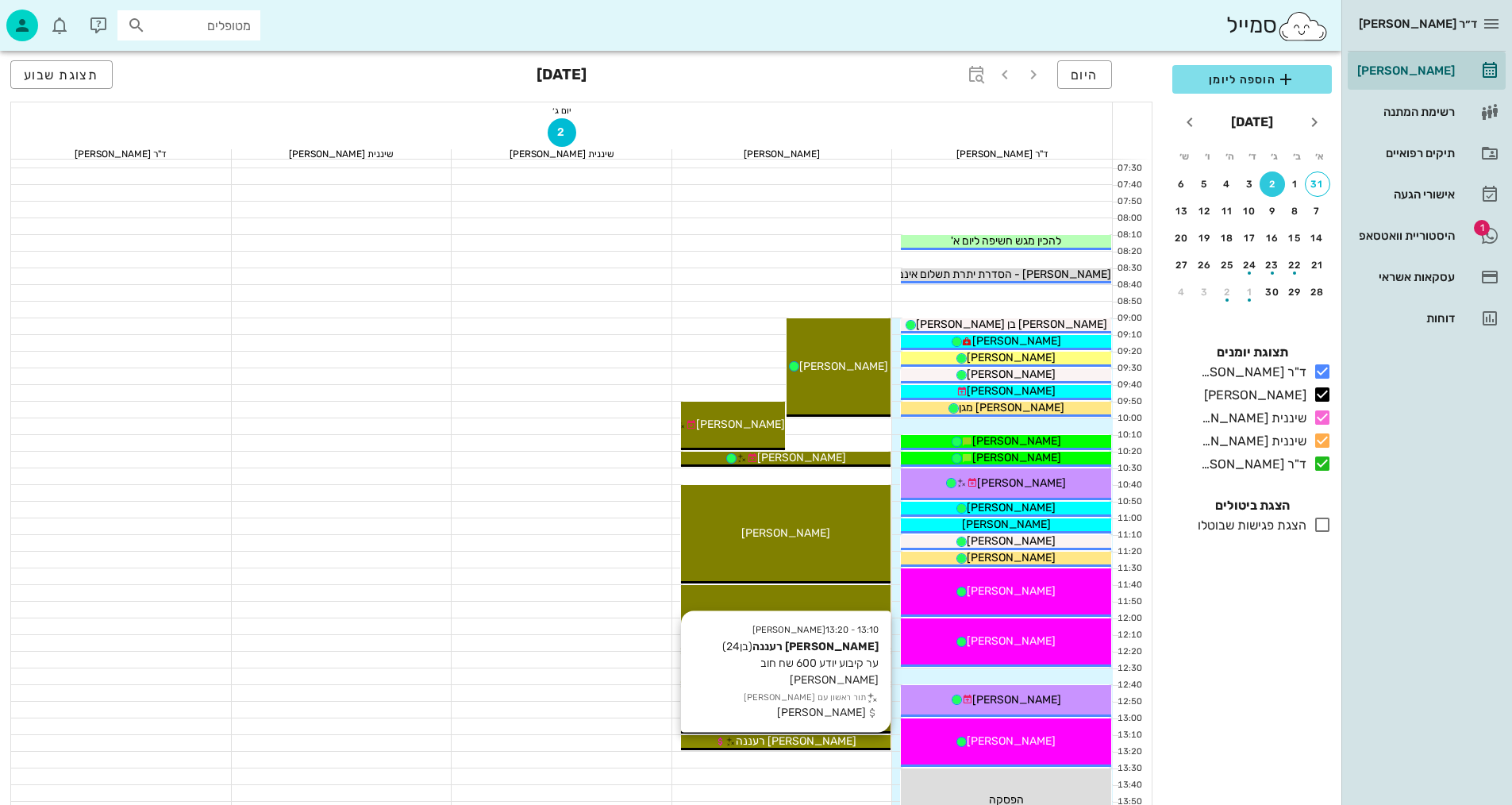
scroll to position [42, 0]
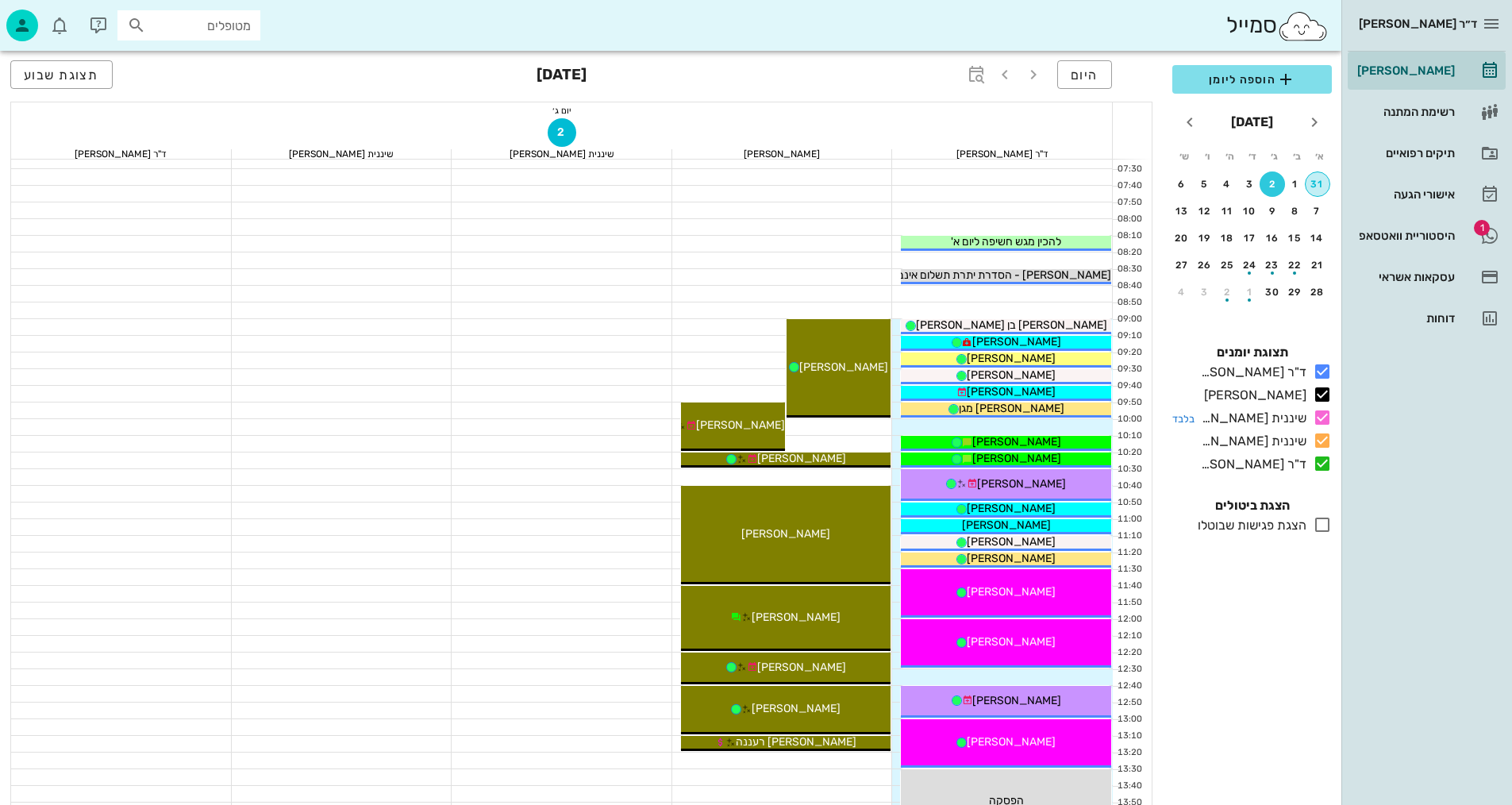
click at [1323, 185] on div "31" at bounding box center [1318, 184] width 24 height 11
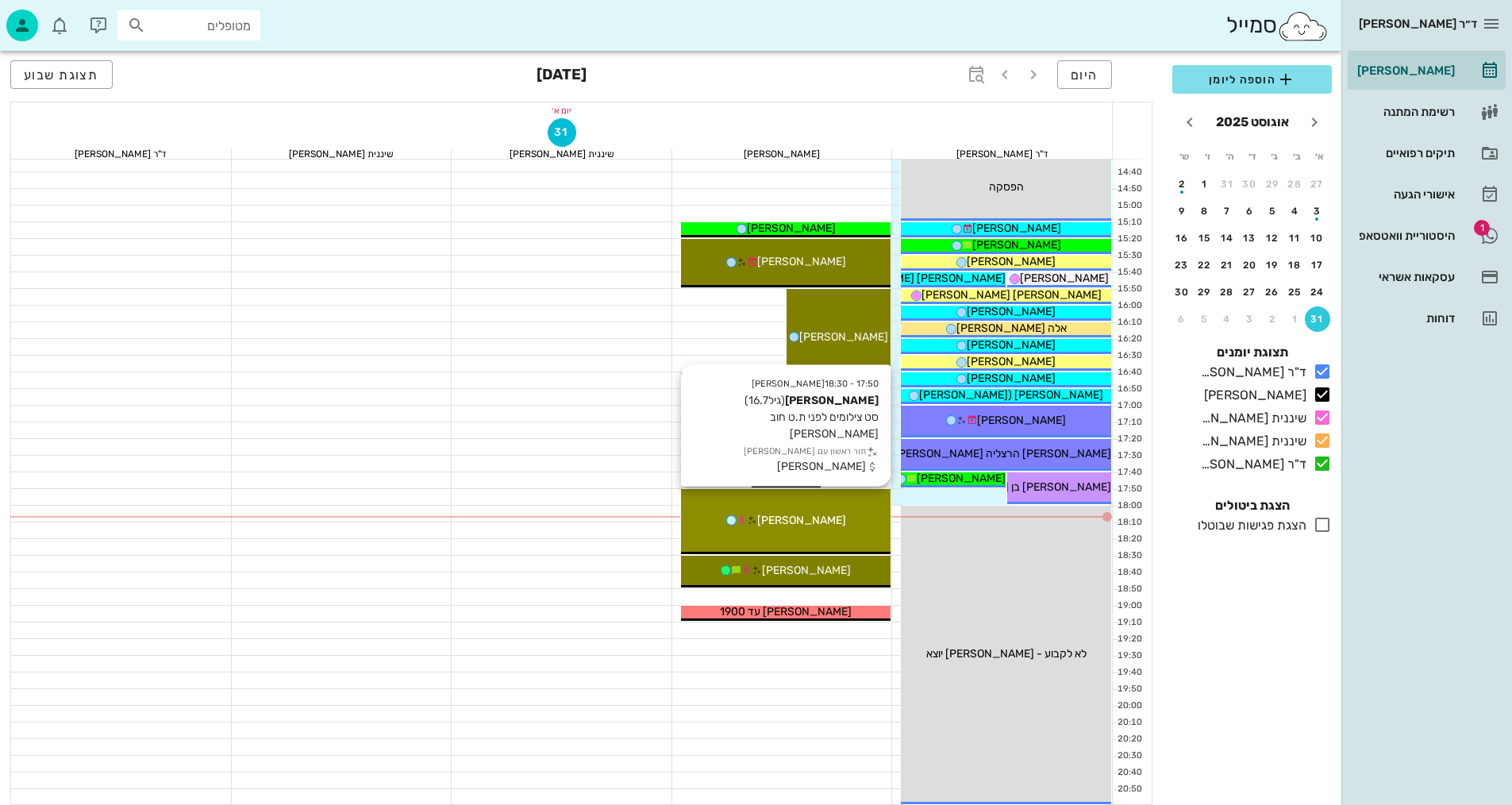
scroll to position [755, 0]
click at [796, 522] on span "[PERSON_NAME]" at bounding box center [801, 519] width 89 height 14
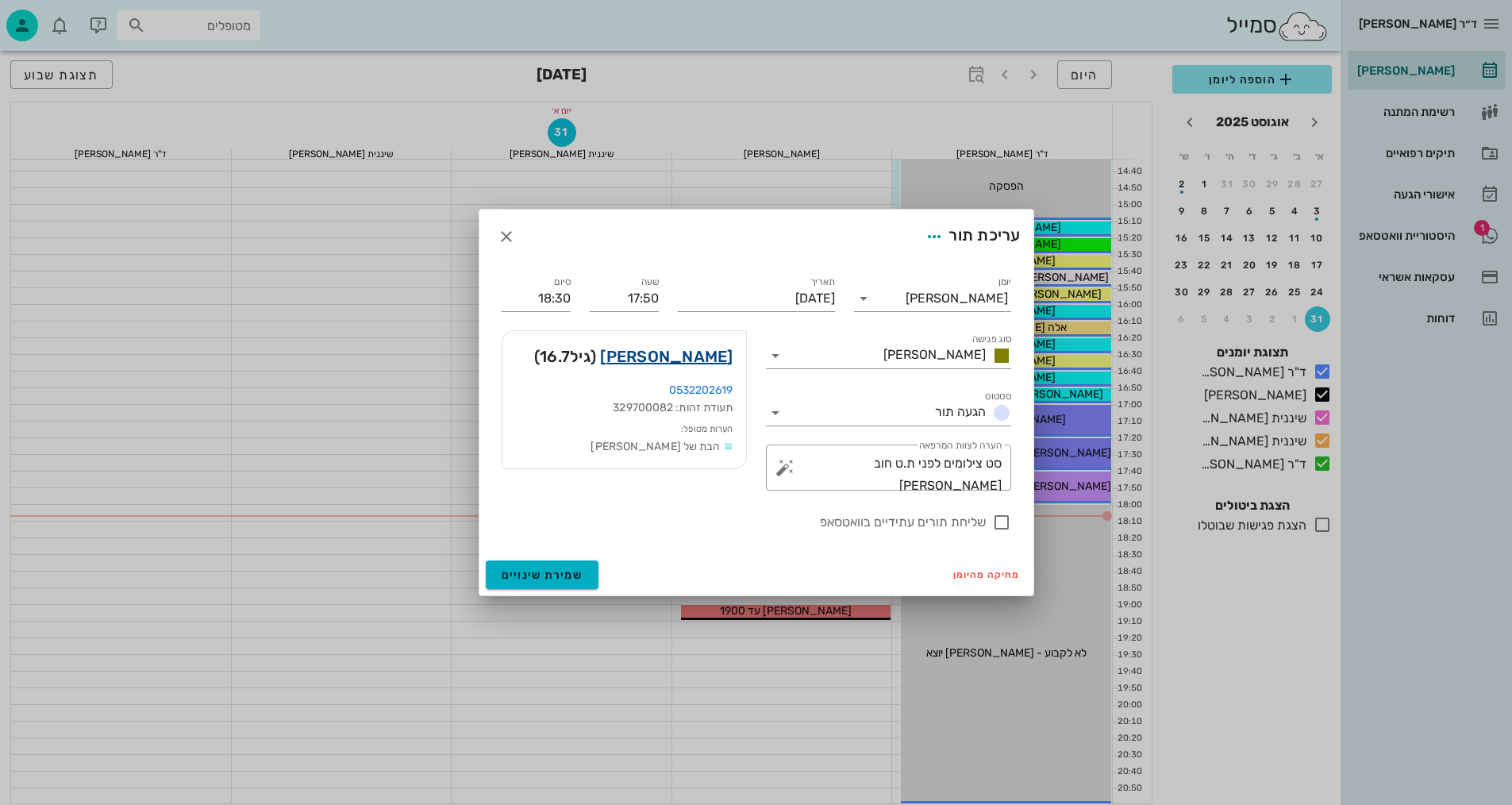
click at [712, 364] on link "[PERSON_NAME]" at bounding box center [666, 356] width 132 height 26
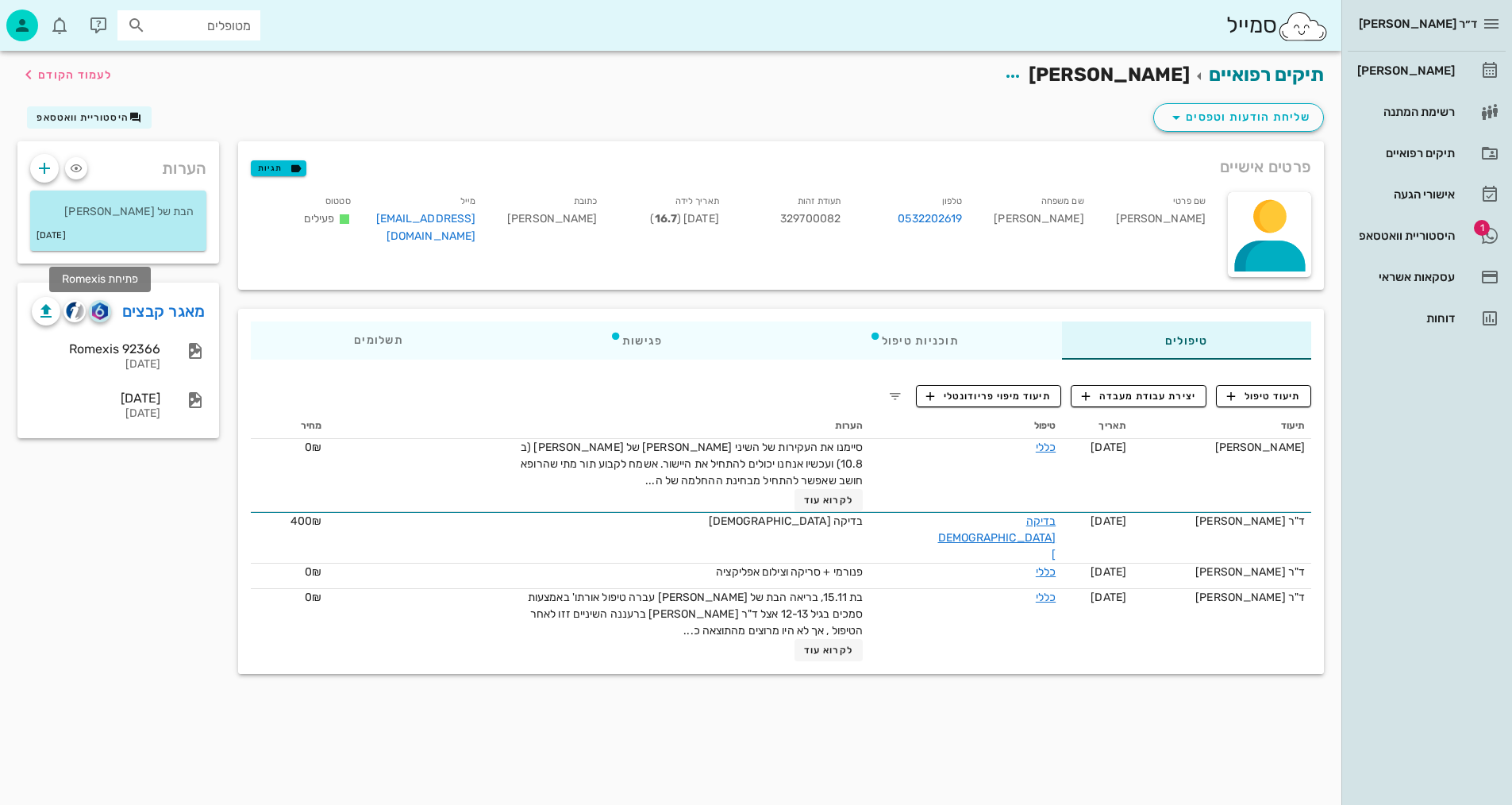
click at [99, 309] on img "button" at bounding box center [99, 311] width 15 height 18
click at [73, 310] on img "button" at bounding box center [75, 310] width 18 height 18
click at [1268, 396] on span "תיעוד טיפול" at bounding box center [1264, 396] width 74 height 14
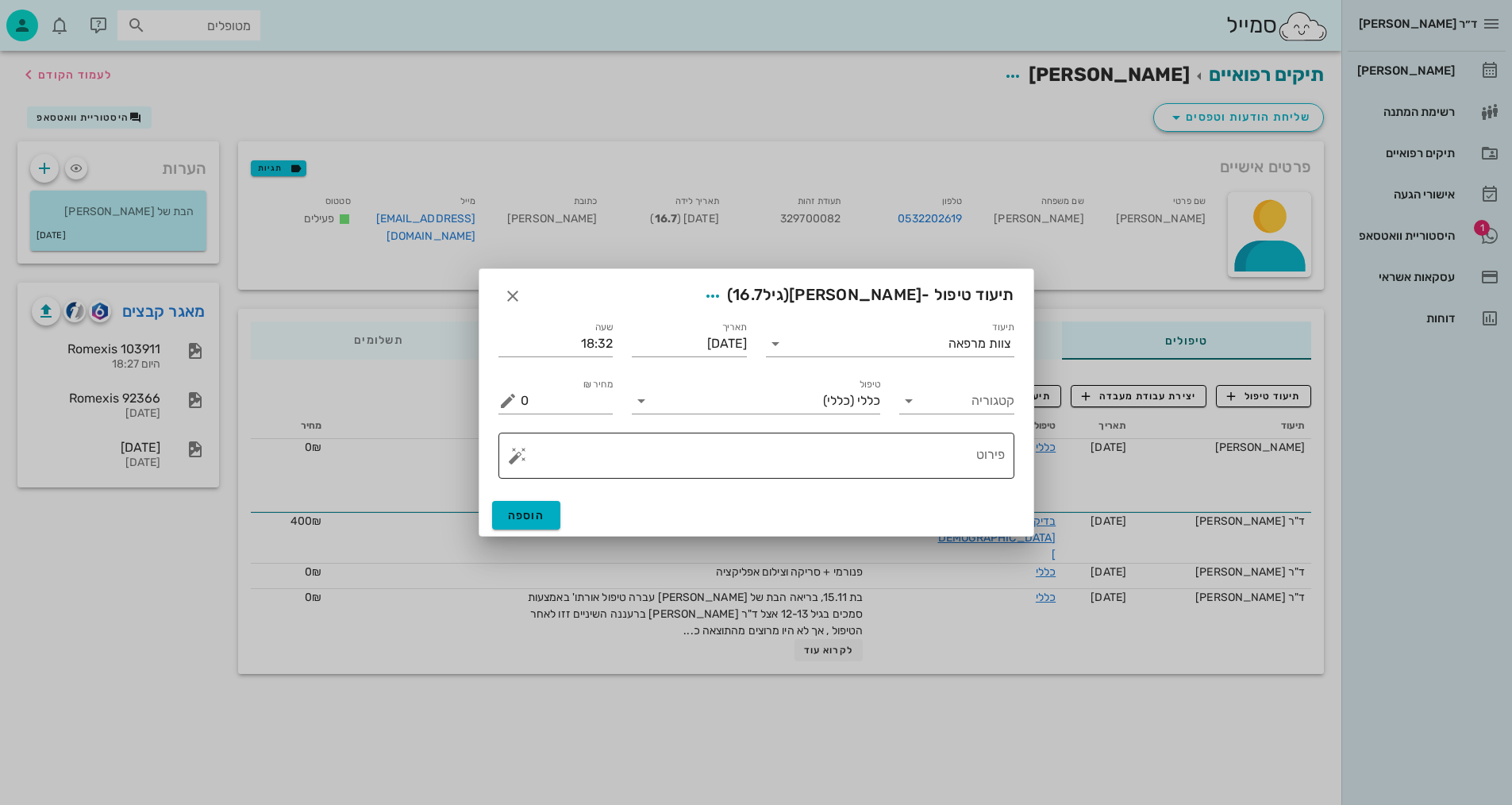
click at [937, 450] on textarea "פירוט" at bounding box center [763, 460] width 484 height 38
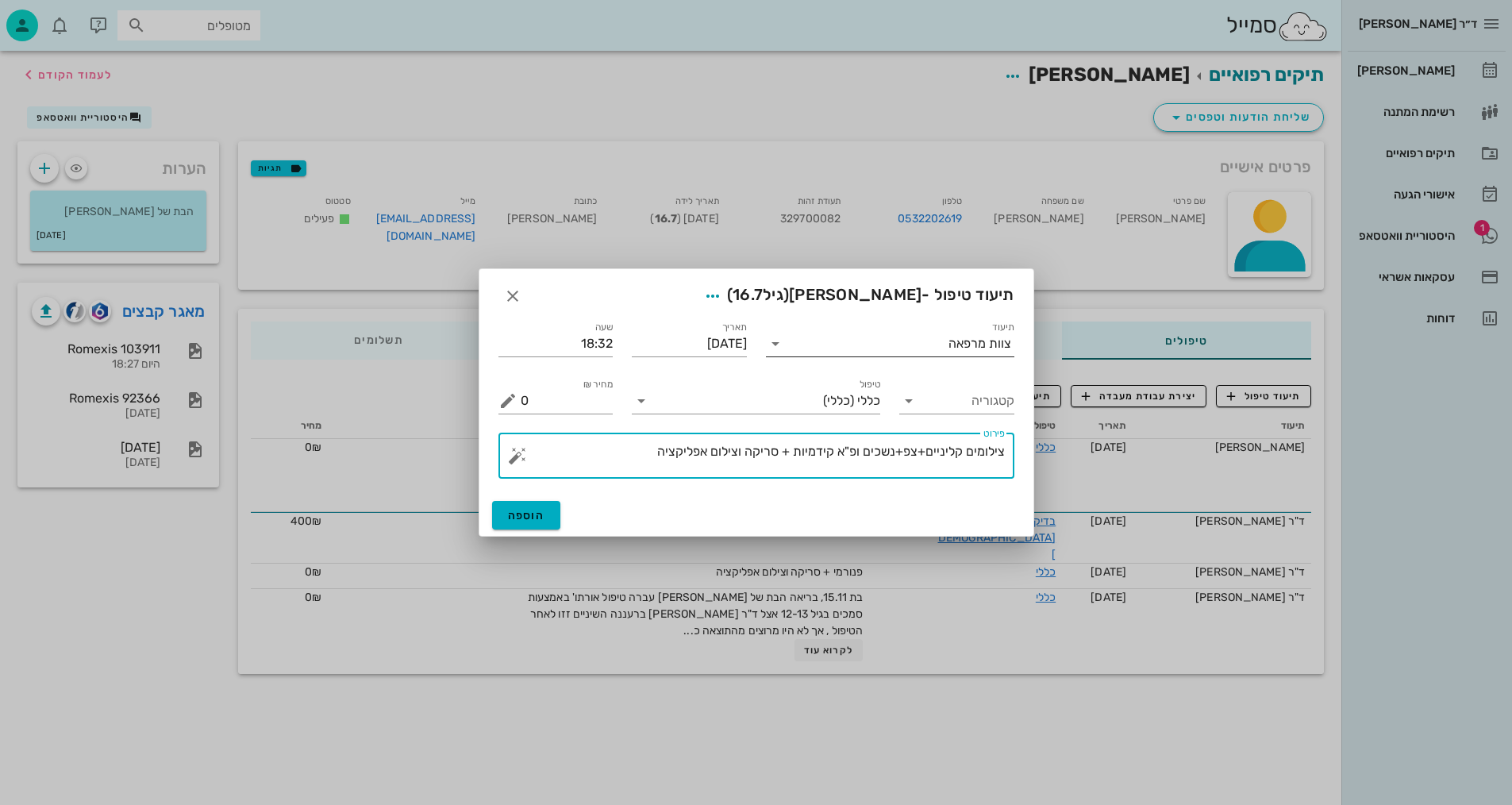
type textarea "צילומים קליניים+צפ+נשכים ופ"א קידמיות + סריקה וצילום אפליקציה"
click at [884, 347] on input "תיעוד" at bounding box center [869, 344] width 160 height 26
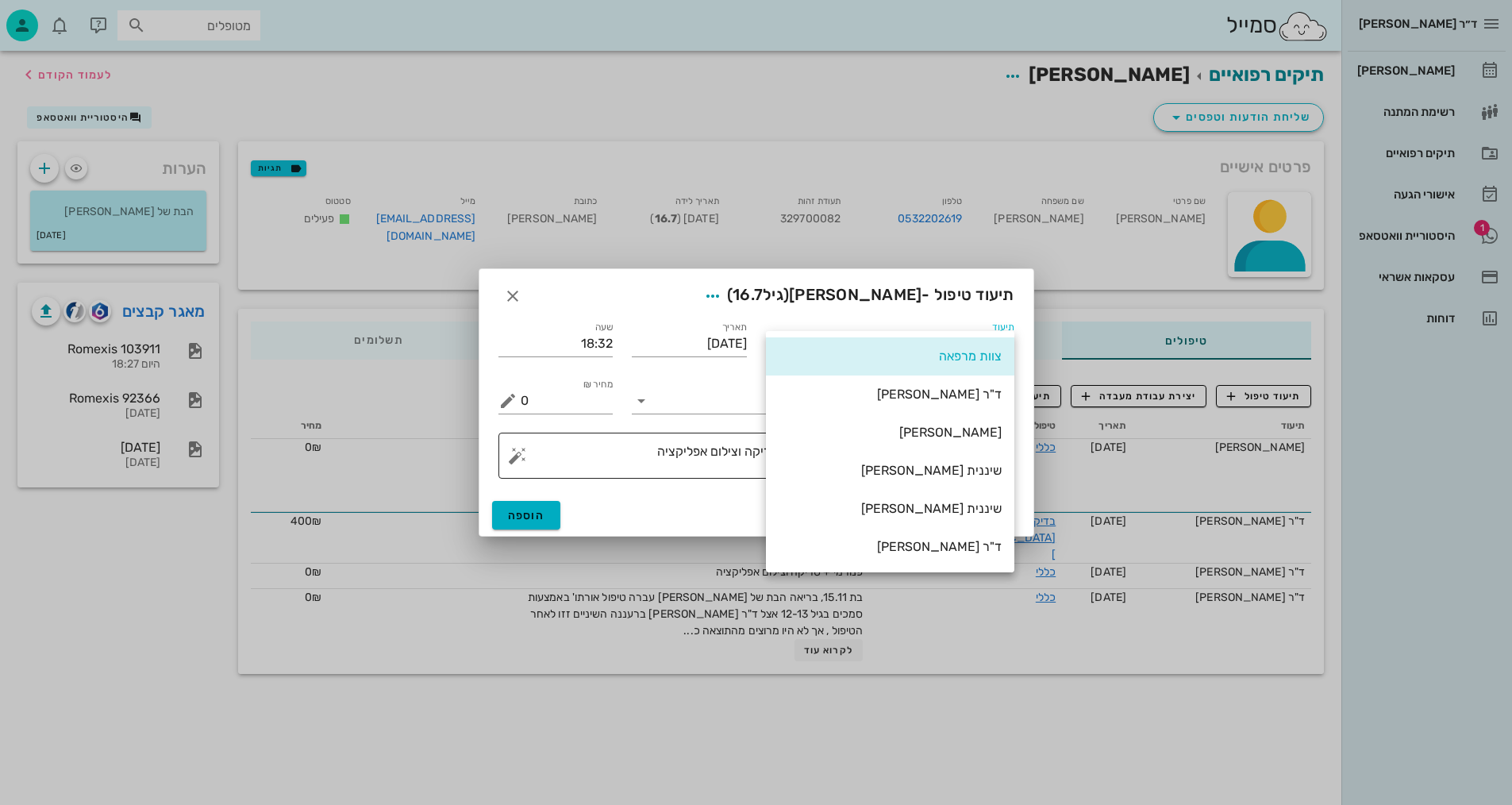
click at [951, 472] on div "שיננית [PERSON_NAME]" at bounding box center [890, 470] width 223 height 15
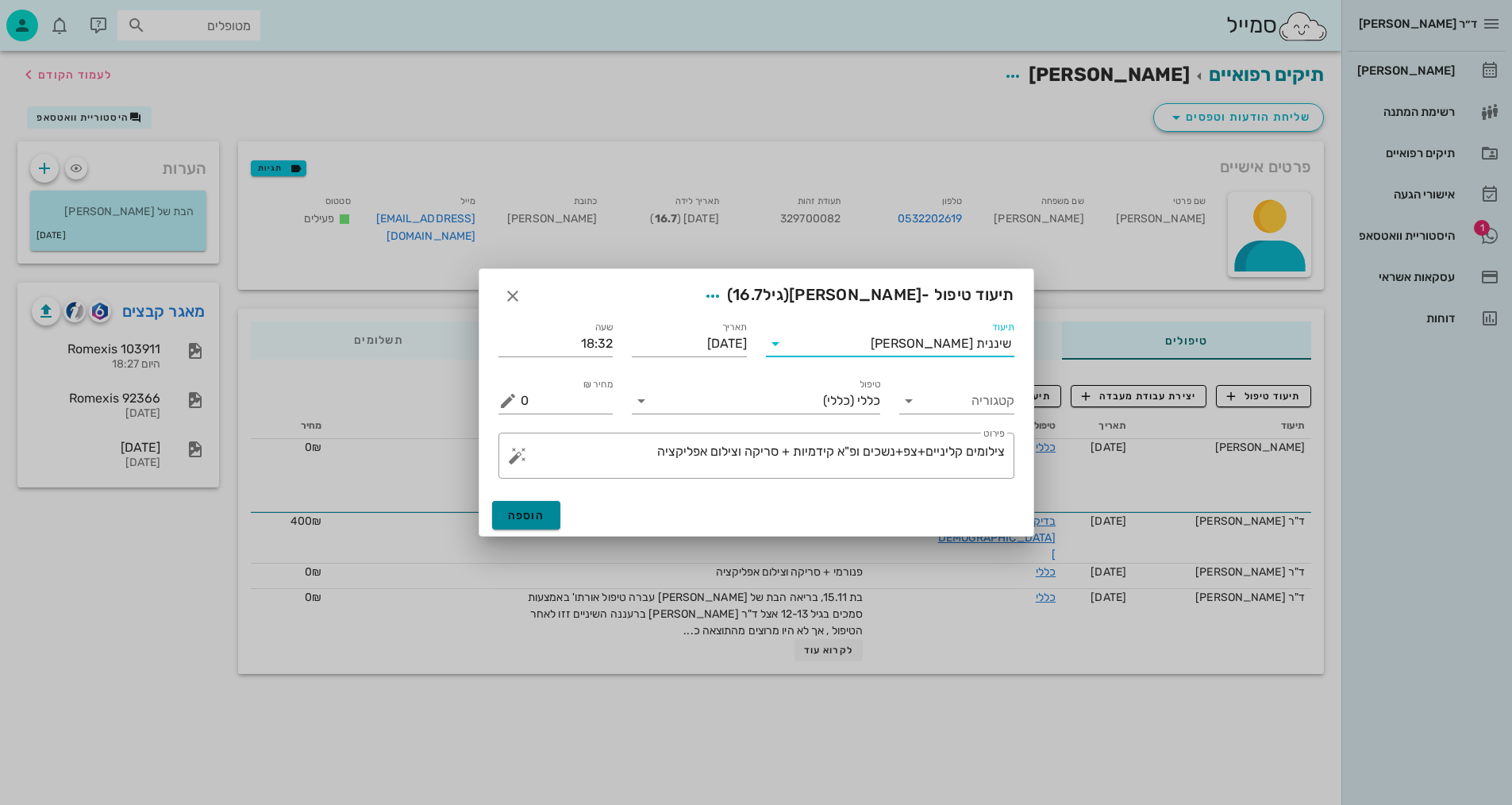
click at [522, 514] on span "הוספה" at bounding box center [526, 515] width 38 height 14
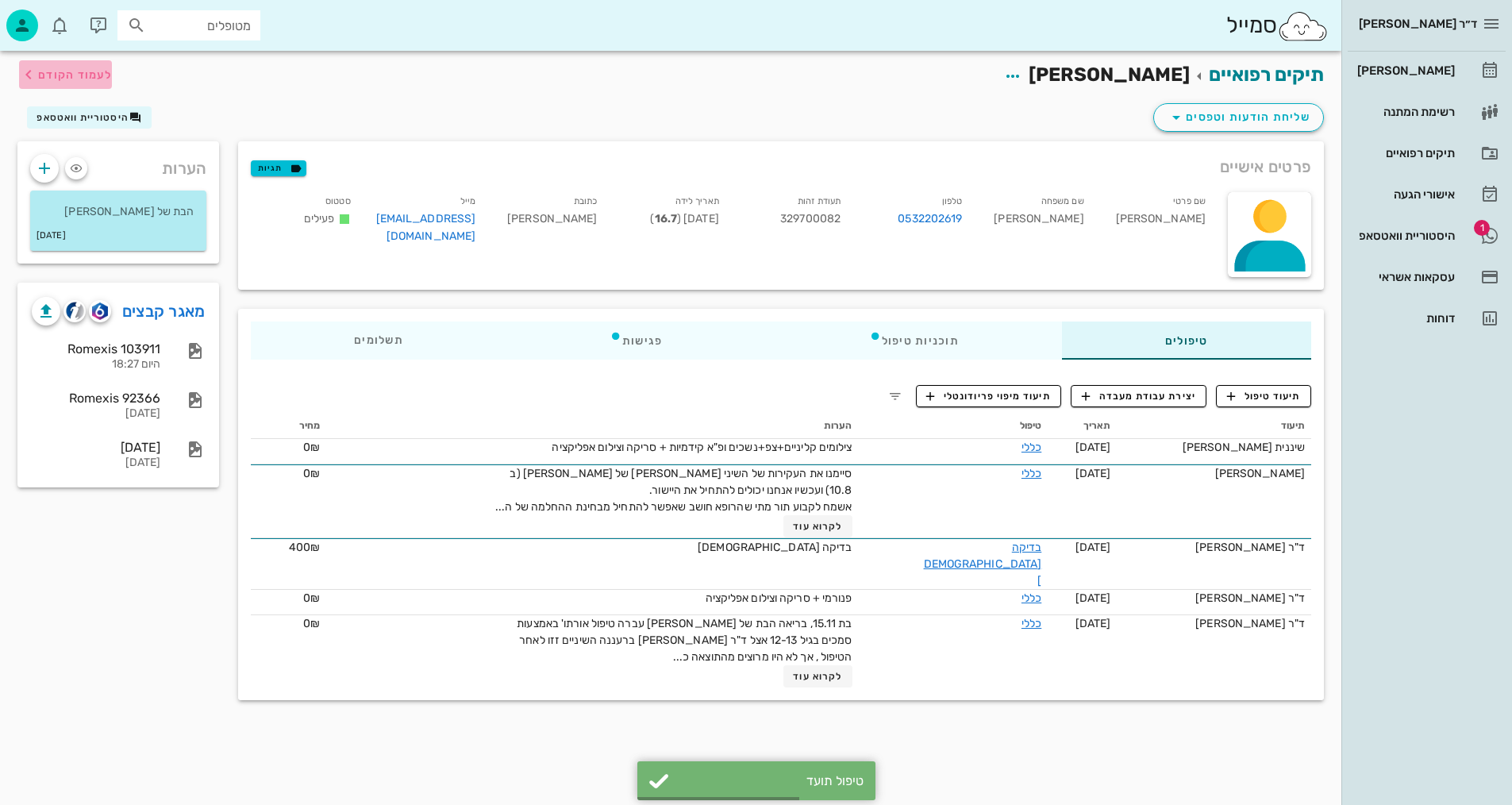
click at [56, 78] on span "לעמוד הקודם" at bounding box center [75, 74] width 74 height 14
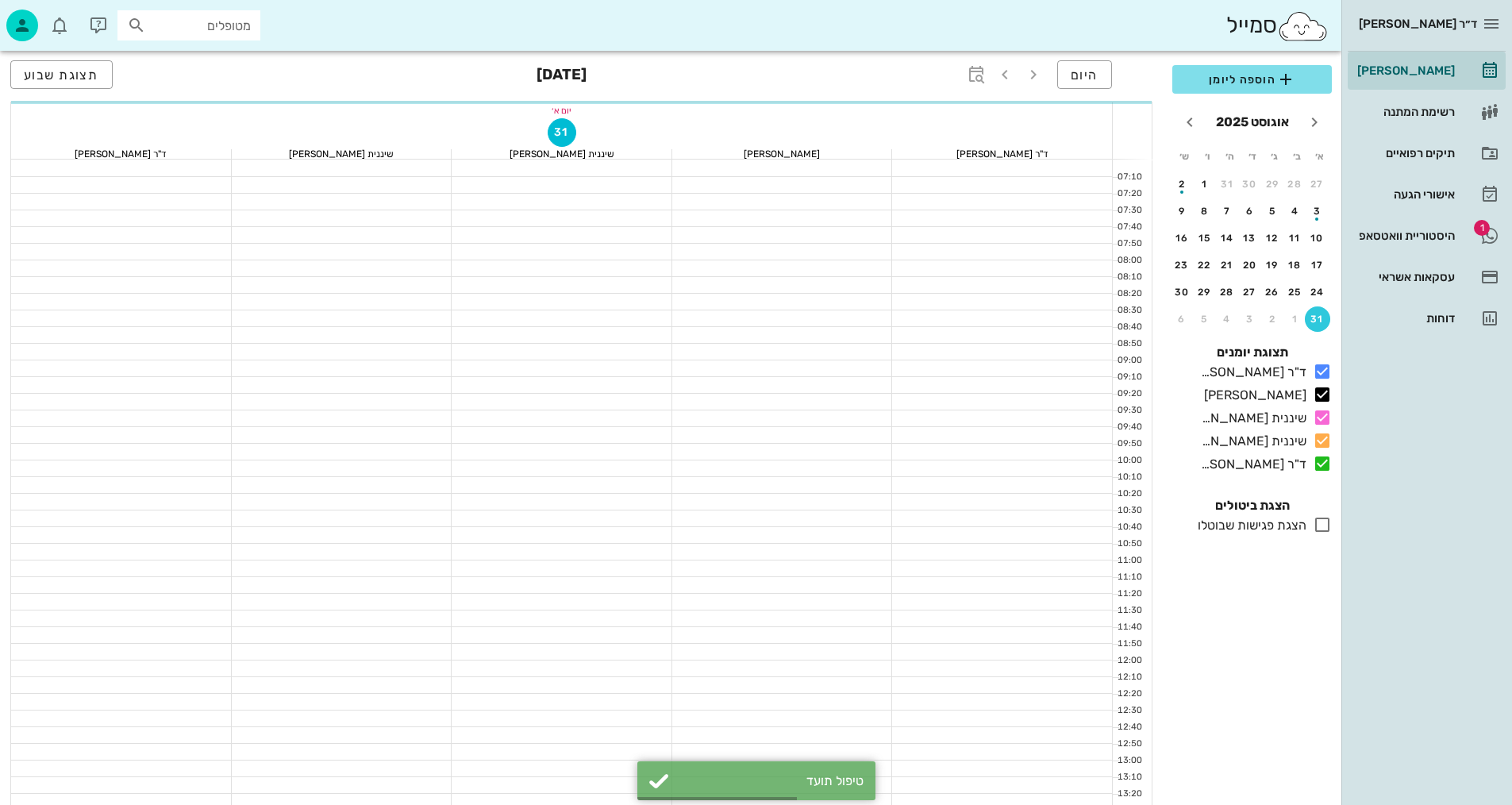
scroll to position [755, 0]
